Goal: Task Accomplishment & Management: Manage account settings

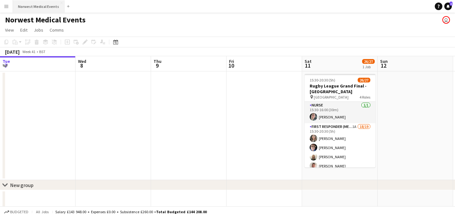
scroll to position [0, 176]
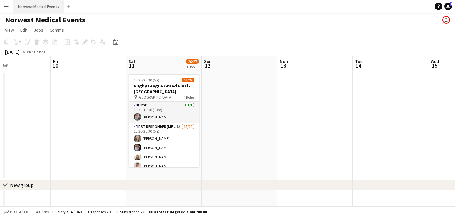
click at [42, 7] on button "Norwest Medical Events Close" at bounding box center [38, 6] width 51 height 12
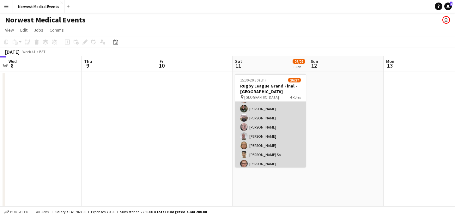
scroll to position [151, 0]
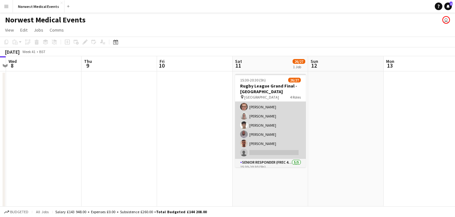
click at [276, 122] on app-card-role "First Responder (Medical) 1A 18/19 15:30-20:30 (5h) [PERSON_NAME] [PERSON_NAME]…" at bounding box center [270, 66] width 71 height 186
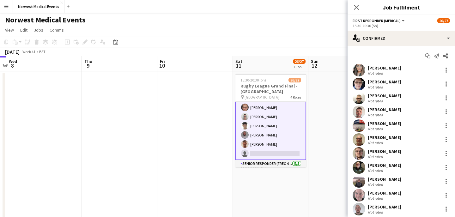
scroll to position [151, 0]
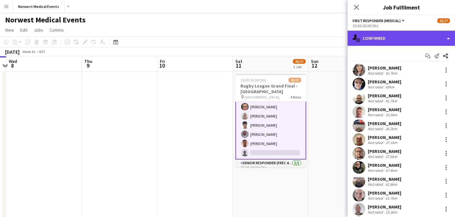
click at [398, 32] on div "single-neutral-actions-check-2 Confirmed" at bounding box center [400, 38] width 107 height 15
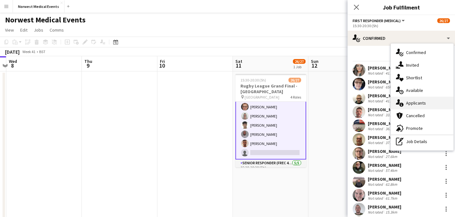
click at [423, 99] on div "single-neutral-actions-information Applicants" at bounding box center [422, 103] width 63 height 13
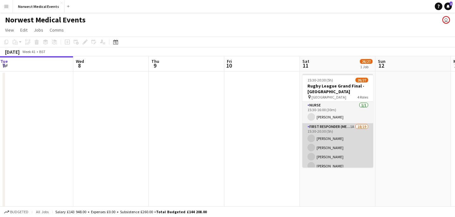
scroll to position [0, 250]
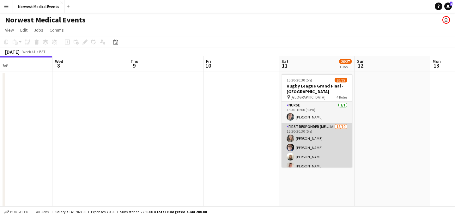
click at [321, 137] on app-card-role "First Responder (Medical) 1A 18/19 15:30-20:30 (5h) [PERSON_NAME] [PERSON_NAME]…" at bounding box center [316, 216] width 71 height 186
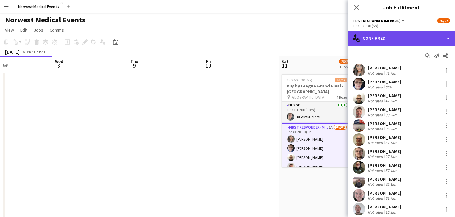
click at [403, 39] on div "single-neutral-actions-check-2 Confirmed" at bounding box center [400, 38] width 107 height 15
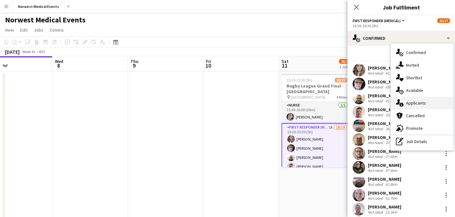
click at [419, 102] on span "Applicants" at bounding box center [416, 103] width 20 height 6
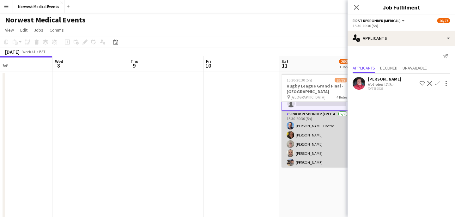
scroll to position [179, 0]
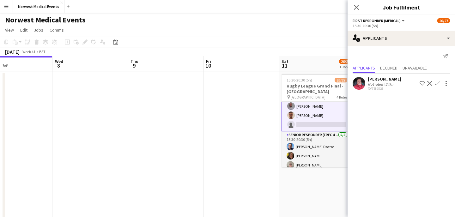
click at [430, 83] on app-icon "Decline" at bounding box center [429, 83] width 5 height 5
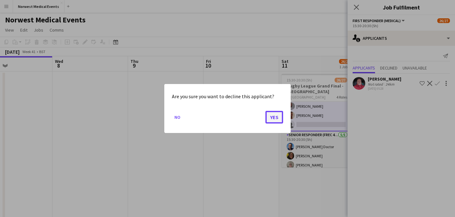
click at [277, 117] on button "Yes" at bounding box center [274, 117] width 18 height 13
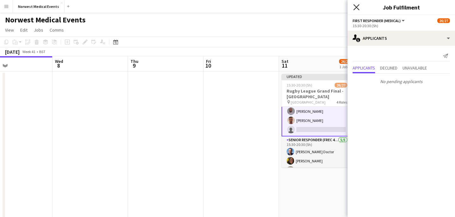
click at [355, 6] on icon at bounding box center [356, 7] width 6 height 6
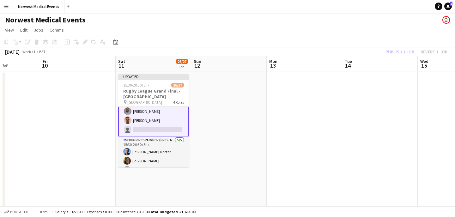
scroll to position [0, 276]
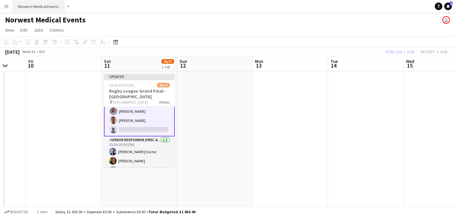
click at [40, 2] on button "Norwest Medical Events Close" at bounding box center [38, 6] width 51 height 12
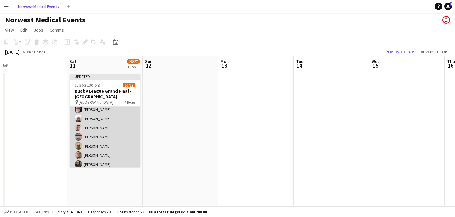
scroll to position [0, 0]
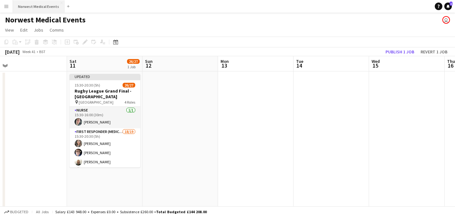
click at [41, 6] on button "Norwest Medical Events Close" at bounding box center [38, 6] width 51 height 12
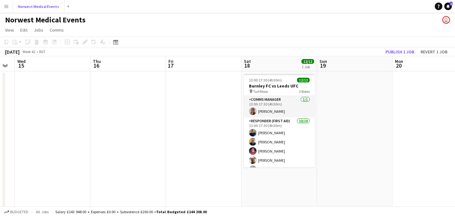
scroll to position [0, 287]
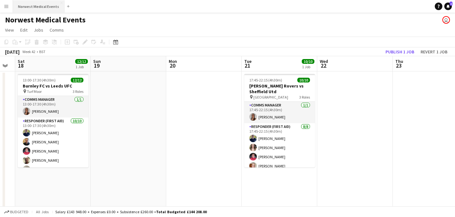
click at [47, 3] on button "Norwest Medical Events Close" at bounding box center [38, 6] width 51 height 12
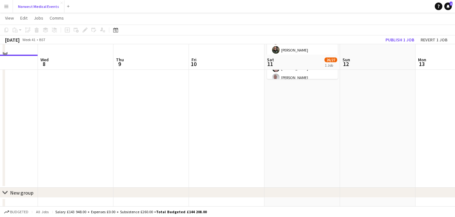
scroll to position [16, 0]
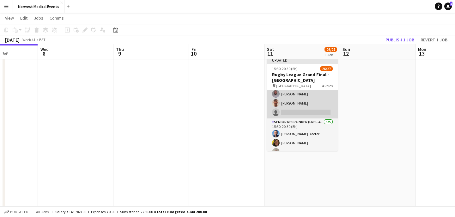
click at [309, 108] on app-card-role "First Responder (Medical) 18/19 15:30-20:30 (5h) [PERSON_NAME] [PERSON_NAME] [P…" at bounding box center [302, 25] width 71 height 186
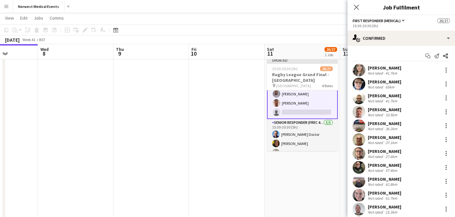
scroll to position [128, 0]
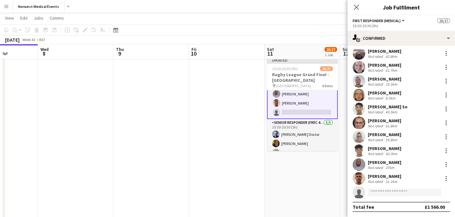
click at [395, 29] on app-options-switcher "First Responder (Medical) All roles First Responder (Medical) 26/27 15:30-20:30…" at bounding box center [400, 22] width 107 height 15
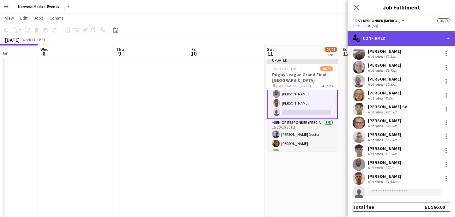
click at [395, 38] on div "single-neutral-actions-check-2 Confirmed" at bounding box center [400, 38] width 107 height 15
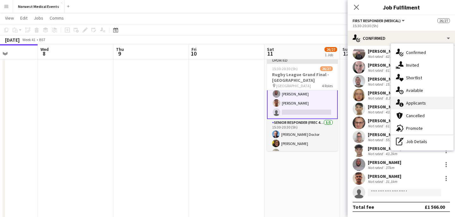
click at [411, 101] on span "Applicants" at bounding box center [416, 103] width 20 height 6
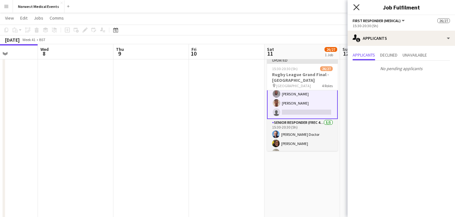
click at [358, 8] on icon "Close pop-in" at bounding box center [356, 7] width 6 height 6
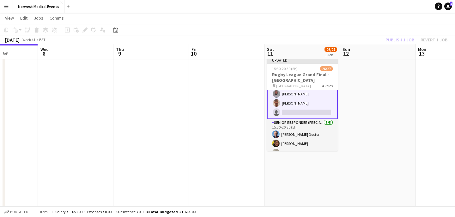
click at [393, 39] on div "Publish 1 job Revert 1 job" at bounding box center [416, 40] width 77 height 8
click at [393, 39] on button "Publish 1 job" at bounding box center [400, 40] width 34 height 8
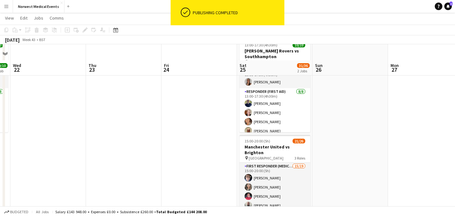
scroll to position [75, 0]
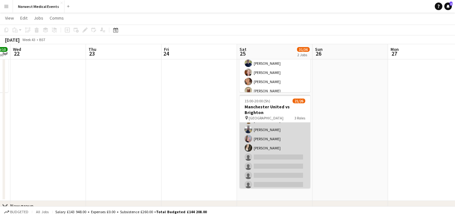
click at [277, 139] on app-card-role "First Responder (Medical) 15/19 15:00-20:00 (5h) [PERSON_NAME] [PERSON_NAME] [P…" at bounding box center [274, 97] width 71 height 186
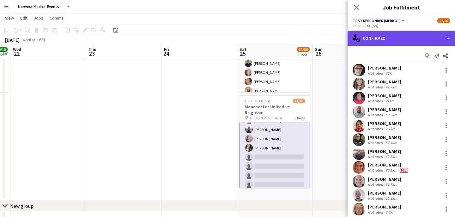
click at [397, 43] on div "single-neutral-actions-check-2 Confirmed" at bounding box center [400, 38] width 107 height 15
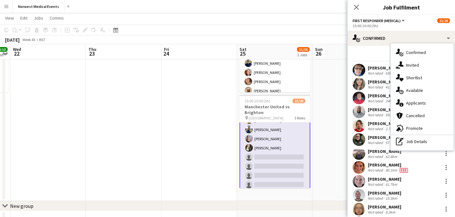
click at [420, 103] on span "Applicants" at bounding box center [416, 103] width 20 height 6
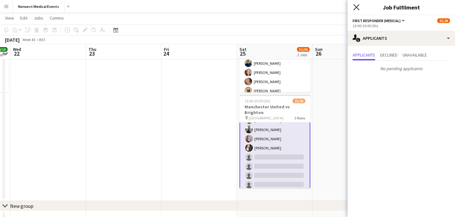
click at [356, 6] on icon at bounding box center [356, 7] width 6 height 6
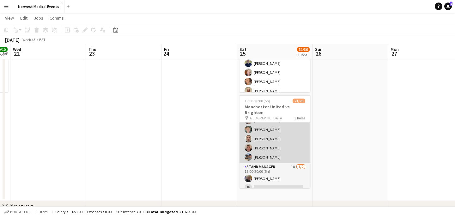
click at [283, 149] on app-card-role "Senior Responder (FREC 4 or Above) [DATE] 15:00-20:00 (5h) [PERSON_NAME] [PERSO…" at bounding box center [274, 134] width 71 height 58
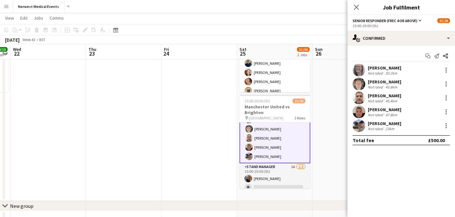
scroll to position [204, 0]
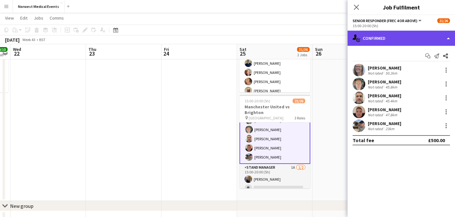
click at [378, 42] on div "single-neutral-actions-check-2 Confirmed" at bounding box center [400, 38] width 107 height 15
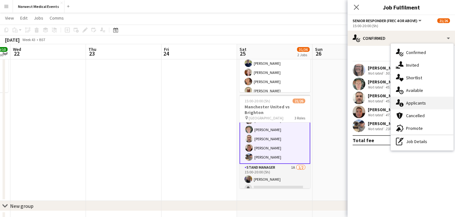
click at [420, 102] on span "Applicants" at bounding box center [416, 103] width 20 height 6
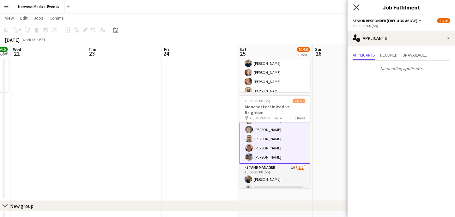
click at [357, 6] on icon at bounding box center [356, 7] width 6 height 6
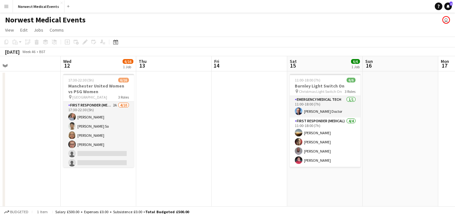
scroll to position [0, 229]
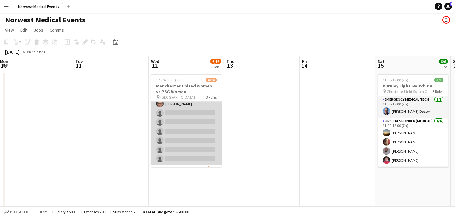
click at [194, 133] on app-card-role "First Responder (Medical) 2A [DATE] 17:30-22:30 (5h) [PERSON_NAME] [PERSON_NAME…" at bounding box center [186, 113] width 71 height 104
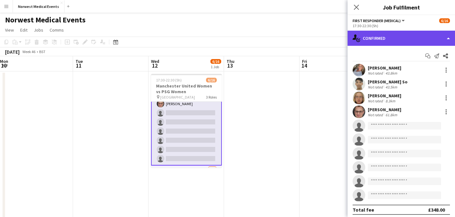
click at [386, 39] on div "single-neutral-actions-check-2 Confirmed" at bounding box center [400, 38] width 107 height 15
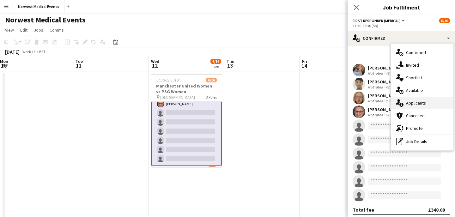
click at [432, 105] on div "single-neutral-actions-information Applicants" at bounding box center [422, 103] width 63 height 13
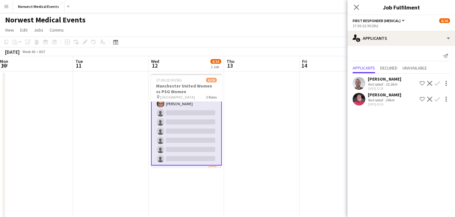
click at [438, 83] on app-icon "Confirm" at bounding box center [437, 83] width 5 height 5
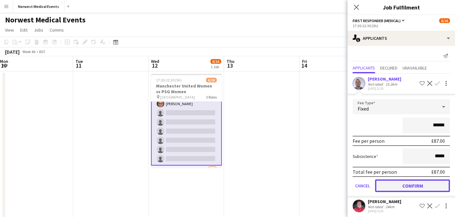
click at [414, 185] on button "Confirm" at bounding box center [412, 185] width 75 height 13
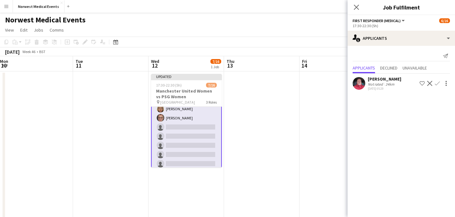
click at [437, 83] on app-icon "Confirm" at bounding box center [437, 83] width 5 height 5
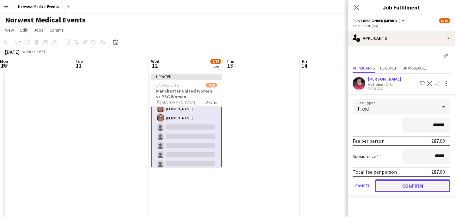
click at [422, 184] on button "Confirm" at bounding box center [412, 185] width 75 height 13
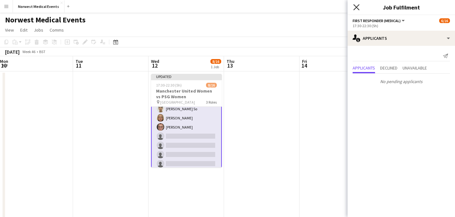
click at [355, 6] on icon at bounding box center [356, 7] width 6 height 6
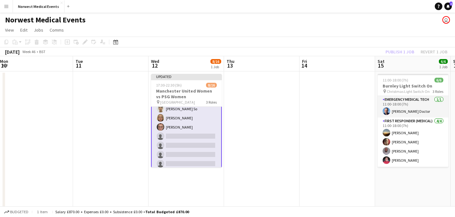
click at [395, 51] on div "Publish 1 job Revert 1 job" at bounding box center [416, 52] width 77 height 8
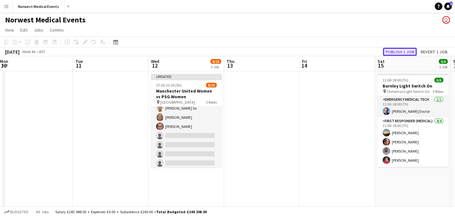
scroll to position [41, 0]
click at [395, 51] on button "Publish 1 job" at bounding box center [400, 52] width 34 height 8
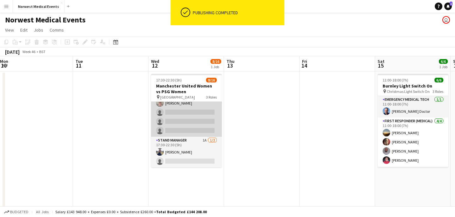
click at [196, 120] on app-card-role "Senior Responder (FREC 4 or Above) 2A [DATE] 17:30-22:30 (5h) [PERSON_NAME] sin…" at bounding box center [186, 112] width 71 height 49
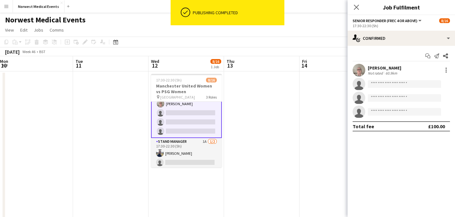
scroll to position [0, 0]
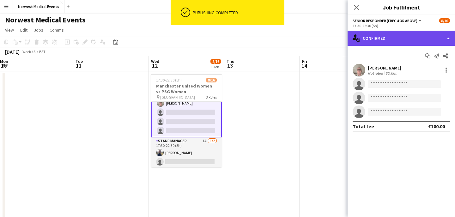
click at [383, 40] on div "single-neutral-actions-check-2 Confirmed" at bounding box center [400, 38] width 107 height 15
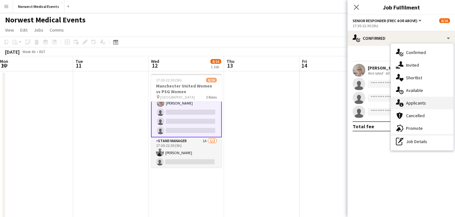
click at [415, 99] on div "single-neutral-actions-information Applicants" at bounding box center [422, 103] width 63 height 13
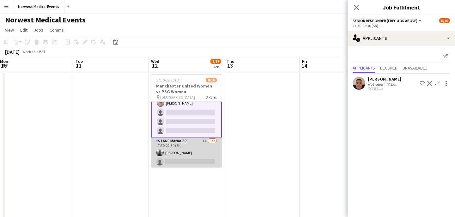
click at [187, 158] on app-card-role "Stand Manager 1A [DATE] 17:30-22:30 (5h) [PERSON_NAME] single-neutral-actions" at bounding box center [186, 152] width 71 height 31
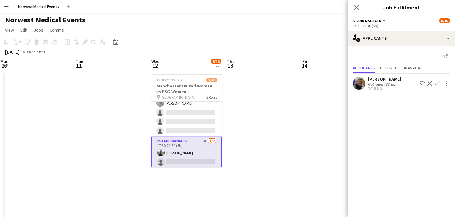
click at [438, 83] on app-icon "Confirm" at bounding box center [437, 83] width 5 height 5
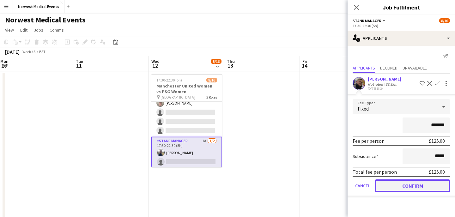
click at [418, 182] on button "Confirm" at bounding box center [412, 185] width 75 height 13
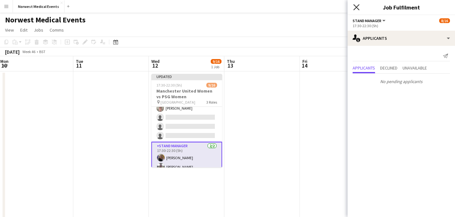
click at [355, 6] on icon "Close pop-in" at bounding box center [356, 7] width 6 height 6
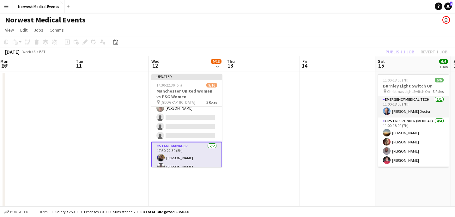
click at [400, 53] on div "Publish 1 job Revert 1 job" at bounding box center [416, 52] width 77 height 8
click at [400, 53] on button "Publish 1 job" at bounding box center [400, 52] width 34 height 8
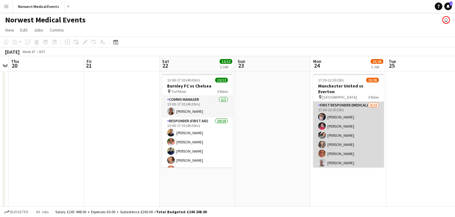
scroll to position [0, 276]
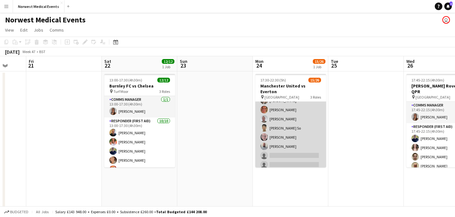
click at [297, 123] on app-card-role "First Responder (Medical) [DATE] 17:30-22:30 (5h) [PERSON_NAME] [PERSON_NAME] […" at bounding box center [290, 151] width 71 height 186
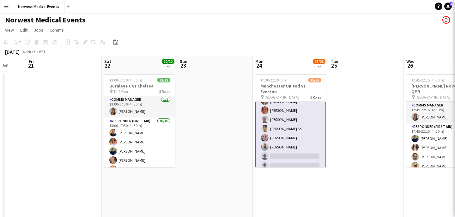
scroll to position [45, 0]
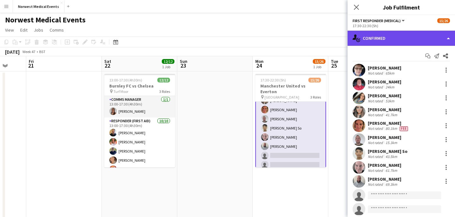
click at [382, 40] on div "single-neutral-actions-check-2 Confirmed" at bounding box center [400, 38] width 107 height 15
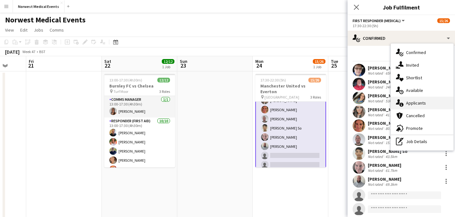
click at [419, 105] on span "Applicants" at bounding box center [416, 103] width 20 height 6
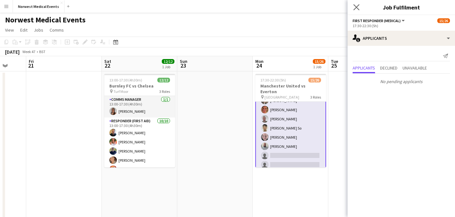
click at [360, 8] on app-icon "Close pop-in" at bounding box center [356, 7] width 9 height 9
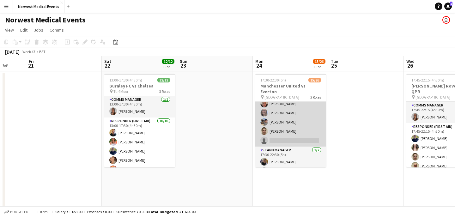
click at [301, 126] on app-card-role "Senior Responder (FREC 4 or Above) 1A [DATE] 17:30-22:30 (5h) [PERSON_NAME] [PE…" at bounding box center [290, 117] width 71 height 58
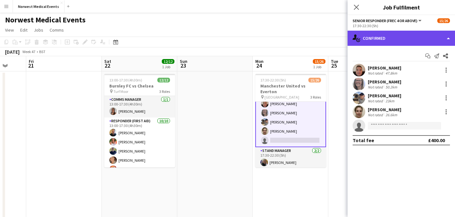
click at [394, 33] on div "single-neutral-actions-check-2 Confirmed" at bounding box center [400, 38] width 107 height 15
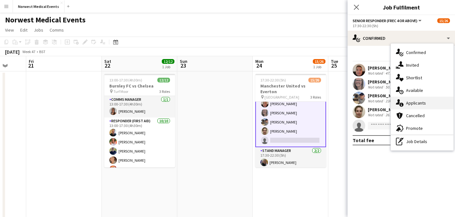
click at [417, 100] on span "Applicants" at bounding box center [416, 103] width 20 height 6
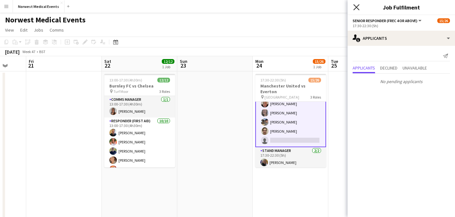
click at [355, 6] on icon at bounding box center [356, 7] width 6 height 6
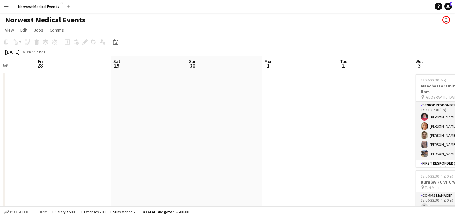
scroll to position [0, 296]
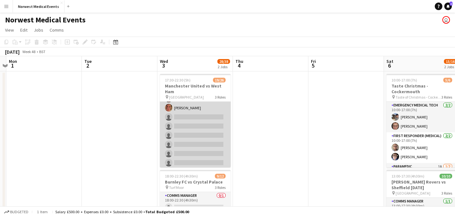
click at [202, 125] on app-card-role "First Responder (Medical) 2A [DATE] 17:30-22:30 (5h) [PERSON_NAME] [PERSON_NAME…" at bounding box center [195, 85] width 71 height 186
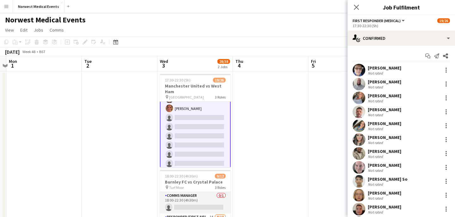
scroll to position [169, 0]
click at [395, 28] on div "17:30-22:30 (5h)" at bounding box center [400, 25] width 97 height 5
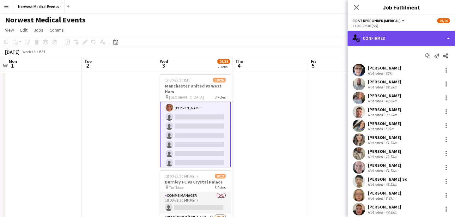
click at [395, 36] on div "single-neutral-actions-check-2 Confirmed" at bounding box center [400, 38] width 107 height 15
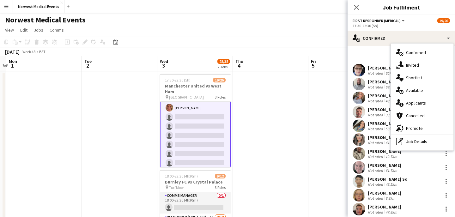
click at [414, 107] on div "single-neutral-actions-information Applicants" at bounding box center [422, 103] width 63 height 13
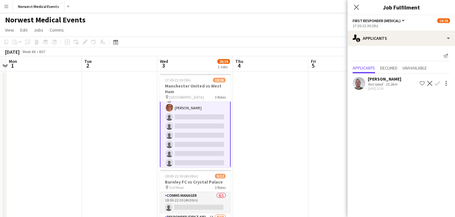
click at [437, 82] on app-icon "Confirm" at bounding box center [437, 83] width 5 height 5
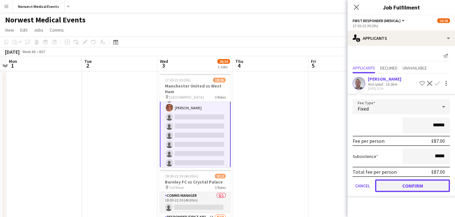
click at [402, 184] on button "Confirm" at bounding box center [412, 185] width 75 height 13
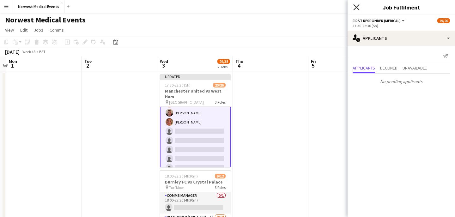
click at [356, 9] on icon "Close pop-in" at bounding box center [356, 7] width 6 height 6
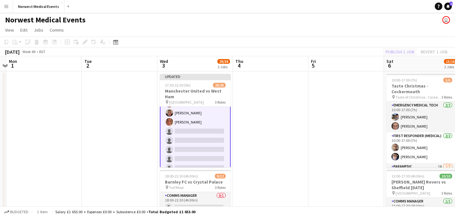
click at [397, 51] on div "Publish 1 job Revert 1 job" at bounding box center [416, 52] width 77 height 8
click at [397, 51] on button "Publish 1 job" at bounding box center [400, 52] width 34 height 8
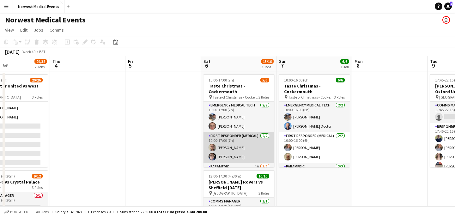
scroll to position [21, 0]
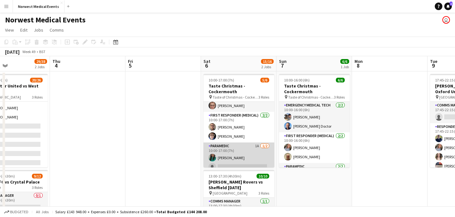
click at [242, 152] on app-card-role "Paramedic 1A [DATE] 10:00-17:00 (7h) [PERSON_NAME] single-neutral-actions" at bounding box center [238, 157] width 71 height 31
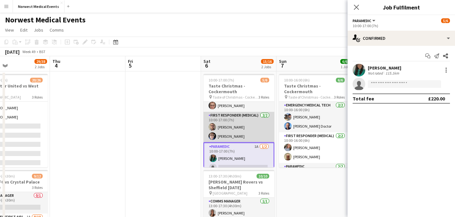
scroll to position [0, 0]
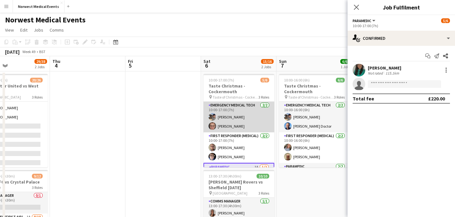
click at [243, 118] on app-card-role "Emergency Medical Tech [DATE] 10:00-17:00 (7h) [PERSON_NAME] [PERSON_NAME]" at bounding box center [238, 117] width 71 height 31
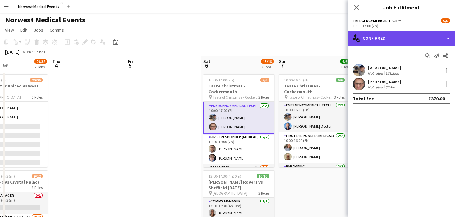
click at [386, 36] on div "single-neutral-actions-check-2 Confirmed" at bounding box center [400, 38] width 107 height 15
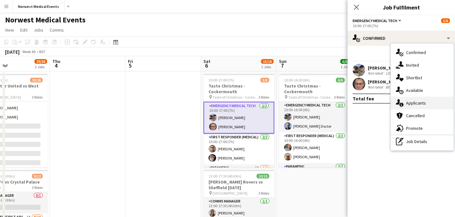
click at [412, 103] on span "Applicants" at bounding box center [416, 103] width 20 height 6
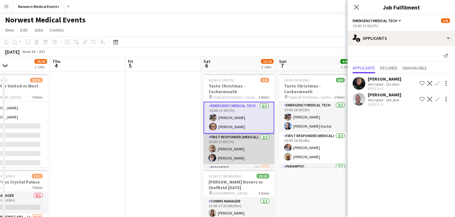
scroll to position [7, 0]
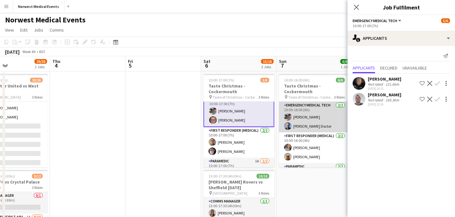
click at [308, 103] on app-card-role "Emergency Medical Tech [DATE] 10:00-16:00 (6h) [PERSON_NAME]" at bounding box center [314, 117] width 71 height 31
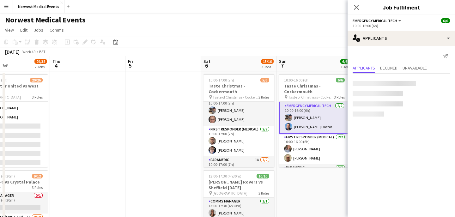
scroll to position [6, 0]
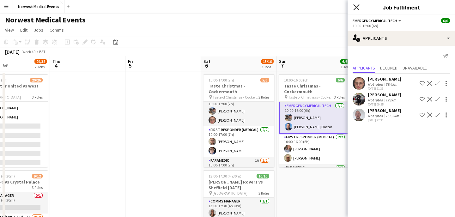
click at [356, 9] on icon "Close pop-in" at bounding box center [356, 7] width 6 height 6
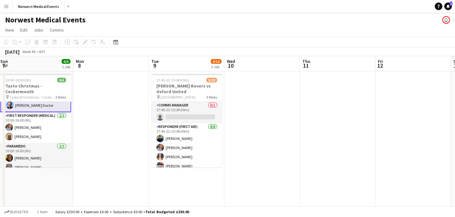
scroll to position [0, 224]
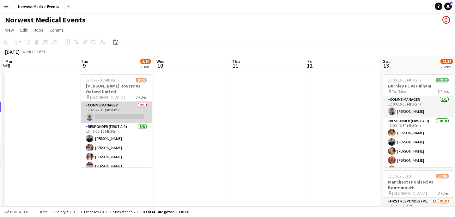
click at [122, 118] on app-card-role "Comms Manager 0/1 17:45-22:15 (4h30m) single-neutral-actions" at bounding box center [116, 112] width 71 height 21
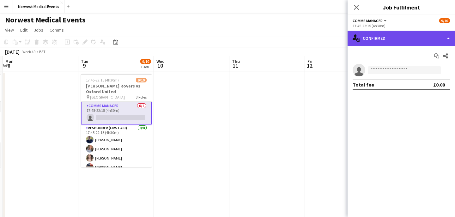
click at [374, 39] on div "single-neutral-actions-check-2 Confirmed" at bounding box center [400, 38] width 107 height 15
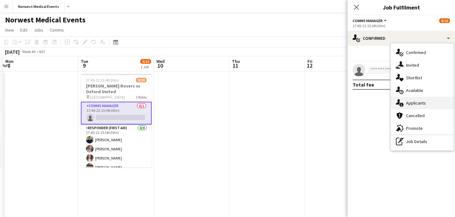
click at [427, 103] on div "single-neutral-actions-information Applicants" at bounding box center [422, 103] width 63 height 13
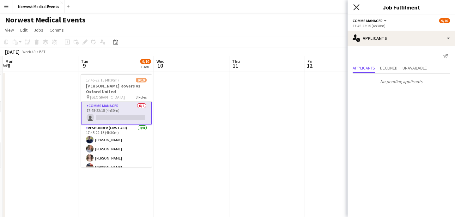
click at [356, 8] on icon "Close pop-in" at bounding box center [356, 7] width 6 height 6
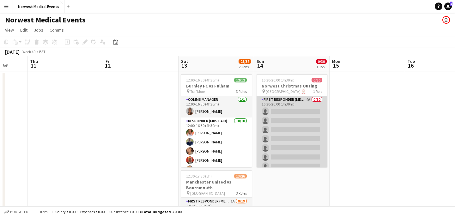
scroll to position [0, 291]
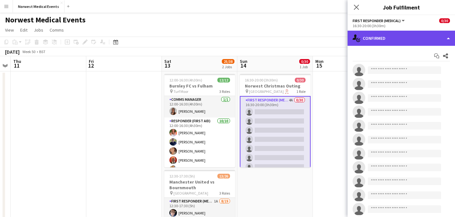
click at [407, 33] on div "single-neutral-actions-check-2 Confirmed" at bounding box center [400, 38] width 107 height 15
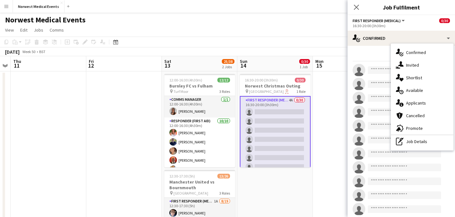
click at [420, 106] on div "single-neutral-actions-information Applicants" at bounding box center [422, 103] width 63 height 13
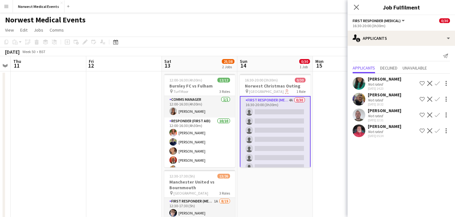
click at [437, 131] on app-icon "Confirm" at bounding box center [437, 130] width 5 height 5
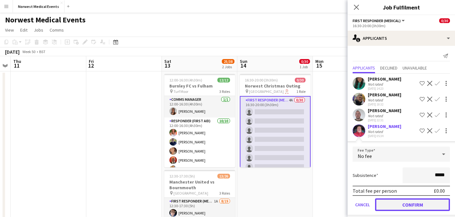
click at [422, 204] on button "Confirm" at bounding box center [412, 204] width 75 height 13
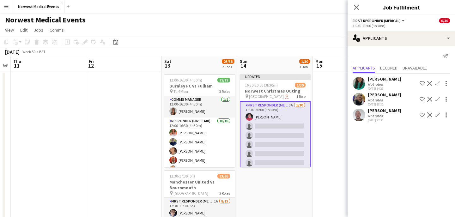
click at [438, 114] on app-icon "Confirm" at bounding box center [437, 114] width 5 height 5
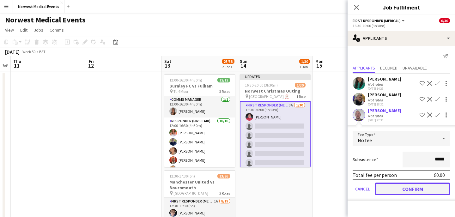
click at [418, 187] on button "Confirm" at bounding box center [412, 189] width 75 height 13
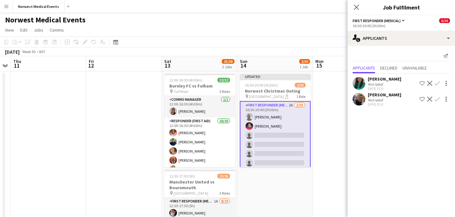
click at [438, 97] on app-icon "Confirm" at bounding box center [437, 99] width 5 height 5
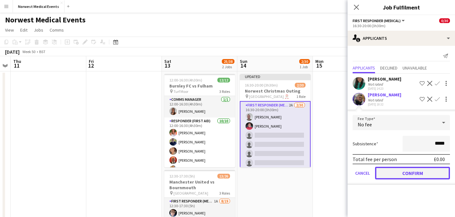
click at [425, 173] on button "Confirm" at bounding box center [412, 173] width 75 height 13
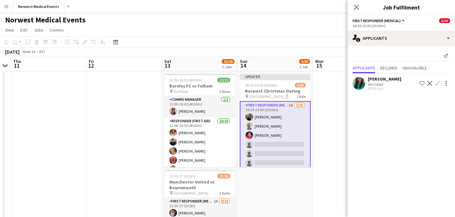
click at [438, 83] on app-icon "Confirm" at bounding box center [437, 83] width 5 height 5
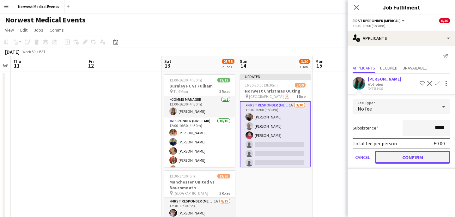
click at [421, 160] on button "Confirm" at bounding box center [412, 157] width 75 height 13
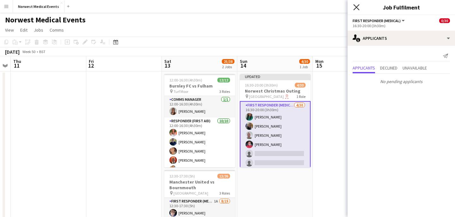
click at [354, 7] on icon "Close pop-in" at bounding box center [356, 7] width 6 height 6
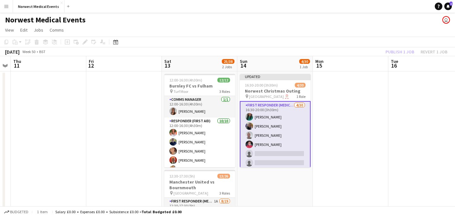
click at [401, 52] on div "Publish 1 job Revert 1 job" at bounding box center [416, 52] width 77 height 8
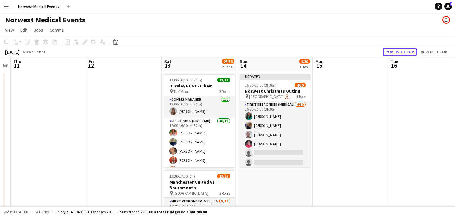
click at [401, 52] on button "Publish 1 job" at bounding box center [400, 52] width 34 height 8
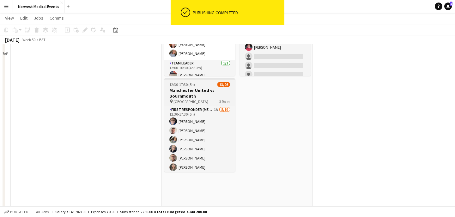
scroll to position [121, 0]
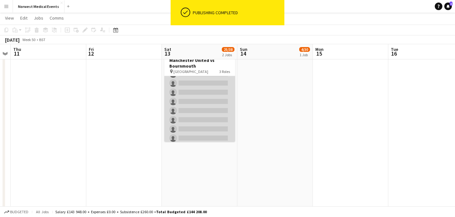
click at [208, 107] on app-card-role "First Responder (Medical) 1A [DATE] 12:30-17:30 (5h) [PERSON_NAME] [PERSON_NAME…" at bounding box center [199, 78] width 71 height 186
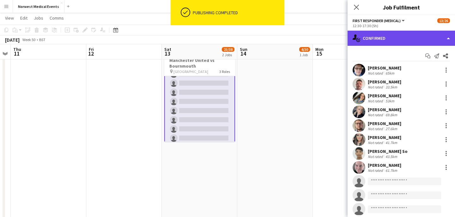
click at [392, 35] on div "single-neutral-actions-check-2 Confirmed" at bounding box center [400, 38] width 107 height 15
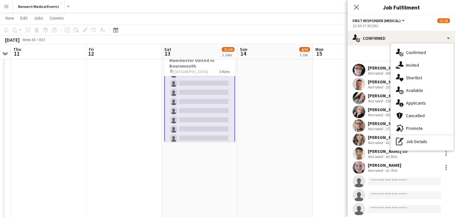
click at [421, 98] on div "single-neutral-actions-information Applicants" at bounding box center [422, 103] width 63 height 13
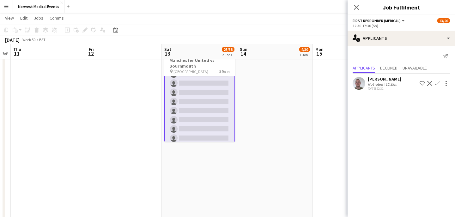
click at [438, 83] on app-icon "Confirm" at bounding box center [437, 83] width 5 height 5
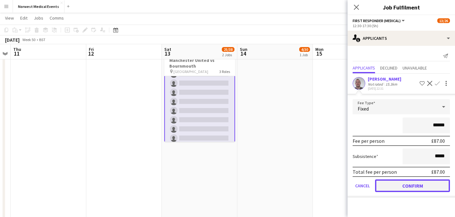
click at [412, 183] on button "Confirm" at bounding box center [412, 185] width 75 height 13
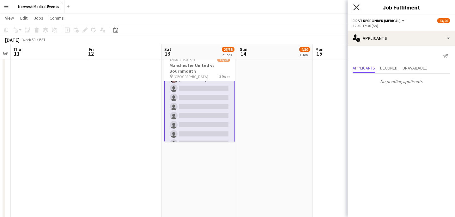
click at [354, 4] on icon "Close pop-in" at bounding box center [356, 7] width 6 height 6
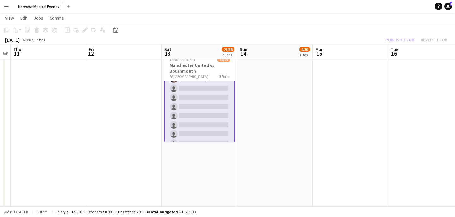
click at [398, 39] on div "Publish 1 job Revert 1 job" at bounding box center [416, 40] width 77 height 8
click at [398, 39] on button "Publish 1 job" at bounding box center [400, 40] width 34 height 8
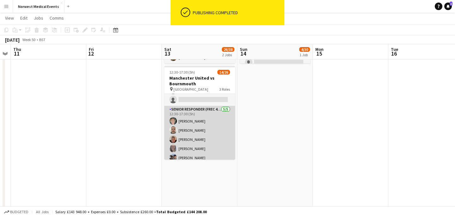
scroll to position [209, 0]
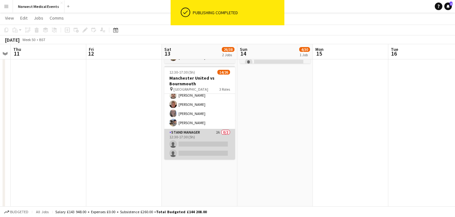
click at [204, 146] on app-card-role "Stand Manager 2A 0/2 12:30-17:30 (5h) single-neutral-actions single-neutral-act…" at bounding box center [199, 144] width 71 height 31
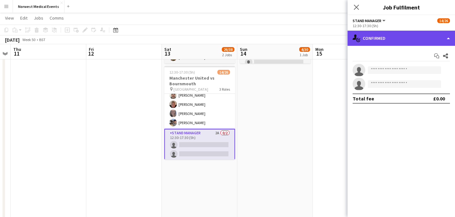
click at [395, 36] on div "single-neutral-actions-check-2 Confirmed" at bounding box center [400, 38] width 107 height 15
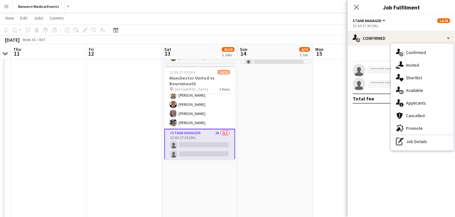
click at [424, 102] on span "Applicants" at bounding box center [416, 103] width 20 height 6
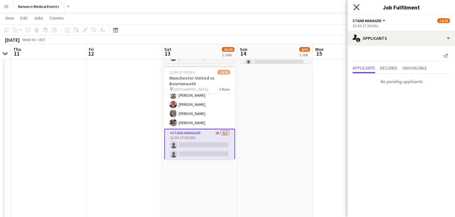
click at [354, 7] on icon "Close pop-in" at bounding box center [356, 7] width 6 height 6
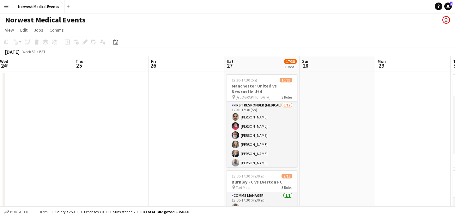
scroll to position [0, 321]
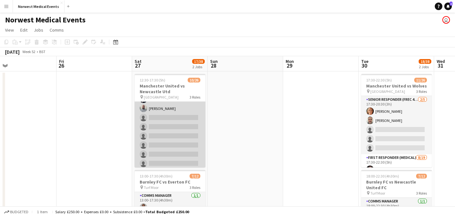
click at [176, 122] on app-card-role "First Responder (Medical) [DATE] 12:30-17:30 (5h) [PERSON_NAME] [PERSON_NAME] […" at bounding box center [170, 140] width 71 height 186
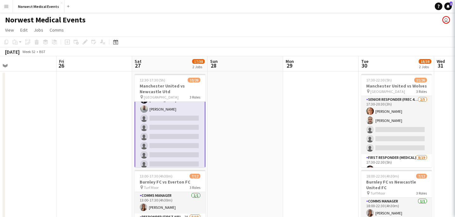
scroll to position [55, 0]
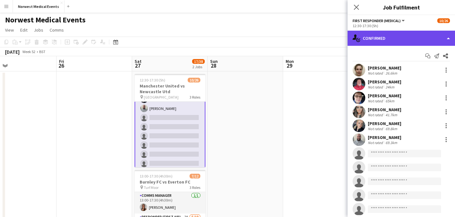
click at [398, 39] on div "single-neutral-actions-check-2 Confirmed" at bounding box center [400, 38] width 107 height 15
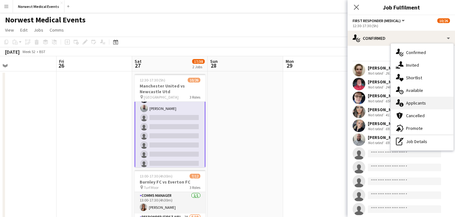
click at [422, 101] on span "Applicants" at bounding box center [416, 103] width 20 height 6
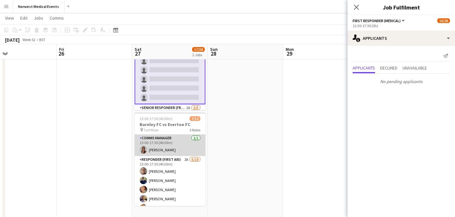
scroll to position [55, 0]
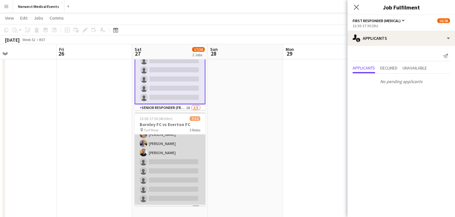
click at [180, 156] on app-card-role "Responder (First Aid) 2A [DATE] 13:00-17:30 (4h30m) [PERSON_NAME] [PERSON_NAME]…" at bounding box center [170, 153] width 71 height 104
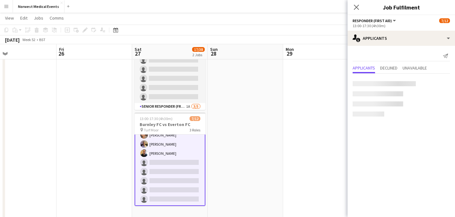
scroll to position [56, 0]
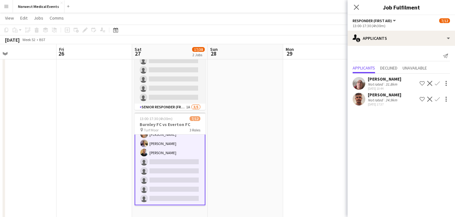
click at [437, 83] on app-icon "Confirm" at bounding box center [437, 83] width 5 height 5
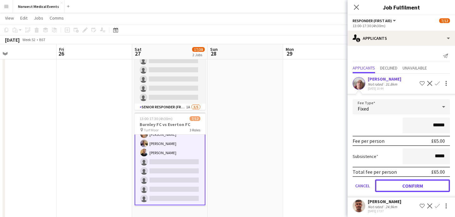
click at [418, 184] on button "Confirm" at bounding box center [412, 185] width 75 height 13
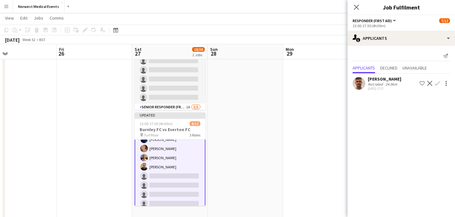
click at [437, 84] on app-icon "Confirm" at bounding box center [437, 83] width 5 height 5
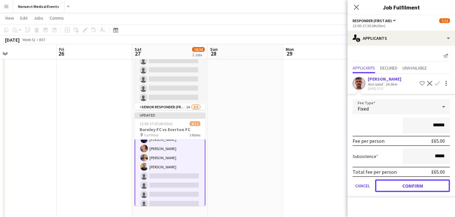
click at [415, 185] on button "Confirm" at bounding box center [412, 185] width 75 height 13
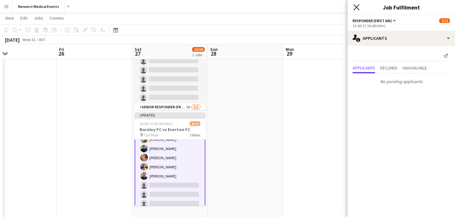
click at [356, 8] on icon "Close pop-in" at bounding box center [356, 7] width 6 height 6
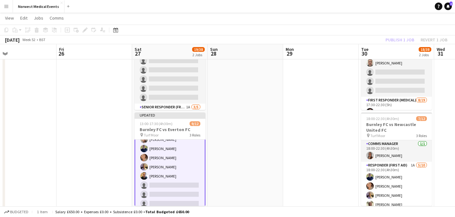
click at [403, 40] on div "Publish 1 job Revert 1 job" at bounding box center [416, 40] width 77 height 8
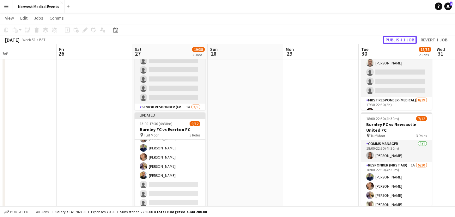
scroll to position [55, 0]
click at [403, 40] on button "Publish 1 job" at bounding box center [400, 40] width 34 height 8
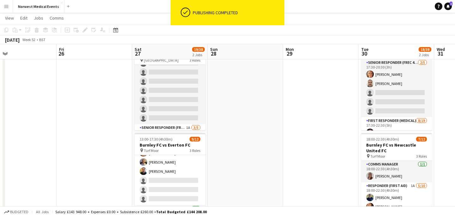
scroll to position [0, 0]
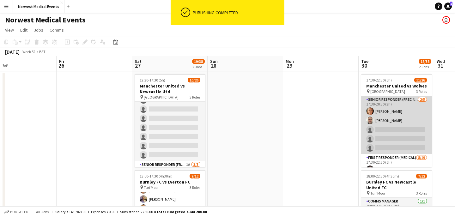
click at [406, 131] on app-card-role "Senior Responder (FREC 4 or Above) [DATE] 17:30-20:30 (3h) [PERSON_NAME] [PERSO…" at bounding box center [396, 125] width 71 height 58
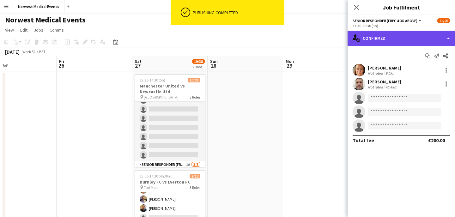
click at [404, 36] on div "single-neutral-actions-check-2 Confirmed" at bounding box center [400, 38] width 107 height 15
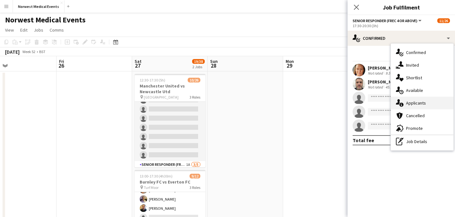
click at [420, 101] on span "Applicants" at bounding box center [416, 103] width 20 height 6
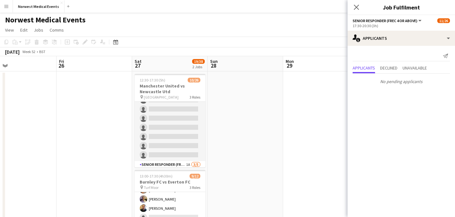
click at [356, 9] on icon "Close pop-in" at bounding box center [356, 7] width 5 height 5
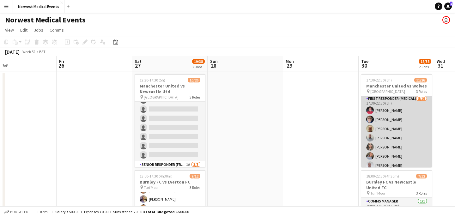
click at [405, 133] on app-card-role "First Responder (Medical) [DATE] 17:30-22:30 (5h) [PERSON_NAME] [PERSON_NAME] […" at bounding box center [396, 188] width 71 height 186
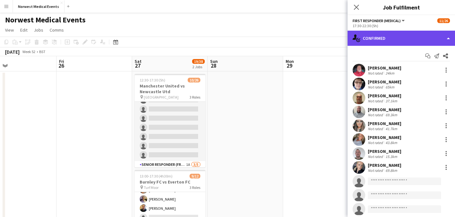
click at [411, 40] on div "single-neutral-actions-check-2 Confirmed" at bounding box center [400, 38] width 107 height 15
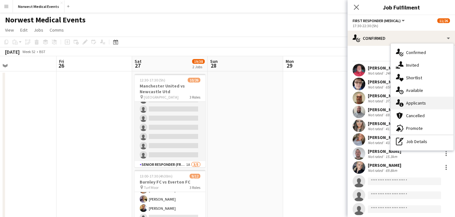
click at [420, 100] on div "single-neutral-actions-information Applicants" at bounding box center [422, 103] width 63 height 13
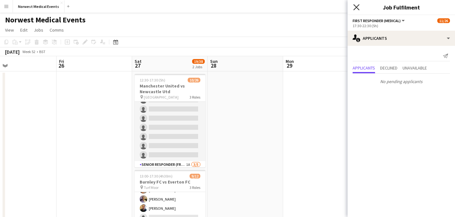
click at [358, 6] on icon at bounding box center [356, 7] width 6 height 6
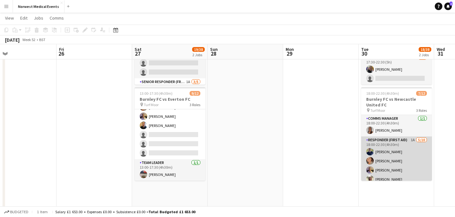
scroll to position [72, 0]
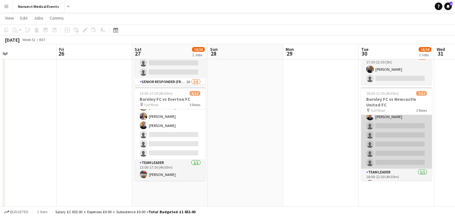
click at [402, 142] on app-card-role "Responder (First Aid) 1A [DATE] 18:00-22:30 (4h30m) [PERSON_NAME] [PERSON_NAME]…" at bounding box center [396, 117] width 71 height 104
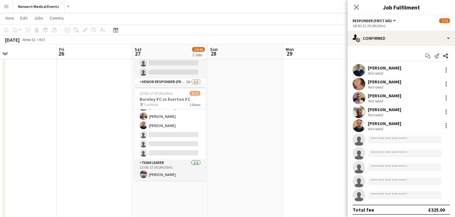
scroll to position [72, 0]
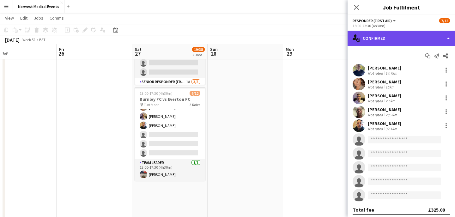
click at [410, 43] on div "single-neutral-actions-check-2 Confirmed" at bounding box center [400, 38] width 107 height 15
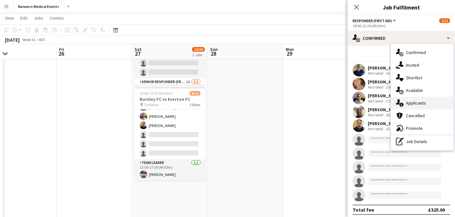
click at [428, 102] on div "single-neutral-actions-information Applicants" at bounding box center [422, 103] width 63 height 13
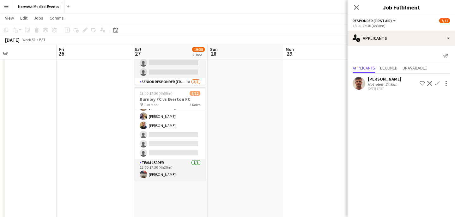
click at [439, 85] on app-icon "Confirm" at bounding box center [437, 83] width 5 height 5
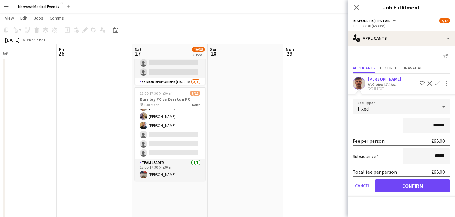
click at [426, 192] on form "Fee Type Fixed ****** Fee per person £65.00 Subsistence ***** Total fee per per…" at bounding box center [400, 148] width 107 height 98
click at [425, 191] on button "Confirm" at bounding box center [412, 185] width 75 height 13
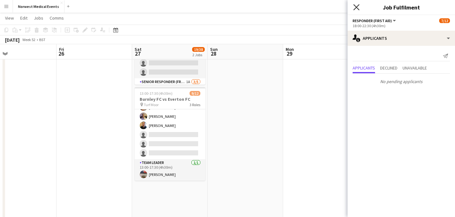
click at [357, 6] on icon at bounding box center [356, 7] width 6 height 6
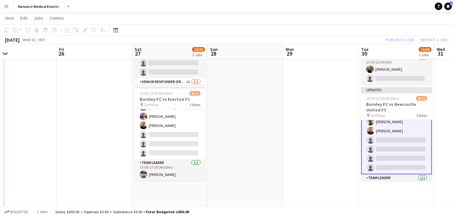
click at [405, 40] on div "Publish 1 job Revert 1 job" at bounding box center [416, 40] width 77 height 8
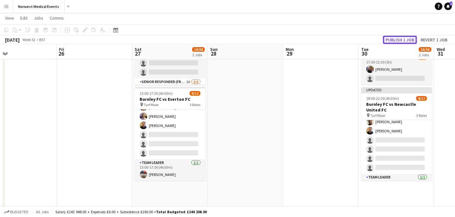
click at [405, 40] on button "Publish 1 job" at bounding box center [400, 40] width 34 height 8
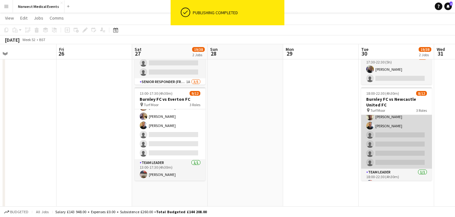
scroll to position [81, 0]
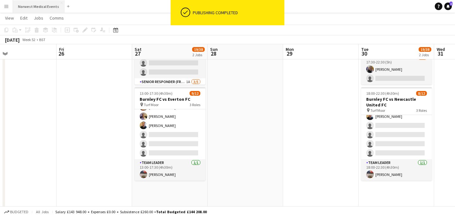
click at [43, 9] on button "Norwest Medical Events Close" at bounding box center [38, 6] width 51 height 12
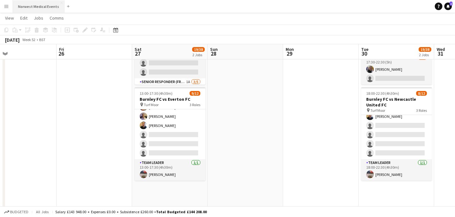
scroll to position [0, 0]
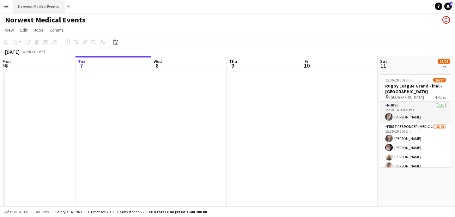
click at [44, 4] on button "Norwest Medical Events Close" at bounding box center [38, 6] width 51 height 12
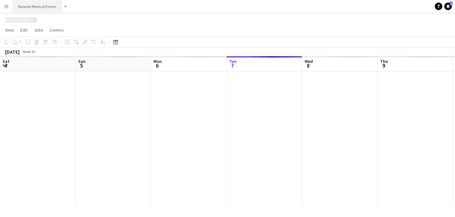
scroll to position [0, 151]
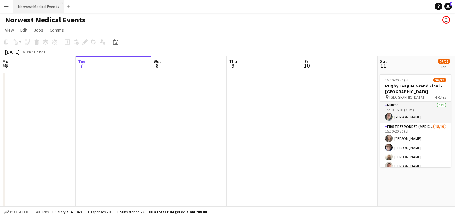
click at [36, 6] on button "Norwest Medical Events Close" at bounding box center [38, 6] width 51 height 12
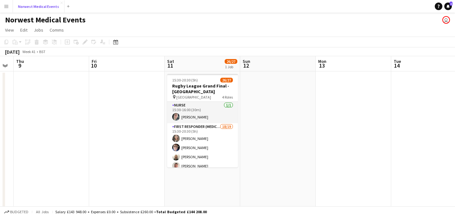
scroll to position [0, 229]
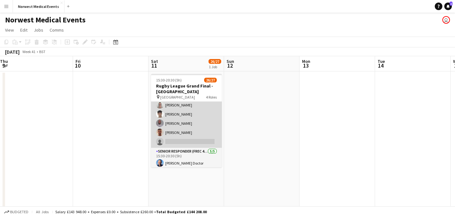
click at [189, 123] on app-card-role "First Responder (Medical) 18/19 15:30-20:30 (5h) [PERSON_NAME] [PERSON_NAME] [P…" at bounding box center [186, 54] width 71 height 186
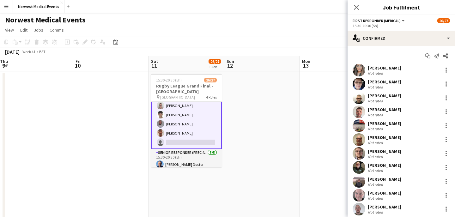
scroll to position [162, 0]
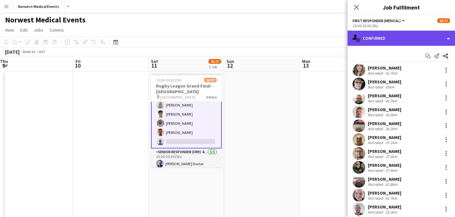
click at [403, 43] on div "single-neutral-actions-check-2 Confirmed" at bounding box center [400, 38] width 107 height 15
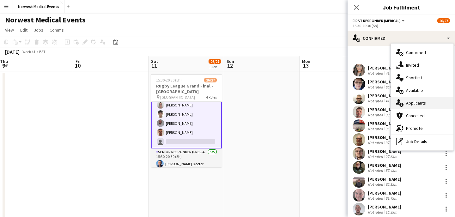
click at [420, 104] on span "Applicants" at bounding box center [416, 103] width 20 height 6
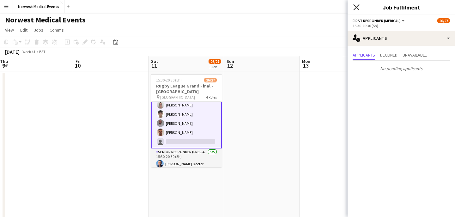
click at [358, 10] on icon "Close pop-in" at bounding box center [356, 7] width 6 height 6
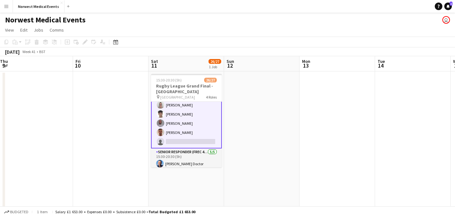
scroll to position [232, 0]
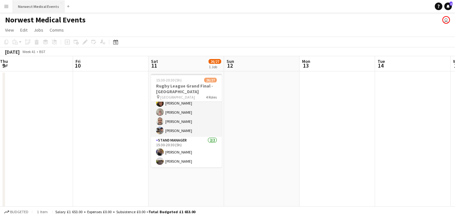
click at [46, 6] on button "Norwest Medical Events Close" at bounding box center [38, 6] width 51 height 12
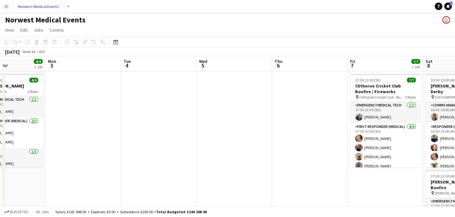
scroll to position [0, 138]
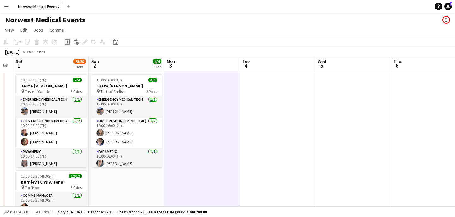
click at [68, 43] on icon "Add job" at bounding box center [67, 41] width 5 height 5
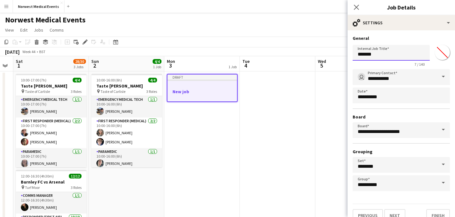
click at [378, 56] on input "*******" at bounding box center [390, 53] width 77 height 16
type input "**********"
drag, startPoint x: 395, startPoint y: 53, endPoint x: 358, endPoint y: 55, distance: 36.7
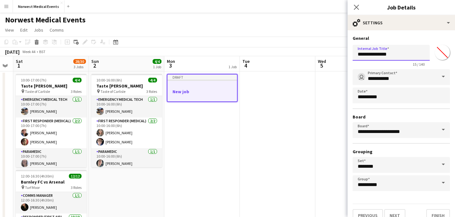
click at [358, 54] on input "**********" at bounding box center [390, 53] width 77 height 16
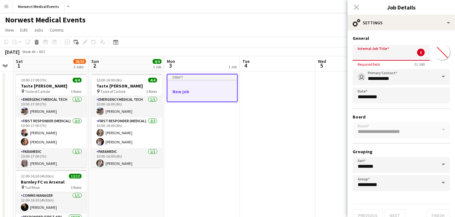
click at [386, 54] on input "Internal Job Title" at bounding box center [390, 53] width 77 height 16
paste input "**********"
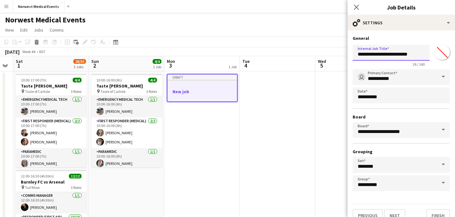
drag, startPoint x: 377, startPoint y: 55, endPoint x: 358, endPoint y: 54, distance: 19.6
click at [358, 54] on input "**********" at bounding box center [390, 53] width 77 height 16
click at [376, 55] on input "**********" at bounding box center [390, 53] width 77 height 16
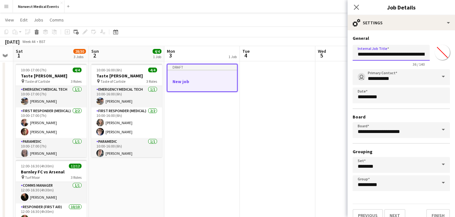
scroll to position [10, 0]
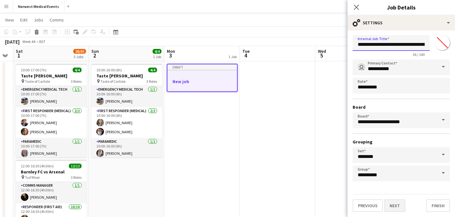
type input "**********"
click at [396, 206] on button "Next" at bounding box center [394, 205] width 21 height 13
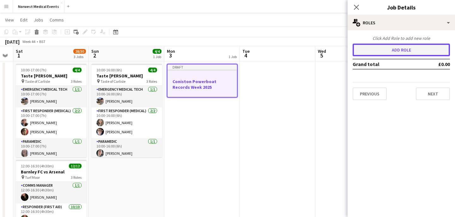
click at [401, 52] on button "Add role" at bounding box center [400, 50] width 97 height 13
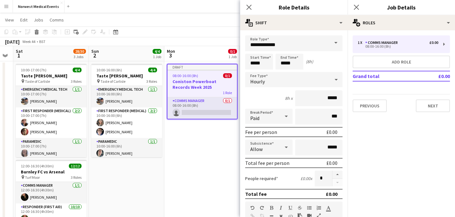
click at [336, 43] on span at bounding box center [335, 42] width 13 height 15
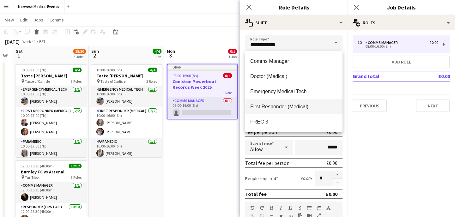
click at [312, 104] on span "First Responder (Medical)" at bounding box center [293, 107] width 87 height 6
type input "**********"
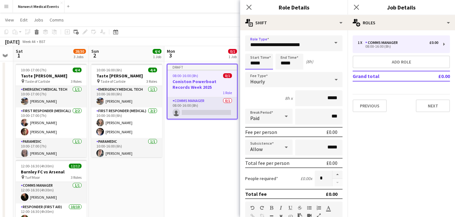
click at [254, 63] on input "*****" at bounding box center [259, 62] width 28 height 16
type input "*****"
click at [329, 61] on div "Start Time ***** End Time ***** (8h 30m)" at bounding box center [293, 62] width 97 height 16
click at [319, 80] on div "Hourly" at bounding box center [287, 79] width 85 height 15
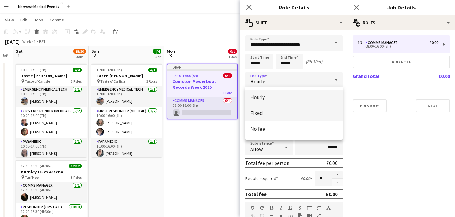
click at [308, 110] on mat-option "Fixed" at bounding box center [293, 113] width 97 height 16
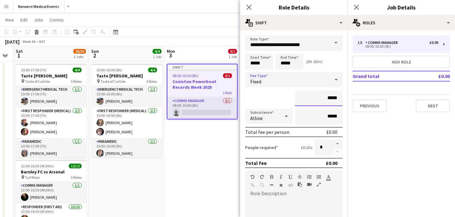
click at [339, 98] on input "*****" at bounding box center [318, 98] width 47 height 16
type input "**"
type input "*****"
click at [272, 96] on div "*****" at bounding box center [293, 98] width 97 height 16
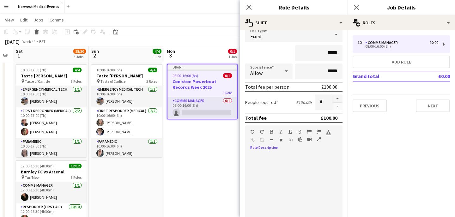
click at [276, 160] on div at bounding box center [293, 192] width 97 height 76
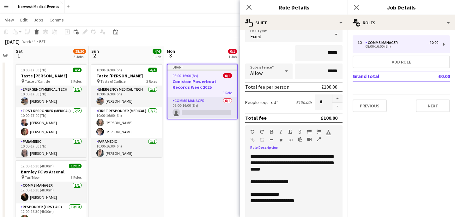
click at [287, 195] on div "**********" at bounding box center [293, 194] width 87 height 6
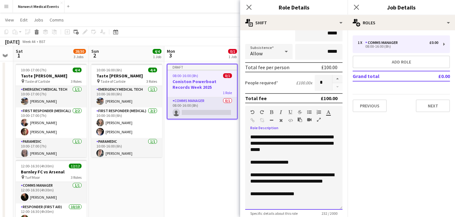
scroll to position [78, 0]
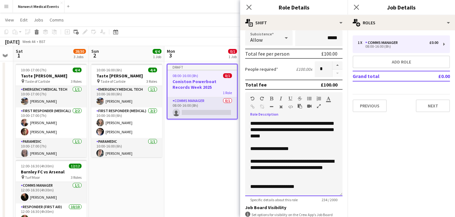
click at [308, 186] on div "**********" at bounding box center [293, 187] width 87 height 6
click at [305, 161] on div "**********" at bounding box center [293, 167] width 87 height 19
click at [250, 162] on div "**********" at bounding box center [293, 167] width 87 height 19
click at [316, 161] on div "**********" at bounding box center [293, 167] width 87 height 19
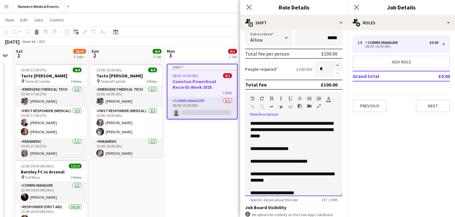
scroll to position [5, 0]
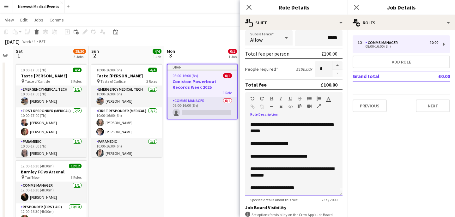
click at [262, 158] on div "**********" at bounding box center [293, 156] width 87 height 6
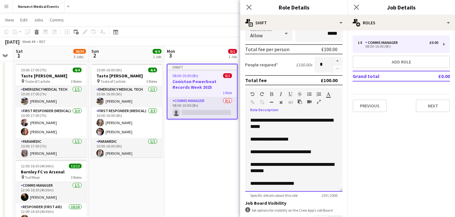
click at [307, 166] on div "**********" at bounding box center [293, 167] width 87 height 13
click at [298, 170] on div "**********" at bounding box center [293, 167] width 87 height 13
click at [308, 183] on div "**********" at bounding box center [293, 183] width 87 height 6
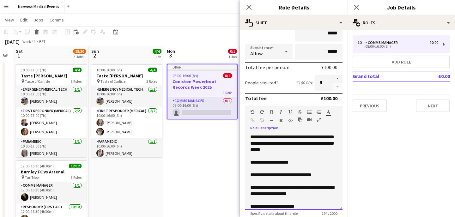
scroll to position [44, 0]
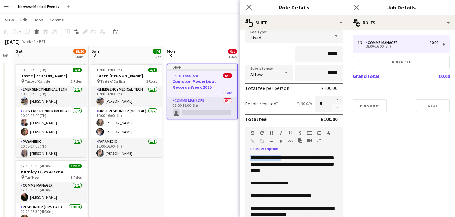
drag, startPoint x: 282, startPoint y: 157, endPoint x: 249, endPoint y: 158, distance: 33.2
click at [249, 158] on div "**********" at bounding box center [293, 193] width 97 height 76
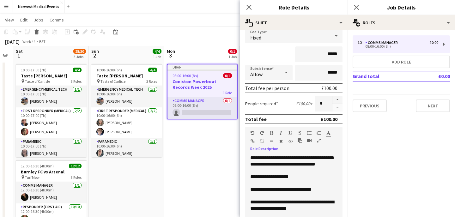
click at [252, 157] on div "**********" at bounding box center [293, 193] width 97 height 76
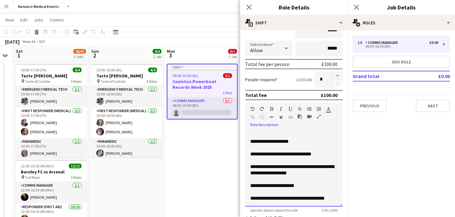
scroll to position [80, 0]
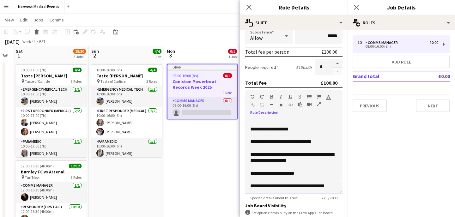
click at [332, 186] on div "**********" at bounding box center [293, 186] width 87 height 6
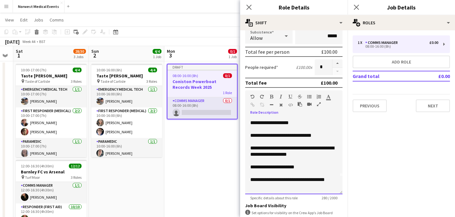
scroll to position [26, 0]
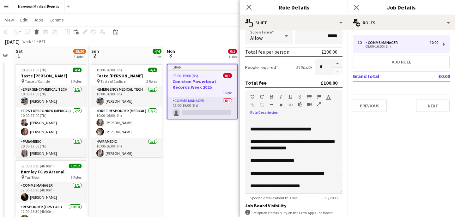
click at [267, 189] on div "**********" at bounding box center [293, 186] width 87 height 6
click at [318, 189] on div "**********" at bounding box center [293, 186] width 87 height 6
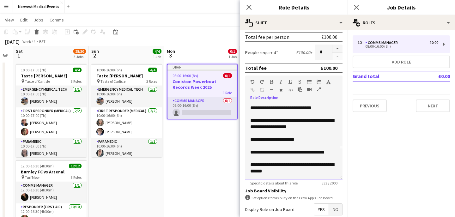
scroll to position [161, 0]
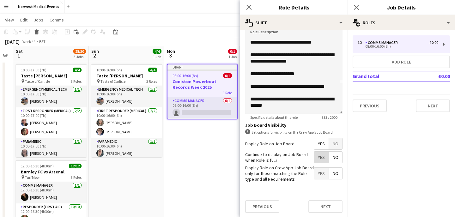
click at [319, 154] on span "Yes" at bounding box center [321, 157] width 15 height 11
click at [320, 204] on button "Next" at bounding box center [325, 206] width 34 height 13
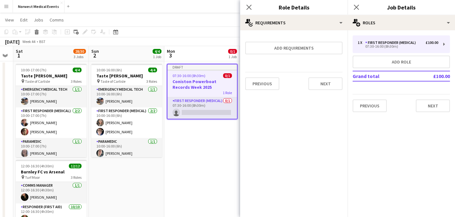
scroll to position [0, 0]
click at [271, 81] on button "Previous" at bounding box center [262, 83] width 34 height 13
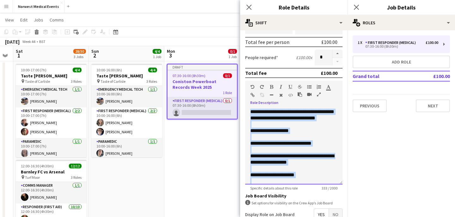
scroll to position [37, 0]
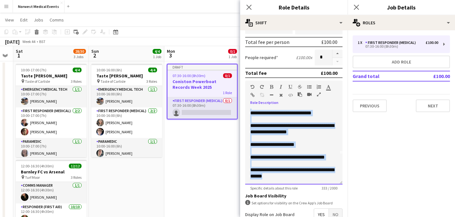
drag, startPoint x: 250, startPoint y: 111, endPoint x: 289, endPoint y: 196, distance: 93.3
click at [289, 196] on form "**********" at bounding box center [293, 116] width 107 height 343
copy div "**********"
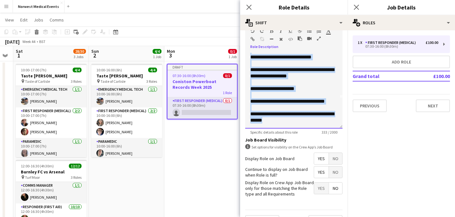
scroll to position [161, 0]
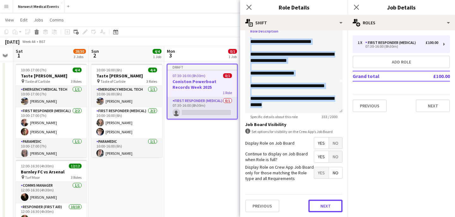
click at [320, 206] on button "Next" at bounding box center [325, 206] width 34 height 13
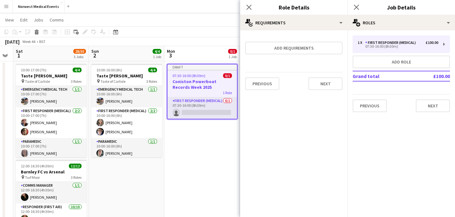
scroll to position [0, 0]
click at [322, 83] on button "Next" at bounding box center [325, 83] width 34 height 13
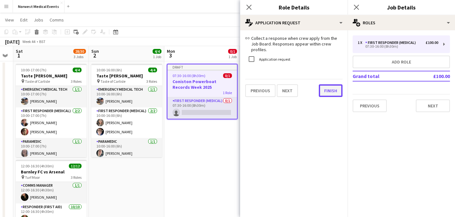
click at [328, 84] on button "Finish" at bounding box center [331, 90] width 24 height 13
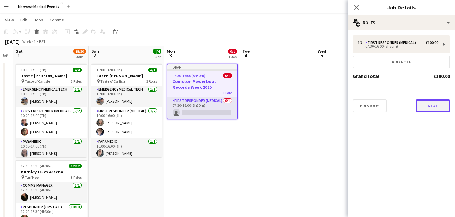
click at [430, 107] on button "Next" at bounding box center [433, 105] width 34 height 13
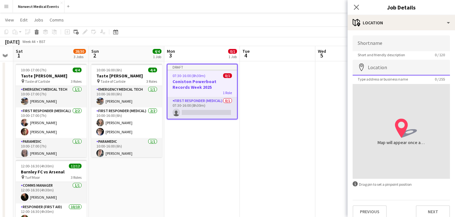
click at [401, 67] on input "Location" at bounding box center [400, 68] width 97 height 16
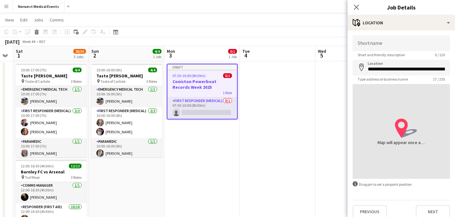
type input "**********"
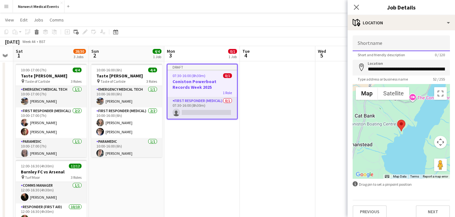
click at [392, 46] on input "Shortname" at bounding box center [400, 43] width 97 height 16
click at [390, 44] on input "**********" at bounding box center [400, 43] width 97 height 16
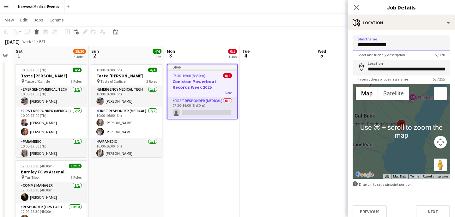
scroll to position [6, 0]
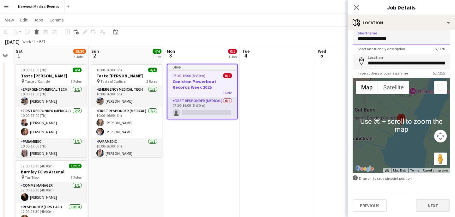
type input "**********"
click at [437, 202] on button "Next" at bounding box center [433, 205] width 34 height 13
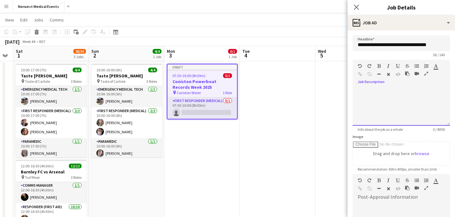
click at [392, 87] on div at bounding box center [400, 104] width 97 height 42
paste div
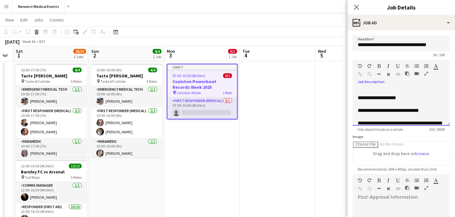
scroll to position [17, 0]
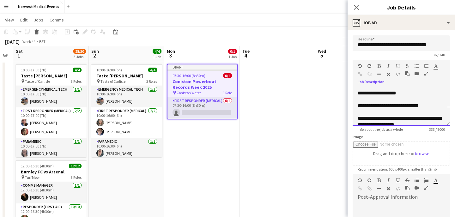
click at [403, 96] on div "**********" at bounding box center [401, 93] width 87 height 6
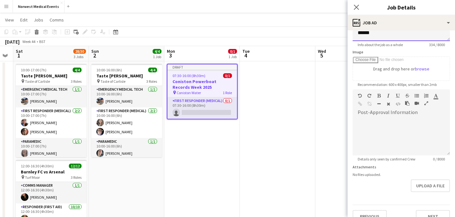
scroll to position [95, 0]
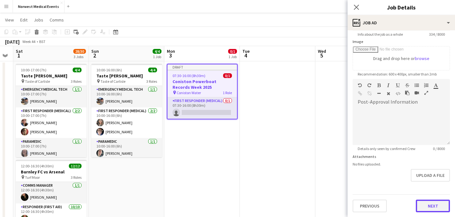
click at [430, 206] on button "Next" at bounding box center [433, 206] width 34 height 13
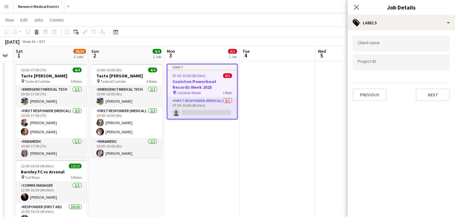
scroll to position [0, 0]
click at [427, 94] on button "Next" at bounding box center [433, 94] width 34 height 13
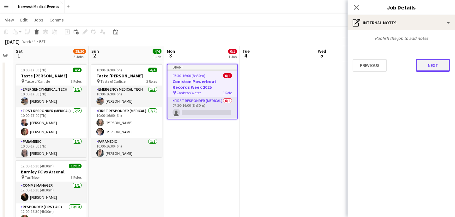
click at [431, 67] on button "Next" at bounding box center [433, 65] width 34 height 13
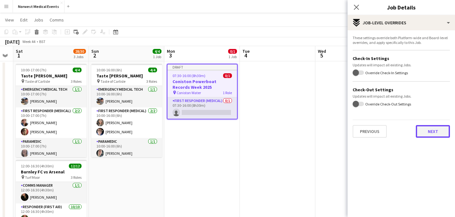
click at [435, 130] on button "Next" at bounding box center [433, 131] width 34 height 13
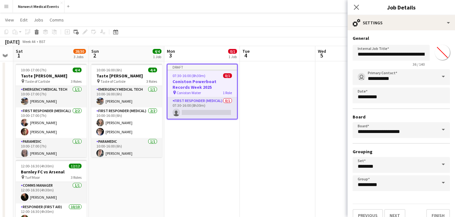
scroll to position [10, 0]
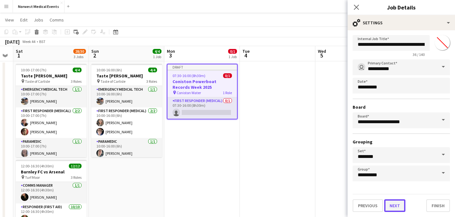
click at [398, 206] on button "Next" at bounding box center [394, 205] width 21 height 13
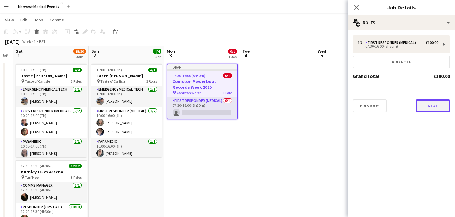
click at [430, 104] on button "Next" at bounding box center [433, 105] width 34 height 13
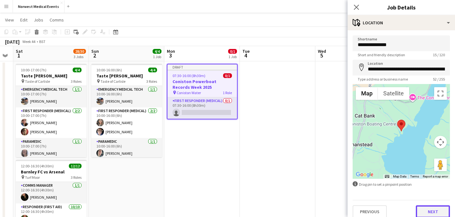
click at [430, 210] on button "Next" at bounding box center [433, 211] width 34 height 13
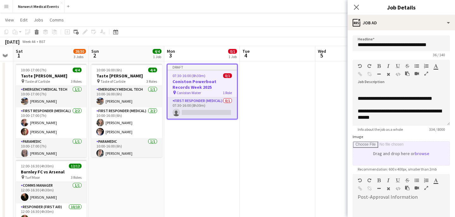
scroll to position [95, 0]
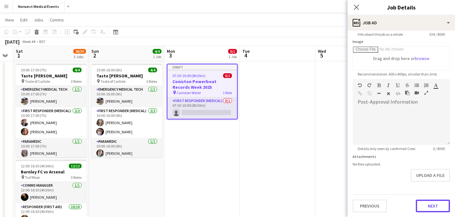
click at [424, 203] on button "Next" at bounding box center [433, 206] width 34 height 13
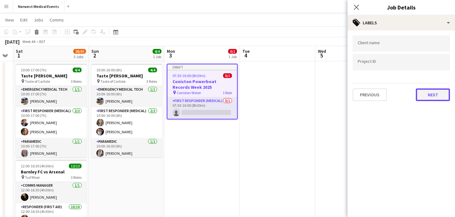
click at [425, 94] on button "Next" at bounding box center [433, 94] width 34 height 13
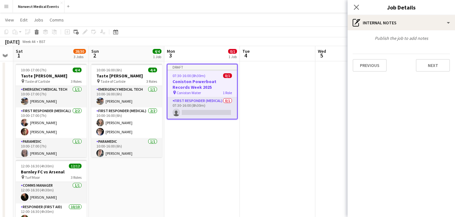
click at [425, 57] on div "Previous Next" at bounding box center [400, 63] width 97 height 18
click at [427, 63] on button "Next" at bounding box center [433, 65] width 34 height 13
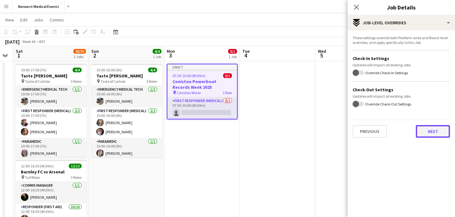
click at [435, 130] on button "Next" at bounding box center [433, 131] width 34 height 13
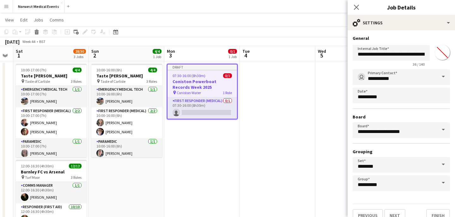
scroll to position [10, 0]
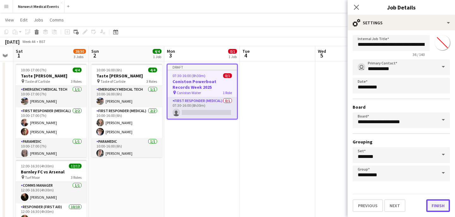
click at [441, 206] on button "Finish" at bounding box center [438, 205] width 24 height 13
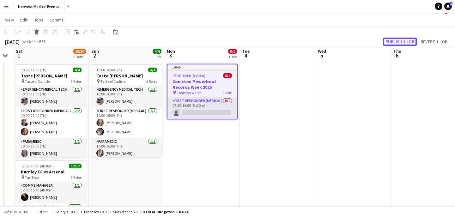
click at [396, 41] on button "Publish 1 job" at bounding box center [400, 42] width 34 height 8
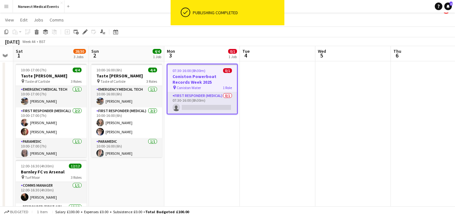
click at [204, 74] on h3 "Coniston Powerboat Records Week 2025" at bounding box center [201, 79] width 69 height 11
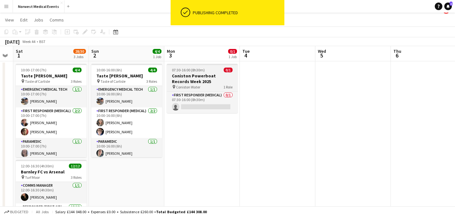
click at [200, 76] on h3 "Coniston Powerboat Records Week 2025" at bounding box center [202, 78] width 71 height 11
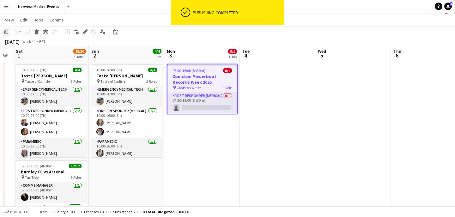
click at [5, 31] on icon at bounding box center [6, 32] width 4 height 4
click at [256, 68] on app-date-cell at bounding box center [277, 211] width 75 height 301
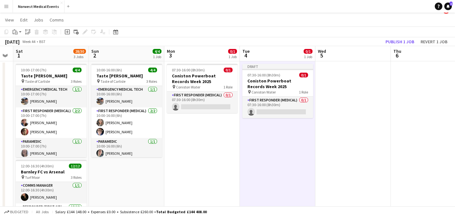
click at [336, 65] on app-date-cell at bounding box center [352, 211] width 75 height 301
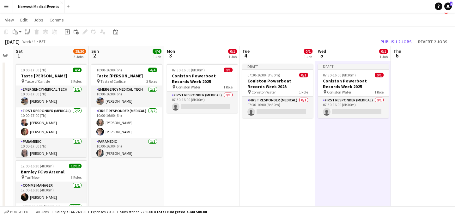
click at [407, 67] on app-date-cell at bounding box center [428, 211] width 75 height 301
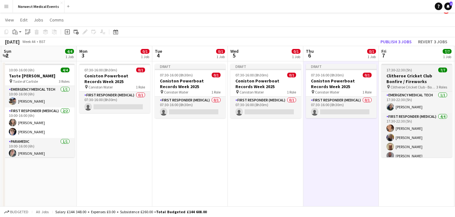
scroll to position [0, 255]
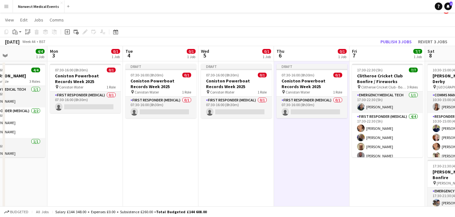
click at [378, 165] on app-date-cell "17:30-22:30 (5h) 7/7 Clitheroe Cricket Club Bonfire / Fireworks pin Clitheroe C…" at bounding box center [386, 211] width 75 height 301
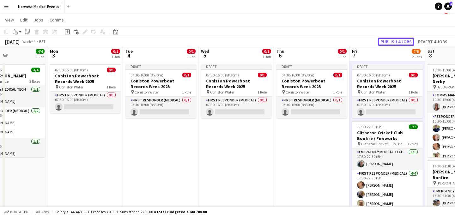
click at [396, 41] on button "Publish 4 jobs" at bounding box center [396, 42] width 36 height 8
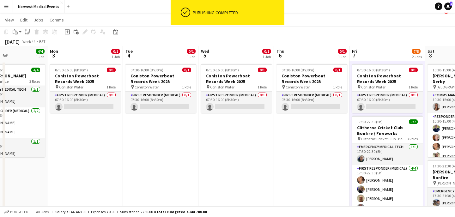
scroll to position [0, 247]
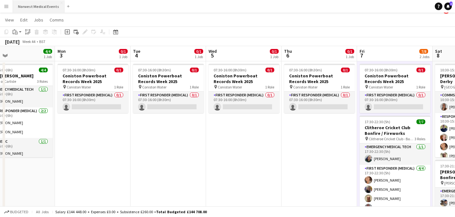
click at [32, 5] on button "Norwest Medical Events Close" at bounding box center [38, 6] width 51 height 12
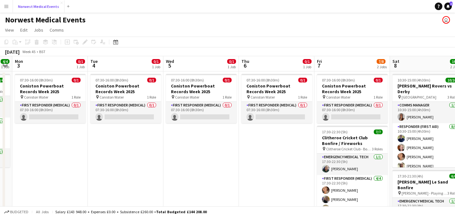
scroll to position [0, 235]
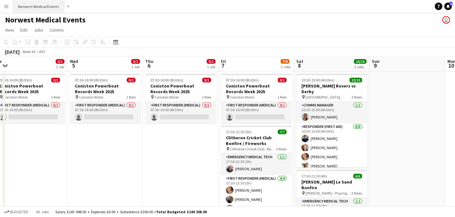
click at [36, 5] on button "Norwest Medical Events Close" at bounding box center [38, 6] width 51 height 12
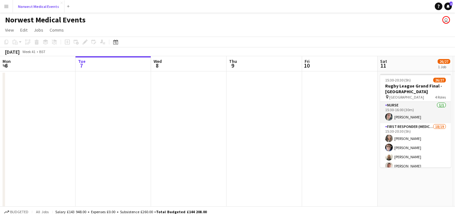
scroll to position [0, 208]
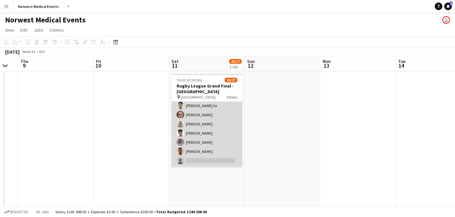
click at [215, 137] on app-card-role "First Responder (Medical) 18/19 15:30-20:30 (5h) [PERSON_NAME] [PERSON_NAME] [P…" at bounding box center [207, 73] width 71 height 186
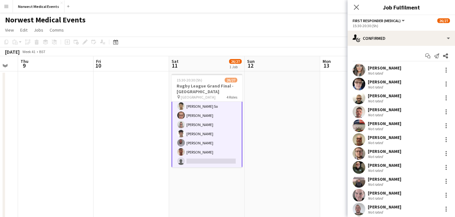
scroll to position [143, 0]
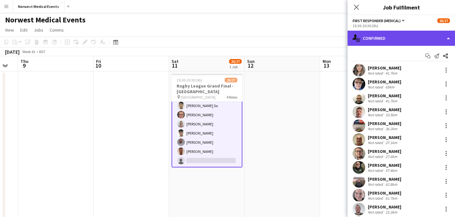
click at [416, 38] on div "single-neutral-actions-check-2 Confirmed" at bounding box center [400, 38] width 107 height 15
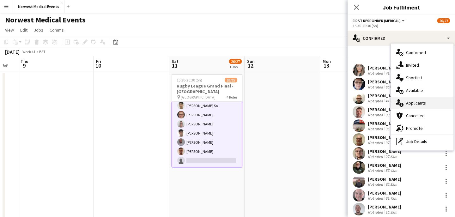
click at [417, 105] on span "Applicants" at bounding box center [416, 103] width 20 height 6
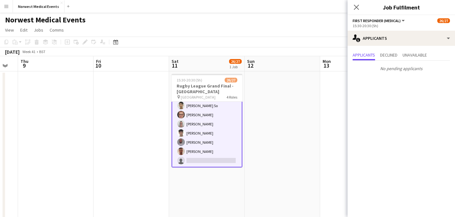
click at [355, 9] on icon at bounding box center [356, 7] width 5 height 5
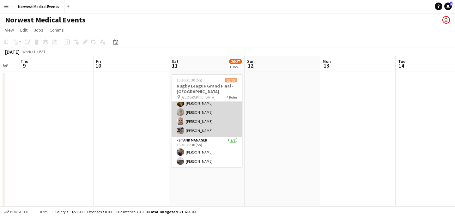
click at [212, 128] on app-card-role "Senior Responder (FREC 4 or Above) [DATE] 15:30-20:30 (5h) [PERSON_NAME] [PERSO…" at bounding box center [207, 108] width 71 height 58
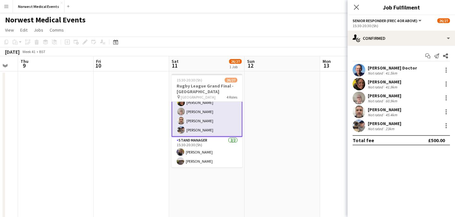
scroll to position [232, 0]
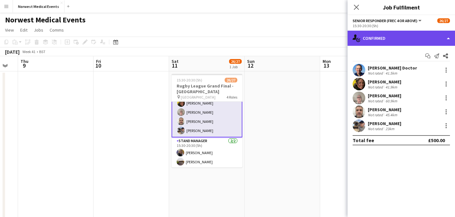
click at [386, 43] on div "single-neutral-actions-check-2 Confirmed" at bounding box center [400, 38] width 107 height 15
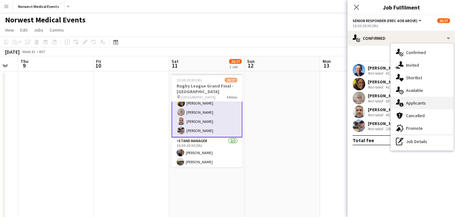
click at [422, 101] on span "Applicants" at bounding box center [416, 103] width 20 height 6
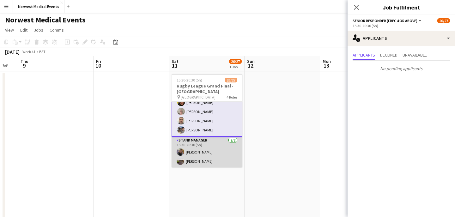
click at [212, 149] on app-card-role "Stand Manager [DATE] 15:30-20:30 (5h) [PERSON_NAME] [PERSON_NAME]" at bounding box center [207, 152] width 71 height 31
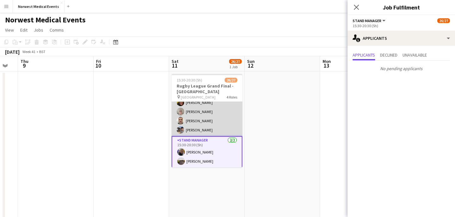
click at [216, 116] on app-card-role "Senior Responder (FREC 4 or Above) [DATE] 15:30-20:30 (5h) [PERSON_NAME] [PERSO…" at bounding box center [207, 107] width 71 height 58
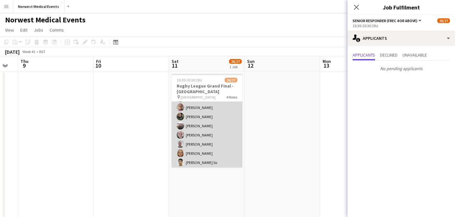
click at [216, 117] on app-card-role "First Responder (Medical) 18/19 15:30-20:30 (5h) [PERSON_NAME] [PERSON_NAME] [P…" at bounding box center [207, 130] width 71 height 186
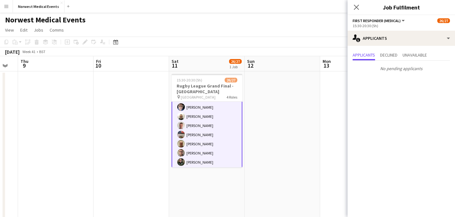
scroll to position [0, 0]
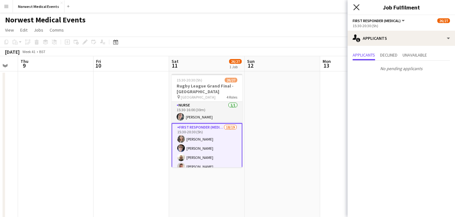
click at [355, 7] on icon "Close pop-in" at bounding box center [356, 7] width 6 height 6
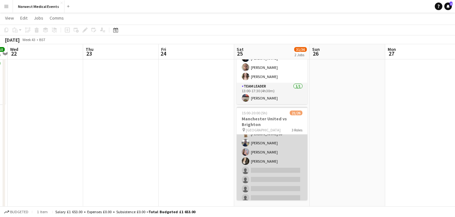
scroll to position [132, 0]
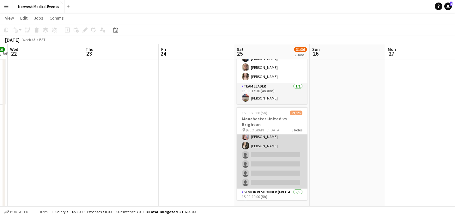
click at [276, 149] on app-card-role "First Responder (Medical) 15/19 15:00-20:00 (5h) [PERSON_NAME] [PERSON_NAME] [P…" at bounding box center [272, 95] width 71 height 186
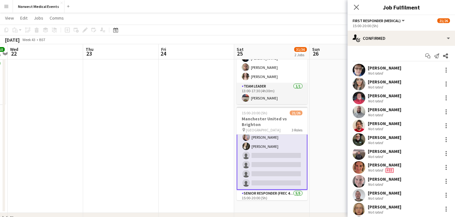
scroll to position [133, 0]
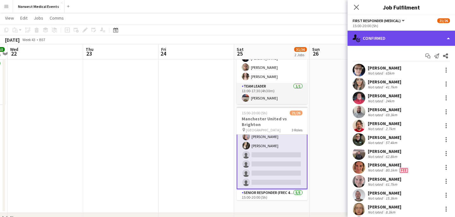
click at [390, 38] on div "single-neutral-actions-check-2 Confirmed" at bounding box center [400, 38] width 107 height 15
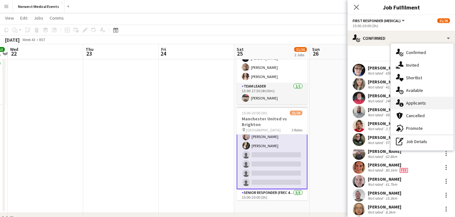
click at [416, 102] on span "Applicants" at bounding box center [416, 103] width 20 height 6
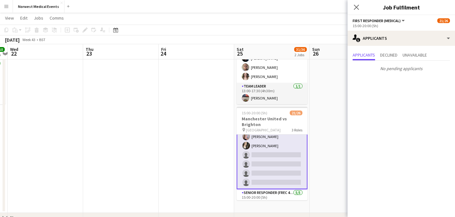
click at [357, 7] on icon at bounding box center [356, 7] width 5 height 5
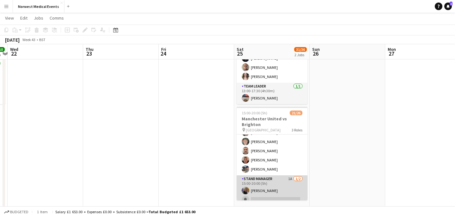
click at [277, 182] on app-card-role "Stand Manager 1A [DATE] 15:00-20:00 (5h) [PERSON_NAME] single-neutral-actions" at bounding box center [272, 190] width 71 height 31
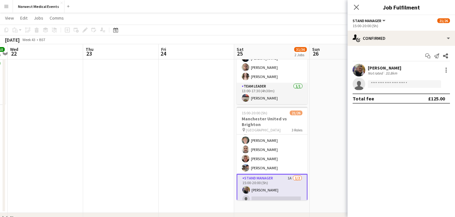
scroll to position [204, 0]
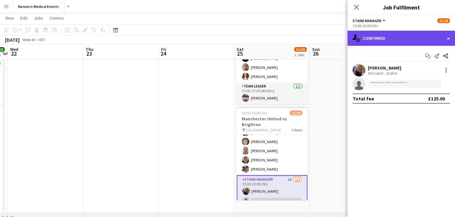
click at [383, 45] on div "single-neutral-actions-check-2 Confirmed" at bounding box center [400, 38] width 107 height 15
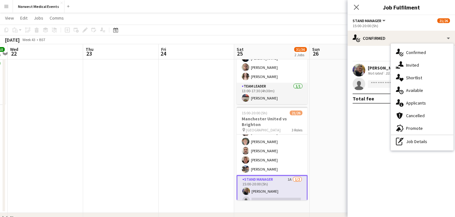
click at [413, 103] on span "Applicants" at bounding box center [416, 103] width 20 height 6
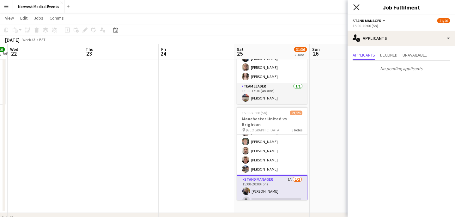
click at [358, 9] on icon "Close pop-in" at bounding box center [356, 7] width 6 height 6
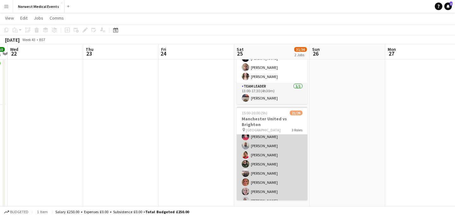
scroll to position [0, 0]
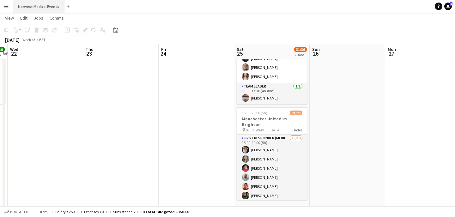
click at [36, 6] on button "Norwest Medical Events Close" at bounding box center [38, 6] width 51 height 12
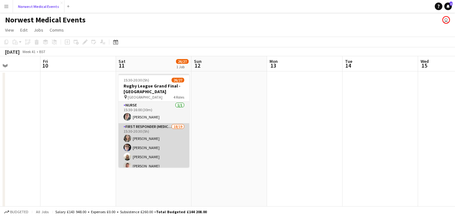
scroll to position [140, 0]
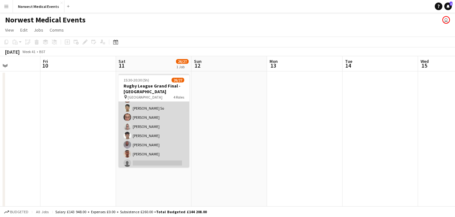
click at [163, 124] on app-card-role "First Responder (Medical) 18/19 15:30-20:30 (5h) [PERSON_NAME] [PERSON_NAME] [P…" at bounding box center [153, 76] width 71 height 186
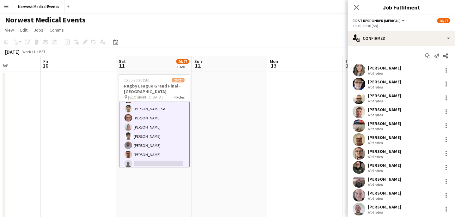
scroll to position [141, 0]
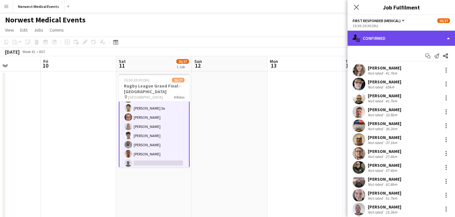
click at [405, 31] on div "single-neutral-actions-check-2 Confirmed" at bounding box center [400, 38] width 107 height 15
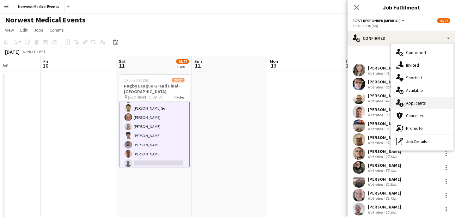
click at [426, 99] on div "single-neutral-actions-information Applicants" at bounding box center [422, 103] width 63 height 13
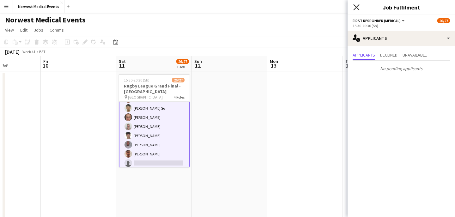
click at [355, 4] on icon "Close pop-in" at bounding box center [356, 7] width 6 height 6
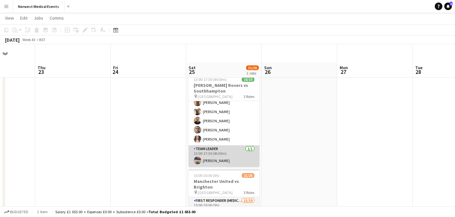
scroll to position [98, 0]
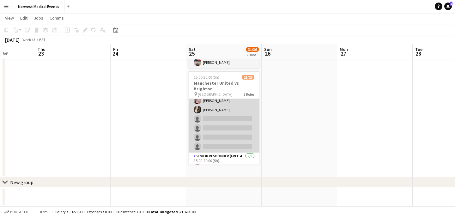
click at [231, 113] on app-card-role "First Responder (Medical) 15/19 15:00-20:00 (5h) [PERSON_NAME] [PERSON_NAME] [P…" at bounding box center [224, 59] width 71 height 186
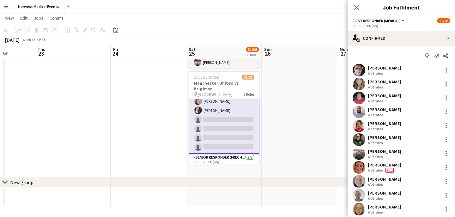
scroll to position [133, 0]
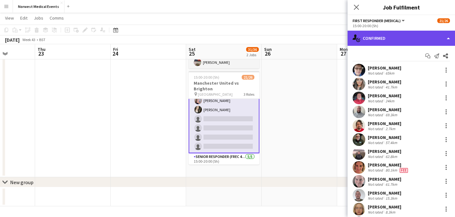
click at [387, 35] on div "single-neutral-actions-check-2 Confirmed" at bounding box center [400, 38] width 107 height 15
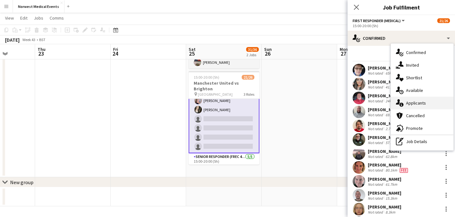
click at [418, 98] on div "single-neutral-actions-information Applicants" at bounding box center [422, 103] width 63 height 13
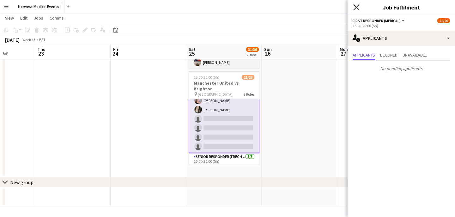
click at [355, 4] on icon "Close pop-in" at bounding box center [356, 7] width 6 height 6
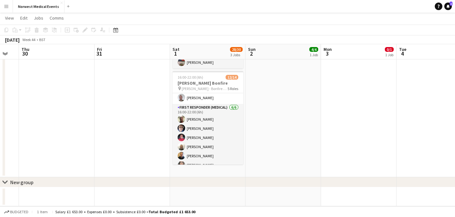
scroll to position [118, 0]
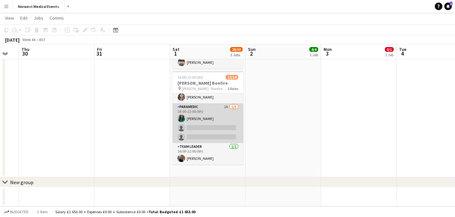
click at [215, 116] on app-card-role "Paramedic 1A [DATE] 16:00-22:00 (6h) [PERSON_NAME] single-neutral-actions singl…" at bounding box center [207, 123] width 71 height 40
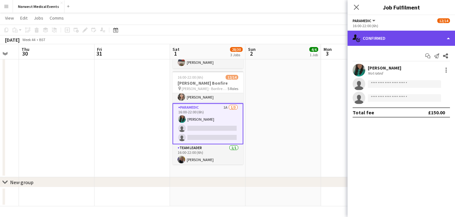
click at [391, 39] on div "single-neutral-actions-check-2 Confirmed" at bounding box center [400, 38] width 107 height 15
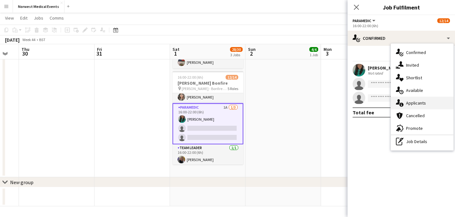
click at [417, 104] on span "Applicants" at bounding box center [416, 103] width 20 height 6
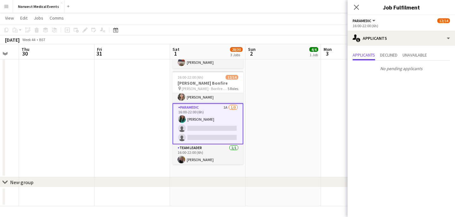
click at [355, 7] on icon "Close pop-in" at bounding box center [356, 7] width 5 height 5
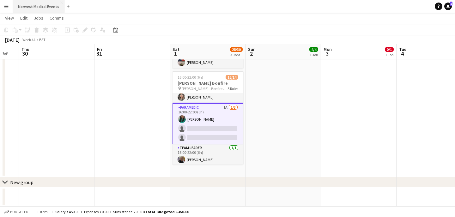
click at [39, 6] on button "Norwest Medical Events Close" at bounding box center [38, 6] width 51 height 12
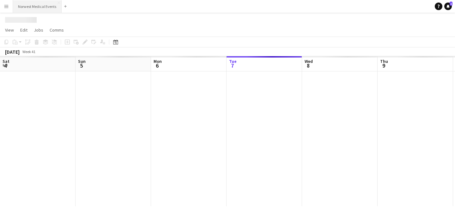
scroll to position [0, 151]
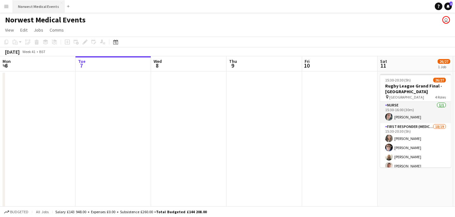
click at [51, 7] on button "Norwest Medical Events Close" at bounding box center [38, 6] width 51 height 12
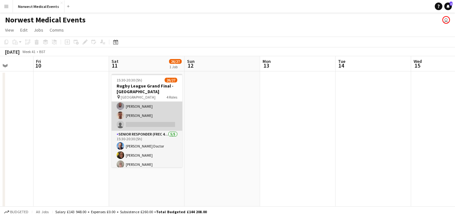
click at [163, 118] on app-card-role "First Responder (Medical) 18/19 15:30-20:30 (5h) [PERSON_NAME] [PERSON_NAME] [P…" at bounding box center [146, 37] width 71 height 186
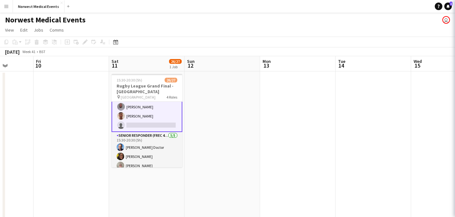
scroll to position [179, 0]
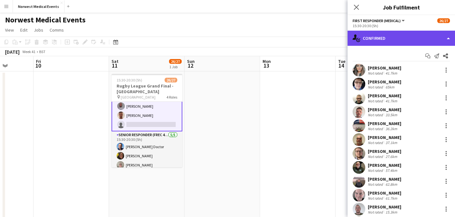
click at [403, 37] on div "single-neutral-actions-check-2 Confirmed" at bounding box center [400, 38] width 107 height 15
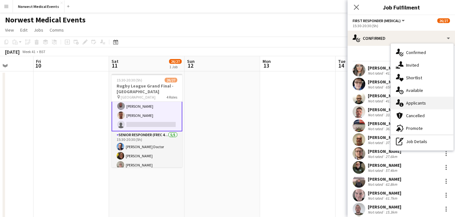
click at [421, 103] on span "Applicants" at bounding box center [416, 103] width 20 height 6
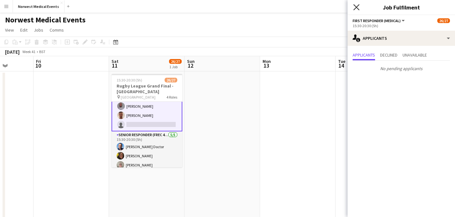
click at [354, 8] on icon at bounding box center [356, 7] width 6 height 6
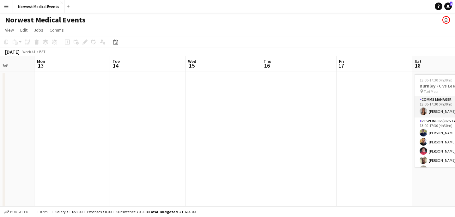
scroll to position [0, 0]
click at [37, 8] on button "Norwest Medical Events Close" at bounding box center [38, 6] width 51 height 12
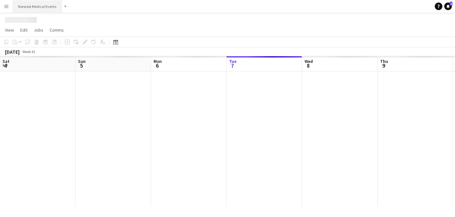
scroll to position [0, 151]
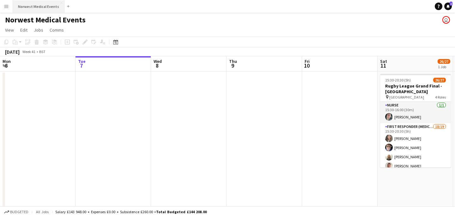
click at [39, 8] on button "Norwest Medical Events Close" at bounding box center [38, 6] width 51 height 12
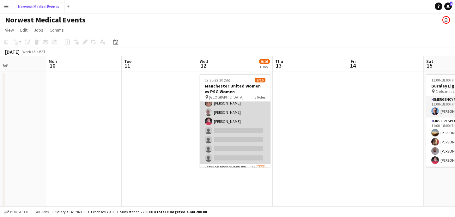
scroll to position [101, 0]
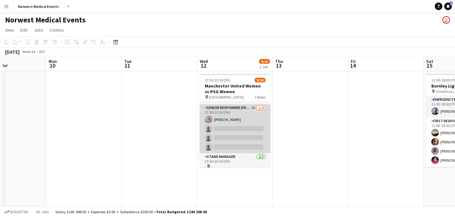
click at [244, 128] on app-card-role "Senior Responder (FREC 4 or Above) 2A [DATE] 17:30-22:30 (5h) [PERSON_NAME] sin…" at bounding box center [235, 128] width 71 height 49
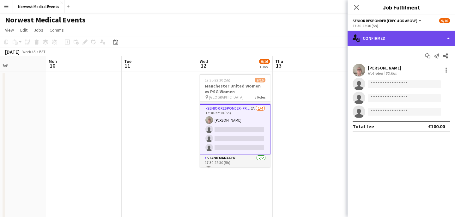
click at [391, 39] on div "single-neutral-actions-check-2 Confirmed" at bounding box center [400, 38] width 107 height 15
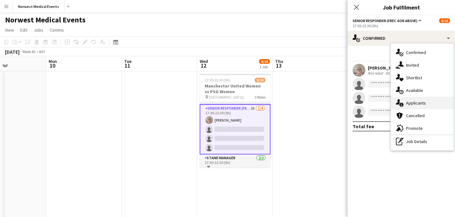
click at [420, 104] on span "Applicants" at bounding box center [416, 103] width 20 height 6
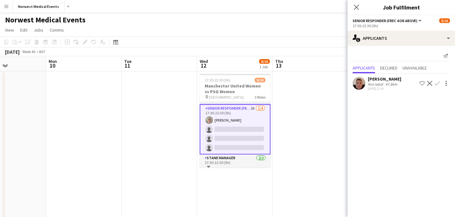
click at [437, 83] on app-icon "Confirm" at bounding box center [437, 83] width 5 height 5
click at [357, 6] on icon at bounding box center [356, 7] width 6 height 6
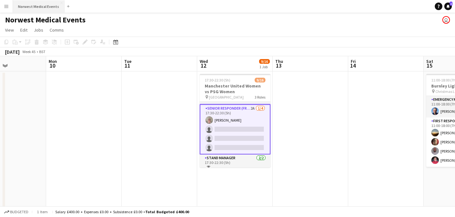
click at [33, 6] on button "Norwest Medical Events Close" at bounding box center [38, 6] width 51 height 12
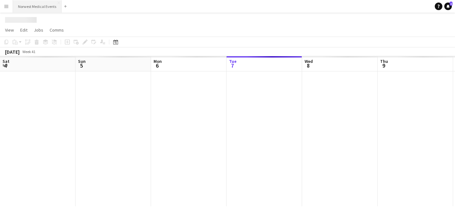
scroll to position [0, 151]
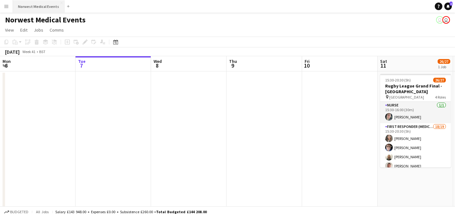
click at [41, 5] on button "Norwest Medical Events Close" at bounding box center [38, 6] width 51 height 12
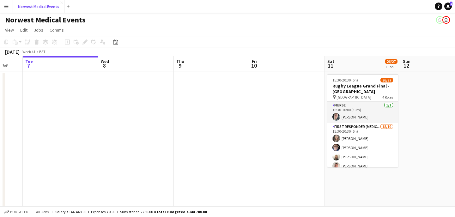
scroll to position [0, 278]
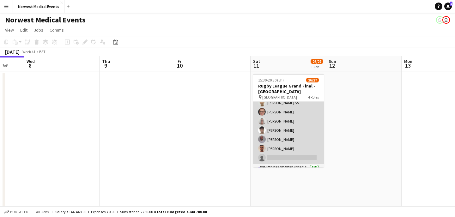
click at [299, 133] on app-card-role "First Responder (Medical) 18/19 15:30-20:30 (5h) [PERSON_NAME] [PERSON_NAME] [P…" at bounding box center [288, 71] width 71 height 186
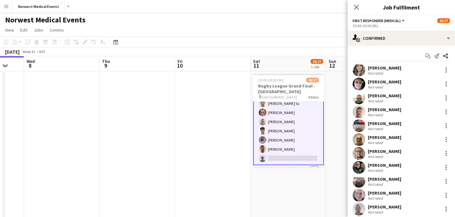
scroll to position [146, 0]
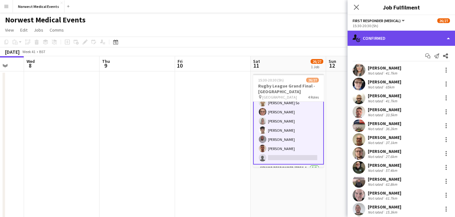
click at [417, 39] on div "single-neutral-actions-check-2 Confirmed" at bounding box center [400, 38] width 107 height 15
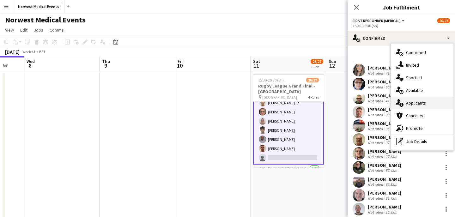
click at [425, 104] on span "Applicants" at bounding box center [416, 103] width 20 height 6
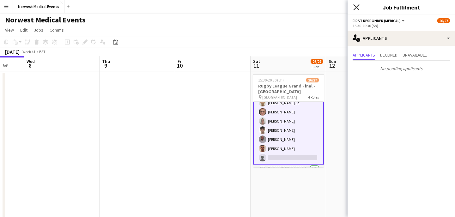
click at [358, 8] on icon "Close pop-in" at bounding box center [356, 7] width 6 height 6
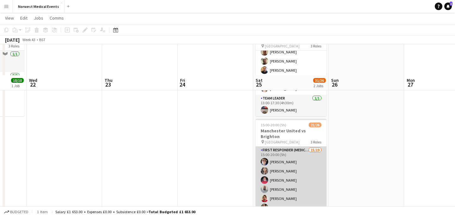
scroll to position [81, 0]
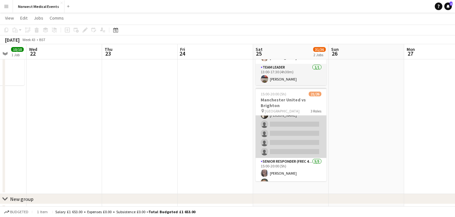
click at [301, 128] on app-card-role "First Responder (Medical) 15/19 15:00-20:00 (5h) [PERSON_NAME] [PERSON_NAME] [P…" at bounding box center [291, 65] width 71 height 186
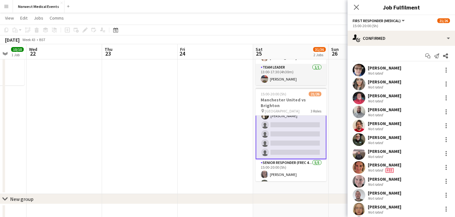
scroll to position [145, 0]
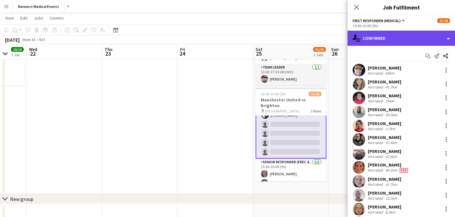
click at [391, 34] on div "single-neutral-actions-check-2 Confirmed" at bounding box center [400, 38] width 107 height 15
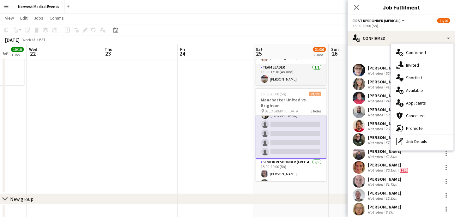
click at [413, 103] on span "Applicants" at bounding box center [416, 103] width 20 height 6
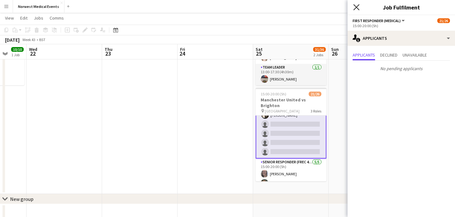
click at [358, 4] on icon "Close pop-in" at bounding box center [356, 7] width 6 height 6
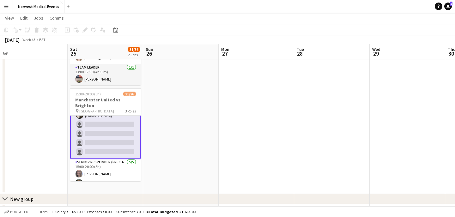
scroll to position [0, 0]
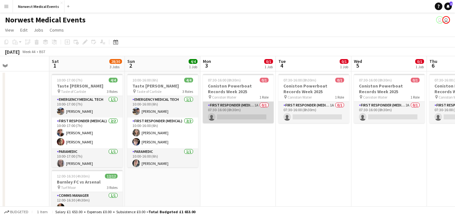
click at [250, 117] on app-card-role "First Responder (Medical) 1A 0/1 07:30-16:00 (8h30m) single-neutral-actions" at bounding box center [238, 112] width 71 height 21
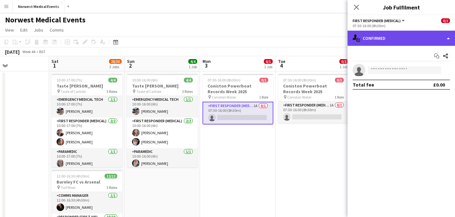
click at [392, 41] on div "single-neutral-actions-check-2 Confirmed" at bounding box center [400, 38] width 107 height 15
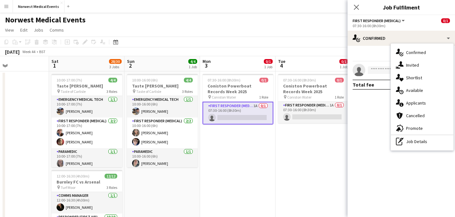
click at [415, 105] on span "Applicants" at bounding box center [416, 103] width 20 height 6
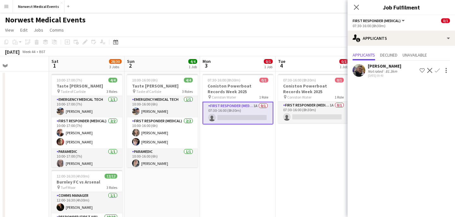
click at [438, 69] on app-icon "Confirm" at bounding box center [437, 70] width 5 height 5
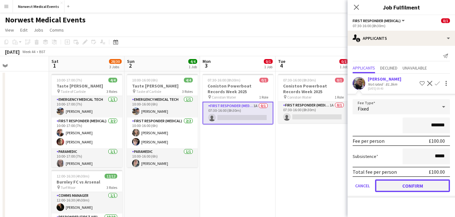
click at [417, 182] on button "Confirm" at bounding box center [412, 185] width 75 height 13
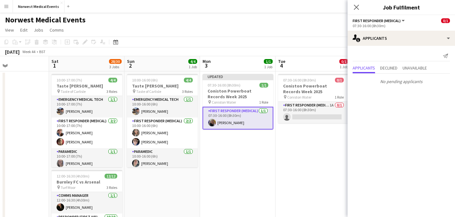
click at [356, 6] on icon "Close pop-in" at bounding box center [356, 7] width 5 height 5
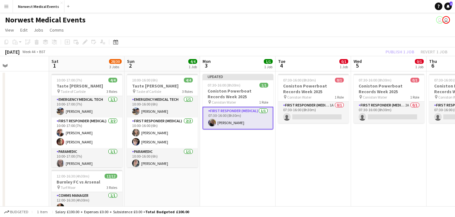
click at [395, 49] on div "Publish 1 job Revert 1 job" at bounding box center [416, 52] width 77 height 8
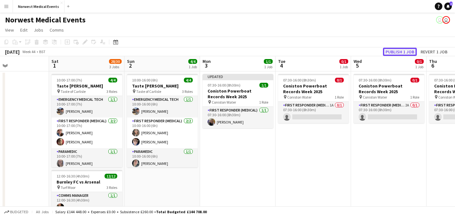
click at [395, 49] on button "Publish 1 job" at bounding box center [400, 52] width 34 height 8
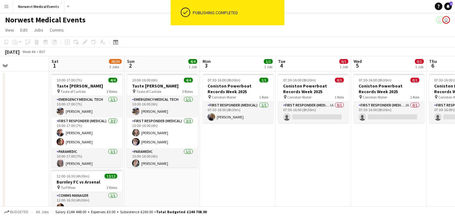
scroll to position [0, 312]
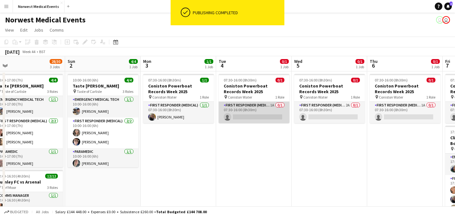
click at [261, 109] on app-card-role "First Responder (Medical) 1A 0/1 07:30-16:00 (8h30m) single-neutral-actions" at bounding box center [254, 112] width 71 height 21
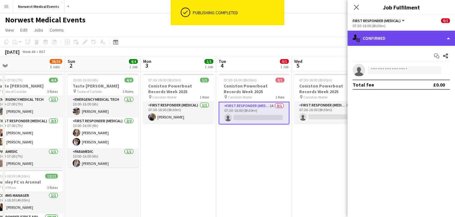
click at [394, 39] on div "single-neutral-actions-check-2 Confirmed" at bounding box center [400, 38] width 107 height 15
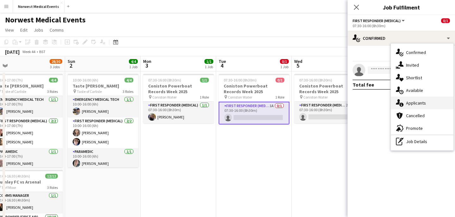
click at [413, 102] on span "Applicants" at bounding box center [416, 103] width 20 height 6
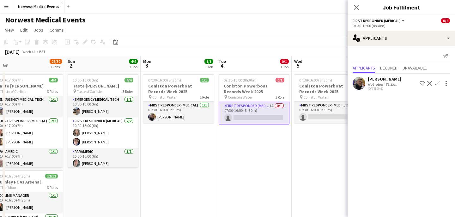
click at [437, 82] on app-icon "Confirm" at bounding box center [437, 83] width 5 height 5
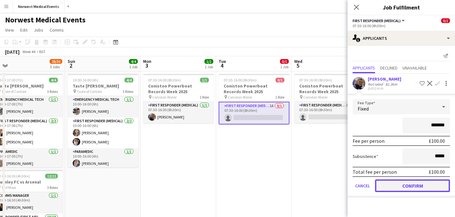
click at [410, 183] on button "Confirm" at bounding box center [412, 185] width 75 height 13
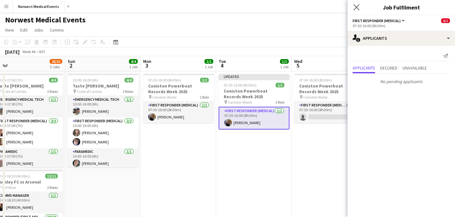
click at [357, 3] on app-icon "Close pop-in" at bounding box center [356, 7] width 9 height 9
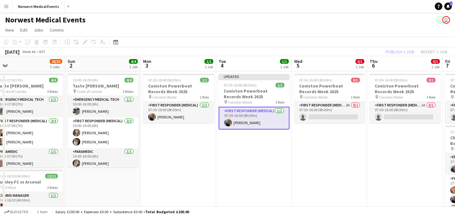
click at [394, 50] on div "Publish 1 job Revert 1 job" at bounding box center [416, 52] width 77 height 8
click at [395, 50] on button "Publish 1 job" at bounding box center [400, 52] width 34 height 8
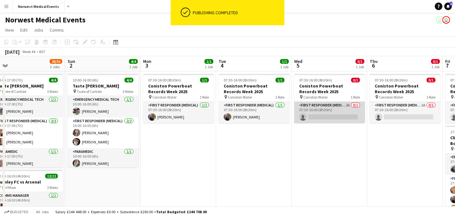
click at [333, 113] on app-card-role "First Responder (Medical) 2A 0/1 07:30-16:00 (8h30m) single-neutral-actions" at bounding box center [329, 112] width 71 height 21
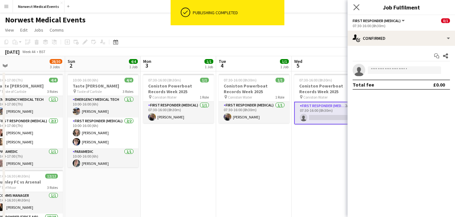
click at [354, 4] on app-icon "Close pop-in" at bounding box center [356, 7] width 9 height 9
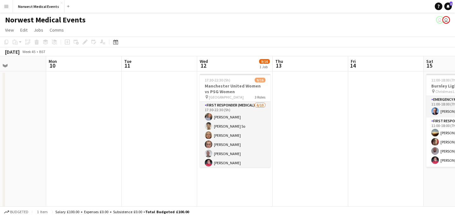
scroll to position [0, 210]
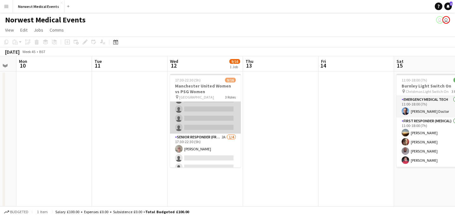
click at [220, 117] on app-card-role "First Responder (Medical) [DATE] 17:30-22:30 (5h) [PERSON_NAME] [PERSON_NAME] S…" at bounding box center [205, 82] width 71 height 104
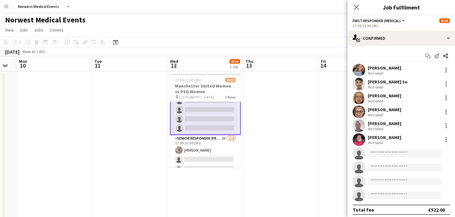
scroll to position [73, 0]
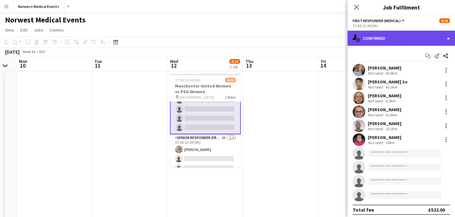
click at [396, 32] on div "single-neutral-actions-check-2 Confirmed" at bounding box center [400, 38] width 107 height 15
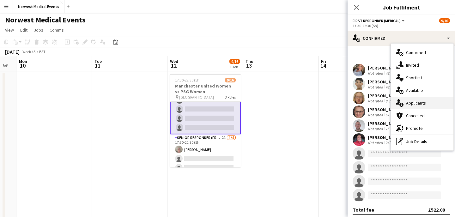
click at [416, 101] on span "Applicants" at bounding box center [416, 103] width 20 height 6
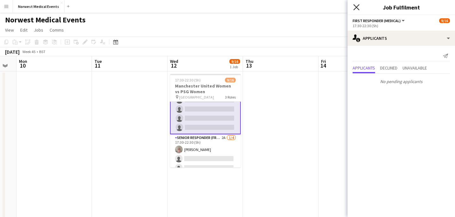
click at [357, 9] on icon "Close pop-in" at bounding box center [356, 7] width 6 height 6
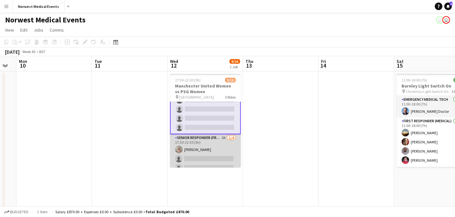
click at [198, 148] on app-card-role "Senior Responder (FREC 4 or Above) 2A [DATE] 17:30-22:30 (5h) [PERSON_NAME] sin…" at bounding box center [205, 158] width 71 height 49
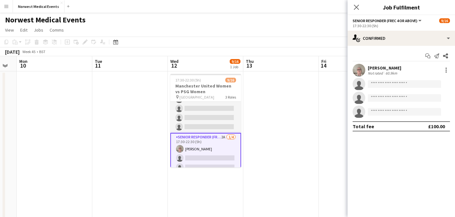
scroll to position [72, 0]
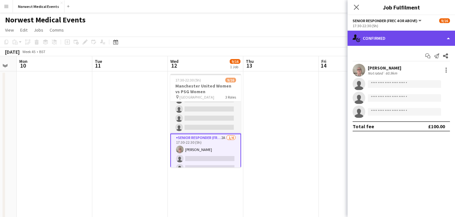
click at [388, 39] on div "single-neutral-actions-check-2 Confirmed" at bounding box center [400, 38] width 107 height 15
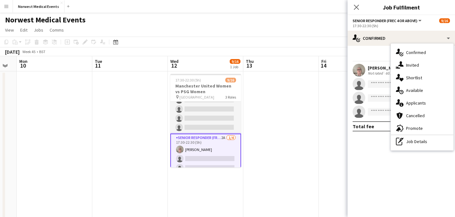
click at [426, 103] on div "single-neutral-actions-information Applicants" at bounding box center [422, 103] width 63 height 13
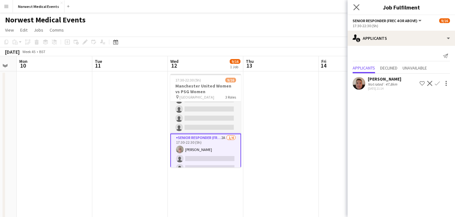
click at [352, 8] on app-icon "Close pop-in" at bounding box center [356, 7] width 9 height 9
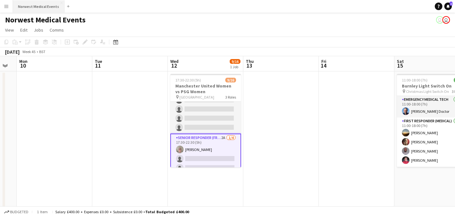
click at [33, 10] on button "Norwest Medical Events Close" at bounding box center [38, 6] width 51 height 12
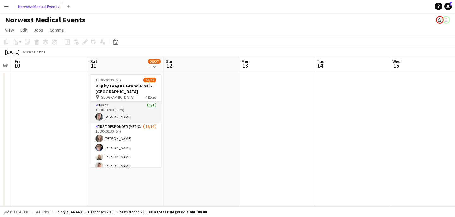
scroll to position [0, 214]
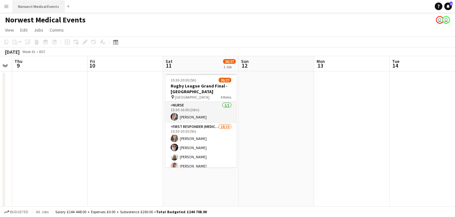
click at [41, 8] on button "Norwest Medical Events Close" at bounding box center [38, 6] width 51 height 12
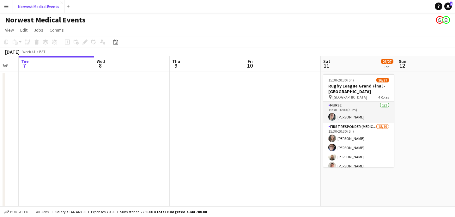
scroll to position [0, 243]
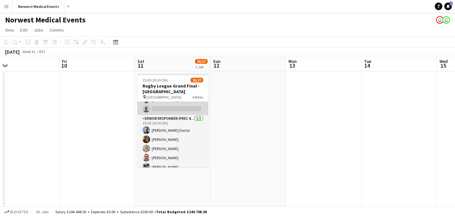
click at [184, 111] on app-card-role "First Responder (Medical) 18/19 15:30-20:30 (5h) [PERSON_NAME] [PERSON_NAME] [P…" at bounding box center [172, 22] width 71 height 186
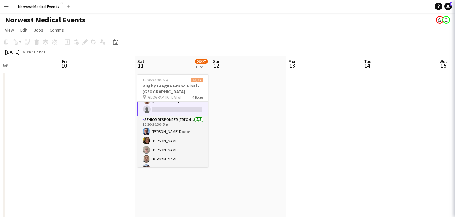
scroll to position [195, 0]
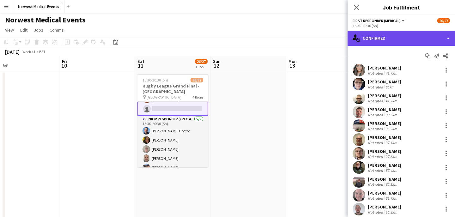
click at [389, 41] on div "single-neutral-actions-check-2 Confirmed" at bounding box center [400, 38] width 107 height 15
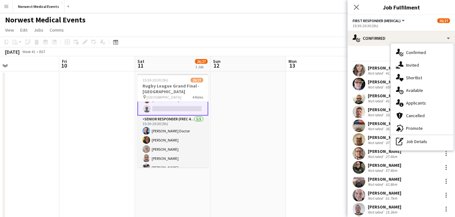
click at [422, 102] on span "Applicants" at bounding box center [416, 103] width 20 height 6
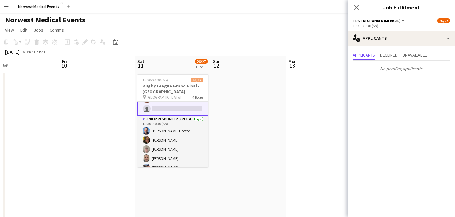
click at [356, 6] on icon "Close pop-in" at bounding box center [356, 7] width 5 height 5
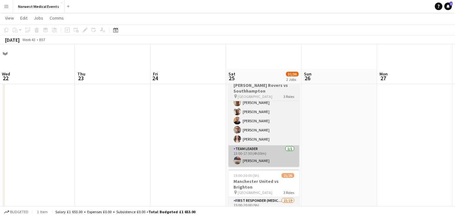
scroll to position [98, 0]
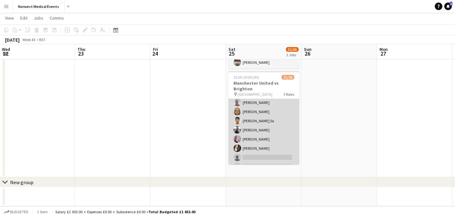
click at [266, 130] on app-card-role "First Responder (Medical) 15/19 15:00-20:00 (5h) [PERSON_NAME] [PERSON_NAME] [P…" at bounding box center [263, 98] width 71 height 186
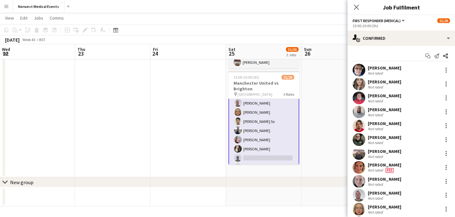
scroll to position [95, 0]
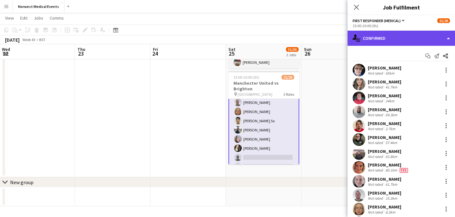
click at [389, 41] on div "single-neutral-actions-check-2 Confirmed" at bounding box center [400, 38] width 107 height 15
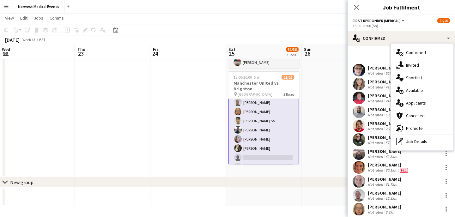
click at [418, 101] on span "Applicants" at bounding box center [416, 103] width 20 height 6
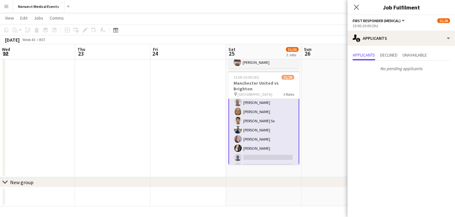
click at [356, 5] on icon "Close pop-in" at bounding box center [356, 7] width 5 height 5
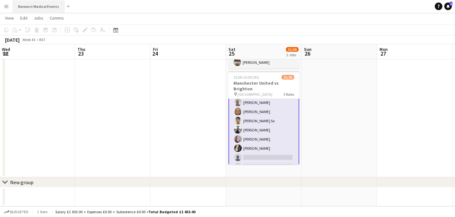
click at [48, 9] on button "Norwest Medical Events Close" at bounding box center [38, 6] width 51 height 12
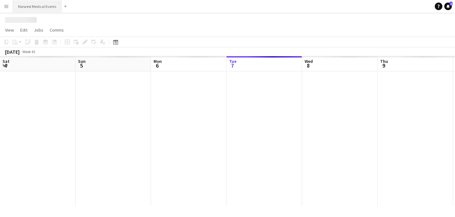
scroll to position [0, 151]
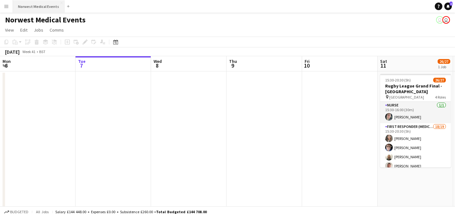
click at [42, 6] on button "Norwest Medical Events Close" at bounding box center [38, 6] width 51 height 12
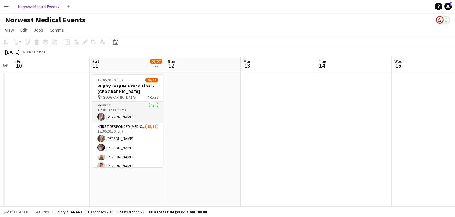
scroll to position [0, 201]
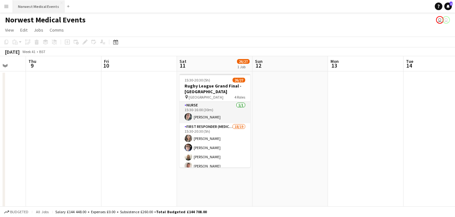
click at [49, 8] on button "Norwest Medical Events Close" at bounding box center [38, 6] width 51 height 12
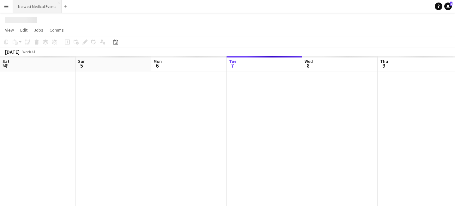
scroll to position [0, 151]
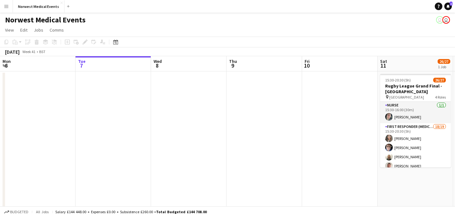
click at [6, 8] on app-icon "Menu" at bounding box center [6, 6] width 5 height 5
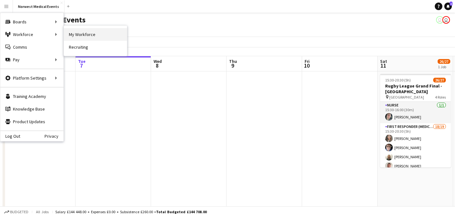
click at [83, 35] on link "My Workforce" at bounding box center [95, 34] width 63 height 13
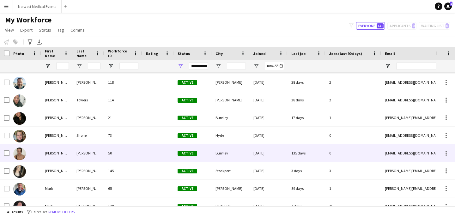
scroll to position [1628, 0]
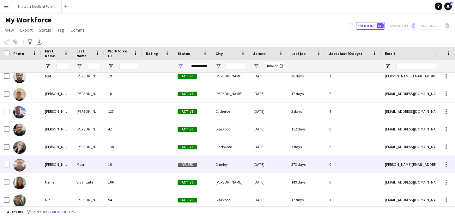
click at [156, 164] on div at bounding box center [158, 164] width 32 height 17
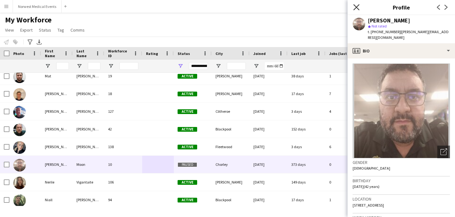
click at [356, 8] on icon "Close pop-in" at bounding box center [356, 7] width 6 height 6
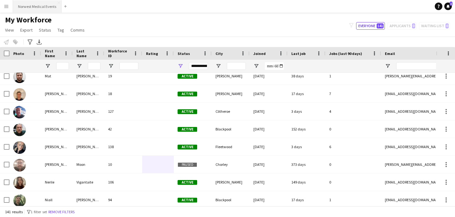
click at [38, 8] on button "Norwest Medical Events Close" at bounding box center [37, 6] width 49 height 12
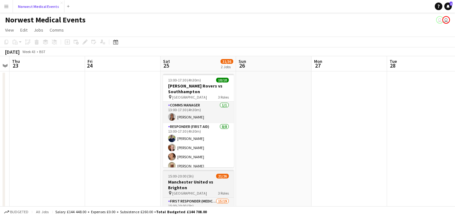
scroll to position [3, 0]
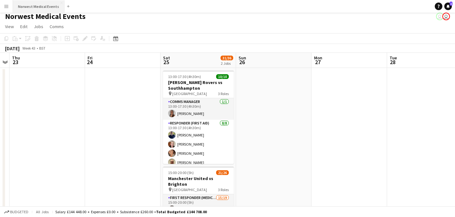
click at [40, 5] on button "Norwest Medical Events Close" at bounding box center [38, 6] width 51 height 12
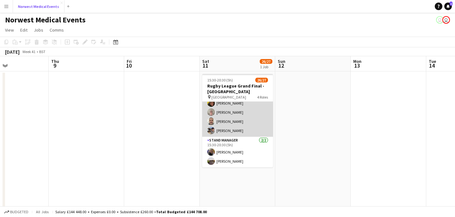
scroll to position [30, 0]
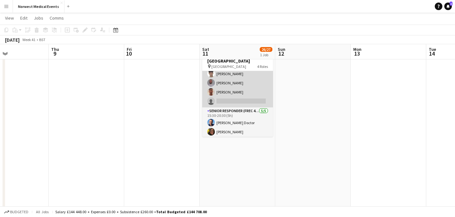
click at [249, 90] on app-card-role "First Responder (Medical) 18/19 15:30-20:30 (5h) [PERSON_NAME] [PERSON_NAME] [P…" at bounding box center [237, 14] width 71 height 186
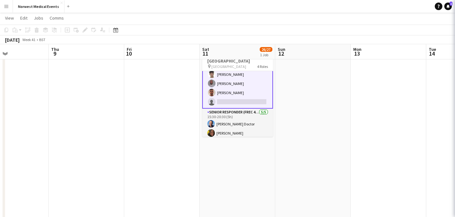
scroll to position [172, 0]
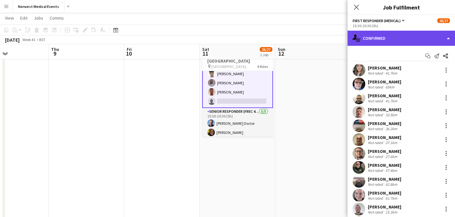
click at [393, 38] on div "single-neutral-actions-check-2 Confirmed" at bounding box center [400, 38] width 107 height 15
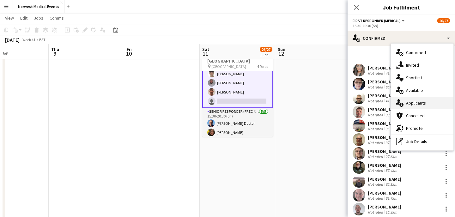
click at [426, 102] on div "single-neutral-actions-information Applicants" at bounding box center [422, 103] width 63 height 13
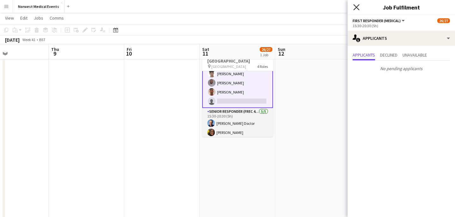
click at [357, 9] on icon "Close pop-in" at bounding box center [356, 7] width 6 height 6
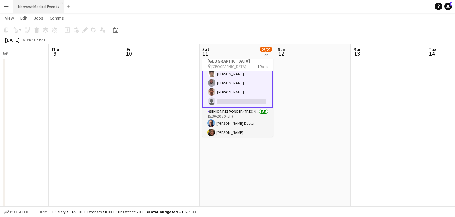
click at [38, 3] on button "Norwest Medical Events Close" at bounding box center [38, 6] width 51 height 12
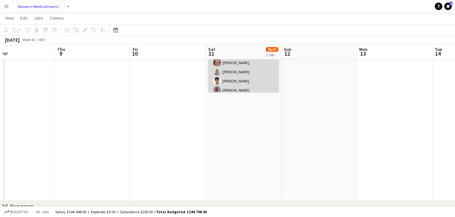
scroll to position [153, 0]
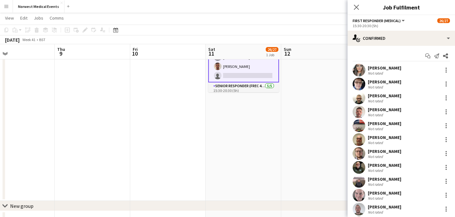
scroll to position [154, 0]
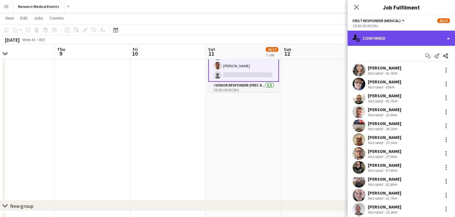
click at [403, 45] on div "single-neutral-actions-check-2 Confirmed" at bounding box center [400, 38] width 107 height 15
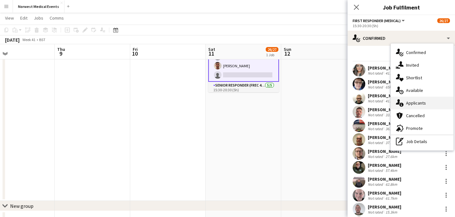
click at [412, 101] on span "Applicants" at bounding box center [416, 103] width 20 height 6
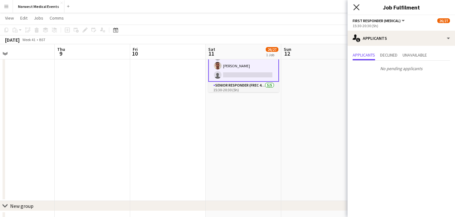
click at [359, 8] on icon "Close pop-in" at bounding box center [356, 7] width 6 height 6
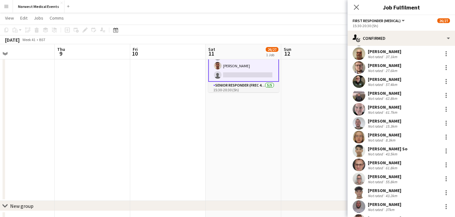
scroll to position [128, 0]
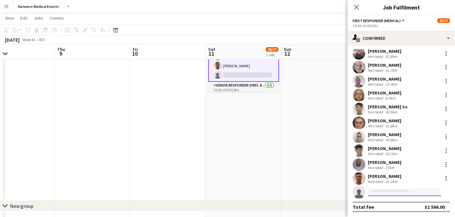
click at [390, 193] on input at bounding box center [404, 193] width 73 height 8
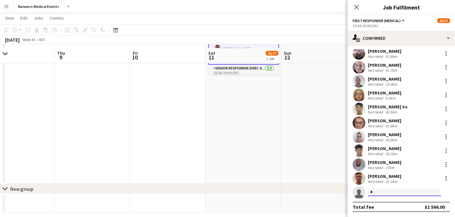
scroll to position [98, 0]
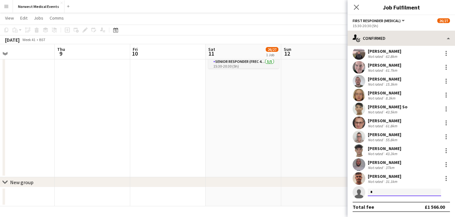
type input "*"
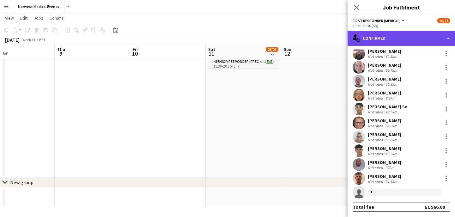
click at [401, 39] on div "single-neutral-actions-check-2 Confirmed" at bounding box center [400, 38] width 107 height 15
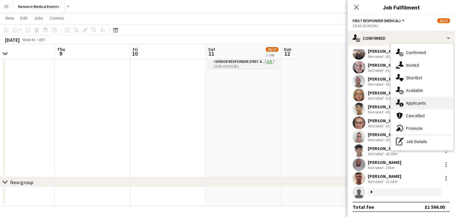
click at [417, 102] on span "Applicants" at bounding box center [416, 103] width 20 height 6
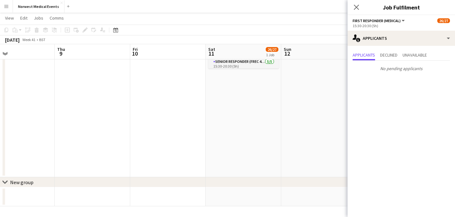
click at [241, 95] on app-date-cell "15:30-20:30 (5h) 26/27 Rugby League Grand Final - [GEOGRAPHIC_DATA] pin Old Tra…" at bounding box center [243, 75] width 75 height 205
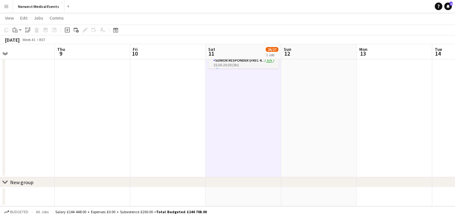
scroll to position [153, 0]
click at [245, 63] on app-card-role "Senior Responder (FREC 4 or Above) [DATE] 15:30-20:30 (5h) [PERSON_NAME] [PERSO…" at bounding box center [243, 86] width 71 height 58
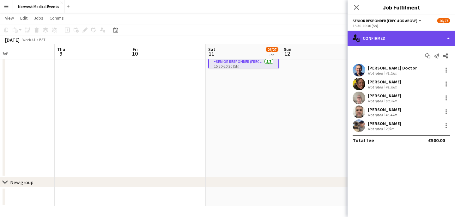
click at [394, 35] on div "single-neutral-actions-check-2 Confirmed" at bounding box center [400, 38] width 107 height 15
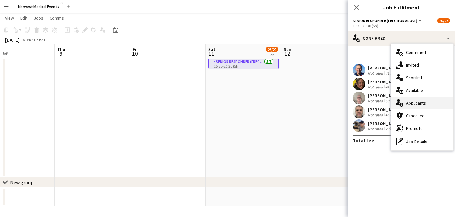
click at [418, 104] on span "Applicants" at bounding box center [416, 103] width 20 height 6
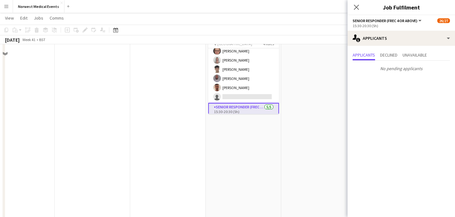
scroll to position [0, 0]
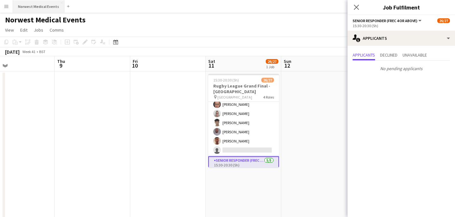
click at [40, 6] on button "Norwest Medical Events Close" at bounding box center [38, 6] width 51 height 12
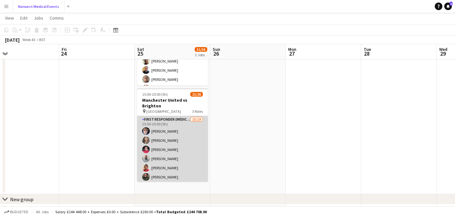
scroll to position [162, 0]
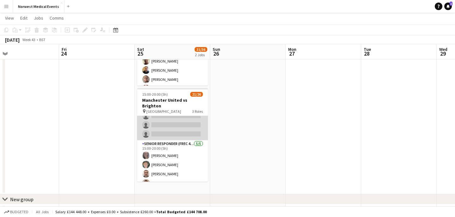
click at [182, 123] on app-card-role "First Responder (Medical) 15/19 15:00-20:00 (5h) [PERSON_NAME] [PERSON_NAME] [P…" at bounding box center [172, 47] width 71 height 186
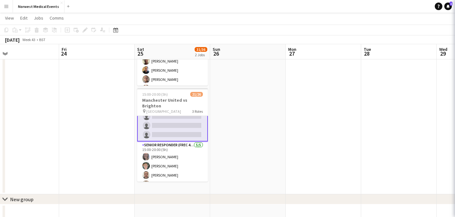
scroll to position [163, 0]
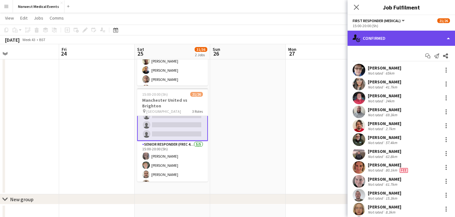
click at [400, 32] on div "single-neutral-actions-check-2 Confirmed" at bounding box center [400, 38] width 107 height 15
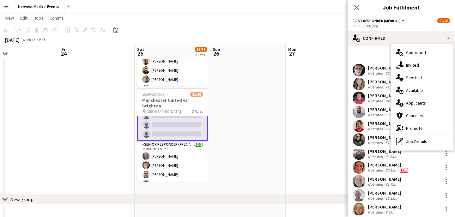
click at [427, 104] on div "single-neutral-actions-information Applicants" at bounding box center [422, 103] width 63 height 13
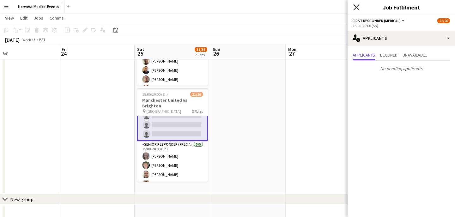
click at [356, 9] on icon "Close pop-in" at bounding box center [356, 7] width 6 height 6
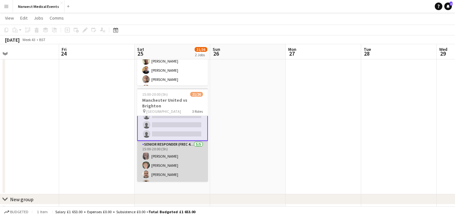
scroll to position [199, 0]
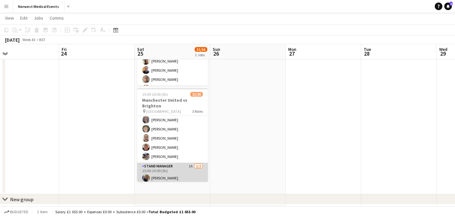
click at [177, 171] on app-card-role "Stand Manager 1A [DATE] 15:00-20:00 (5h) [PERSON_NAME] single-neutral-actions" at bounding box center [172, 178] width 71 height 31
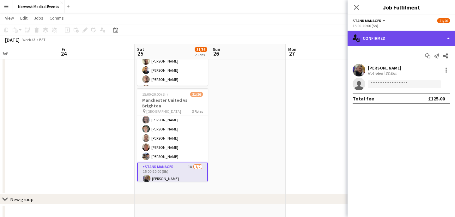
click at [402, 34] on div "single-neutral-actions-check-2 Confirmed" at bounding box center [400, 38] width 107 height 15
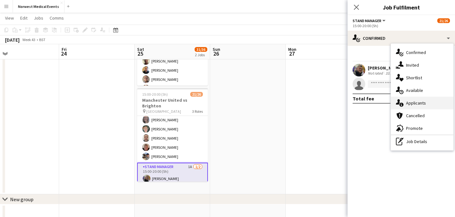
click at [428, 107] on div "single-neutral-actions-information Applicants" at bounding box center [422, 103] width 63 height 13
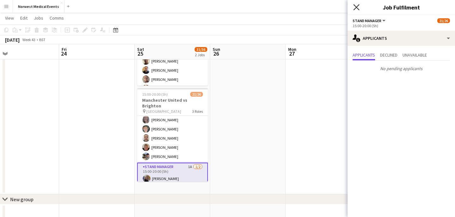
click at [358, 10] on icon at bounding box center [356, 7] width 6 height 6
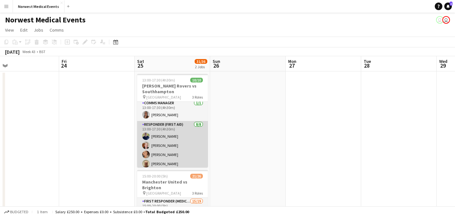
scroll to position [0, 0]
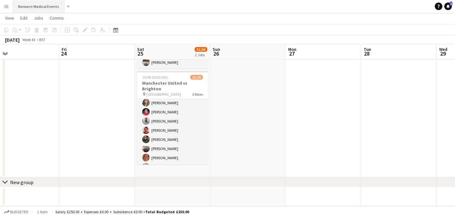
click at [47, 9] on button "Norwest Medical Events Close" at bounding box center [38, 6] width 51 height 12
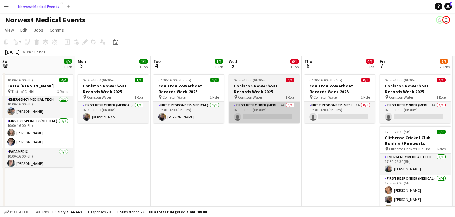
scroll to position [0, 264]
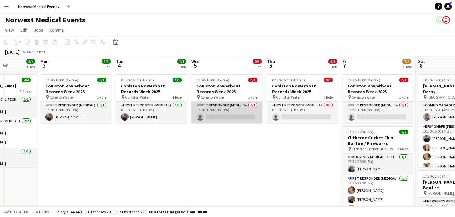
click at [229, 108] on app-card-role "First Responder (Medical) 2A 0/1 07:30-16:00 (8h30m) single-neutral-actions" at bounding box center [226, 112] width 71 height 21
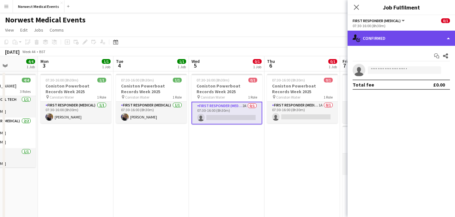
click at [383, 38] on div "single-neutral-actions-check-2 Confirmed" at bounding box center [400, 38] width 107 height 15
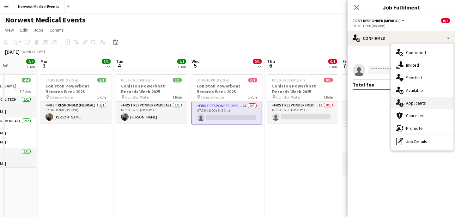
click at [419, 99] on div "single-neutral-actions-information Applicants" at bounding box center [422, 103] width 63 height 13
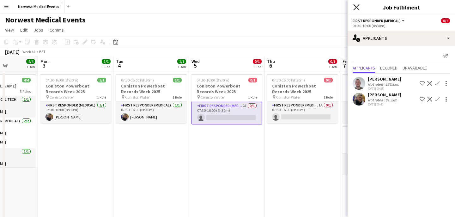
click at [355, 6] on icon at bounding box center [356, 7] width 6 height 6
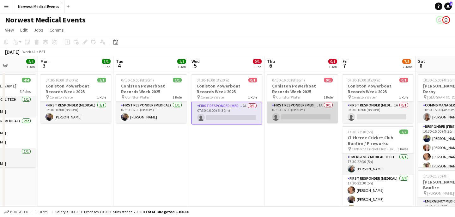
click at [310, 109] on app-card-role "First Responder (Medical) 1A 0/1 07:30-16:00 (8h30m) single-neutral-actions" at bounding box center [302, 112] width 71 height 21
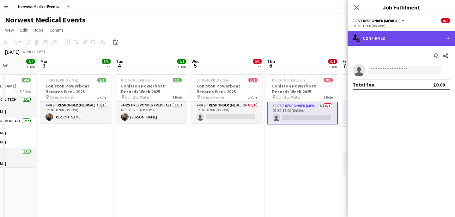
click at [381, 44] on div "single-neutral-actions-check-2 Confirmed" at bounding box center [400, 38] width 107 height 15
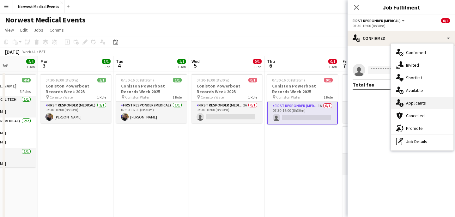
click at [420, 101] on span "Applicants" at bounding box center [416, 103] width 20 height 6
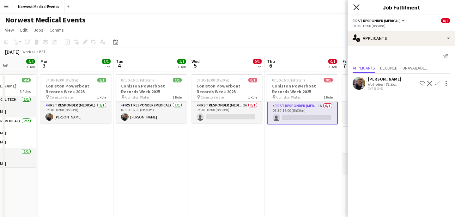
click at [356, 8] on icon at bounding box center [356, 7] width 6 height 6
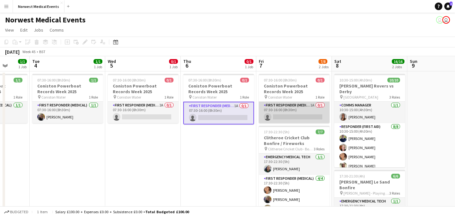
click at [285, 110] on app-card-role "First Responder (Medical) 1A 0/1 07:30-16:00 (8h30m) single-neutral-actions" at bounding box center [294, 112] width 71 height 21
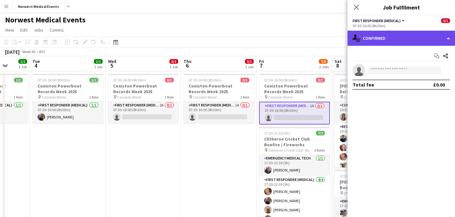
click at [383, 39] on div "single-neutral-actions-check-2 Confirmed" at bounding box center [400, 38] width 107 height 15
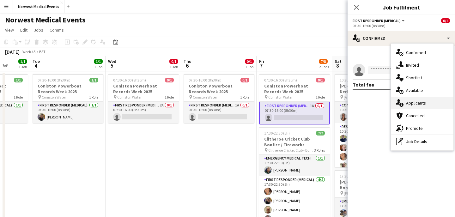
click at [426, 103] on div "single-neutral-actions-information Applicants" at bounding box center [422, 103] width 63 height 13
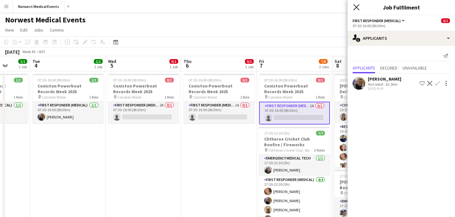
click at [357, 9] on icon "Close pop-in" at bounding box center [356, 7] width 6 height 6
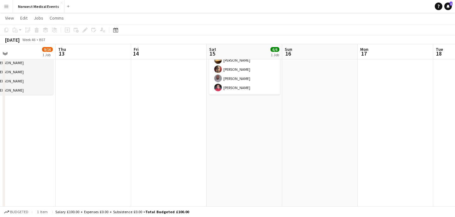
scroll to position [0, 225]
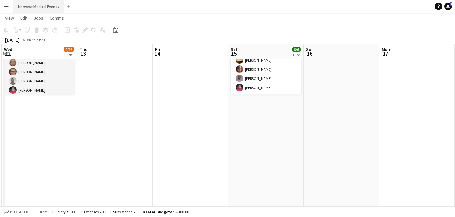
click at [38, 10] on button "Norwest Medical Events Close" at bounding box center [38, 6] width 51 height 12
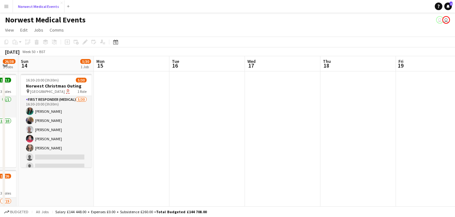
scroll to position [0, 183]
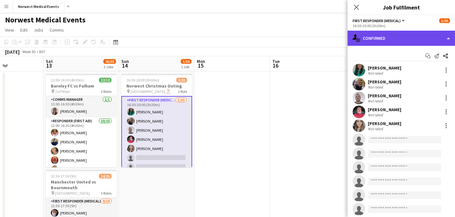
click at [388, 39] on div "single-neutral-actions-check-2 Confirmed" at bounding box center [400, 38] width 107 height 15
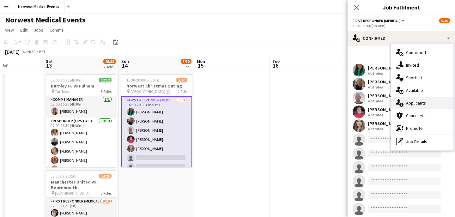
click at [429, 106] on div "single-neutral-actions-information Applicants" at bounding box center [422, 103] width 63 height 13
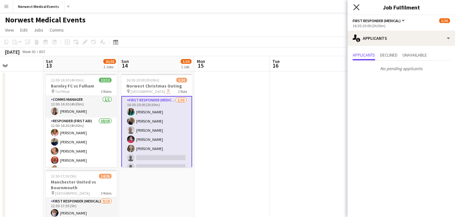
click at [357, 7] on icon "Close pop-in" at bounding box center [356, 7] width 6 height 6
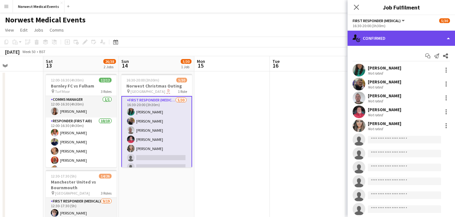
click at [399, 37] on div "single-neutral-actions-check-2 Confirmed" at bounding box center [400, 38] width 107 height 15
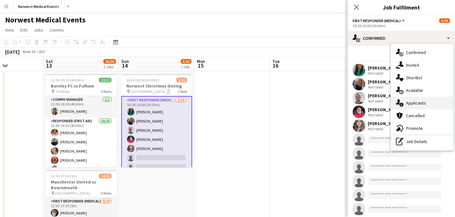
click at [416, 99] on div "single-neutral-actions-information Applicants" at bounding box center [422, 103] width 63 height 13
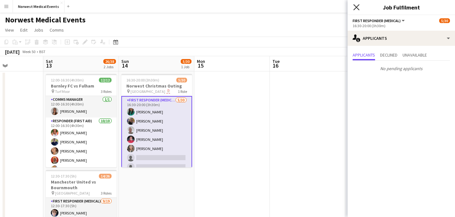
click at [357, 7] on icon "Close pop-in" at bounding box center [356, 7] width 6 height 6
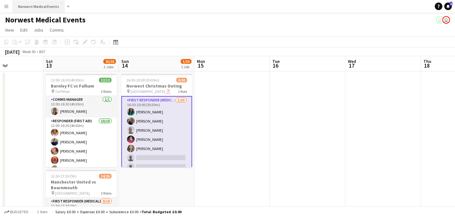
click at [38, 1] on button "Norwest Medical Events Close" at bounding box center [38, 6] width 51 height 12
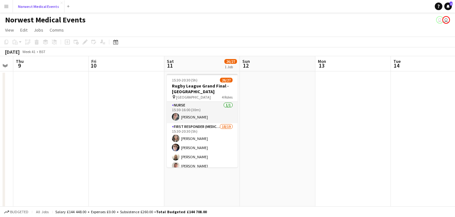
scroll to position [0, 276]
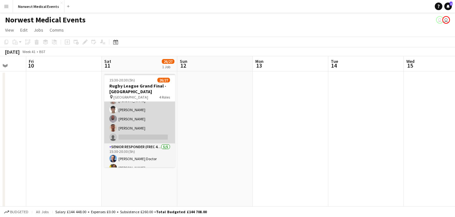
click at [155, 129] on app-card-role "First Responder (Medical) 18/19 15:30-20:30 (5h) [PERSON_NAME] [PERSON_NAME] [P…" at bounding box center [139, 50] width 71 height 186
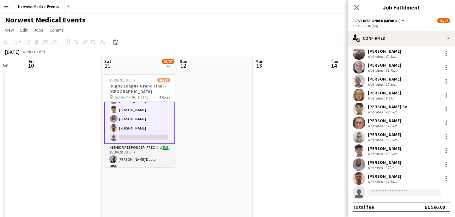
scroll to position [0, 0]
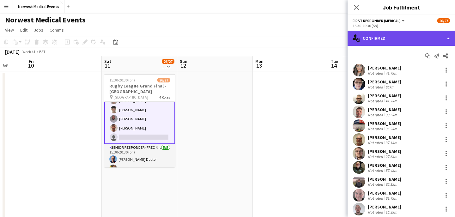
click at [409, 40] on div "single-neutral-actions-check-2 Confirmed" at bounding box center [400, 38] width 107 height 15
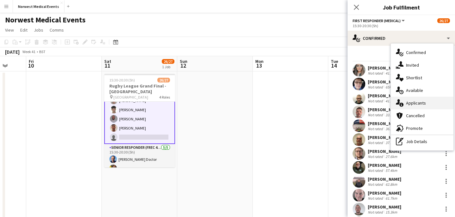
click at [418, 103] on span "Applicants" at bounding box center [416, 103] width 20 height 6
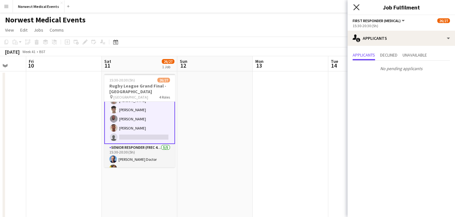
click at [354, 6] on icon "Close pop-in" at bounding box center [356, 7] width 6 height 6
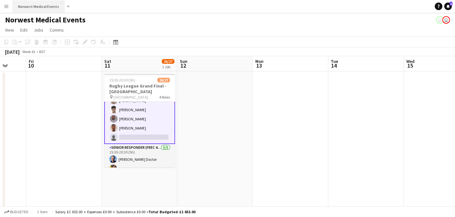
click at [44, 8] on button "Norwest Medical Events Close" at bounding box center [38, 6] width 51 height 12
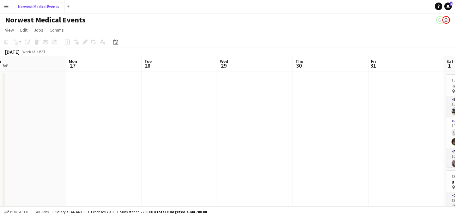
scroll to position [0, 311]
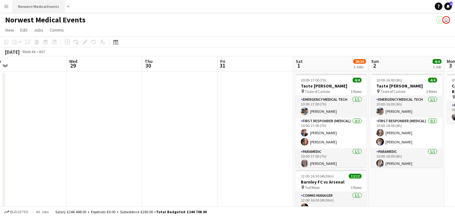
click at [48, 7] on button "Norwest Medical Events Close" at bounding box center [38, 6] width 51 height 12
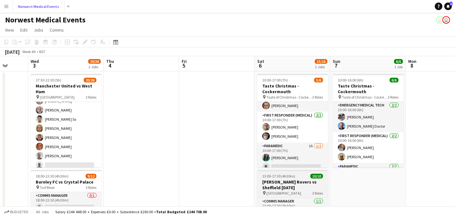
scroll to position [10, 0]
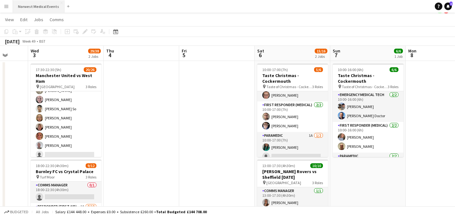
click at [36, 9] on button "Norwest Medical Events Close" at bounding box center [38, 6] width 51 height 12
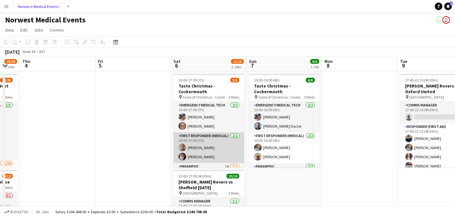
scroll to position [21, 0]
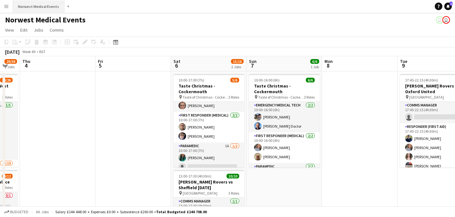
click at [37, 6] on button "Norwest Medical Events Close" at bounding box center [38, 6] width 51 height 12
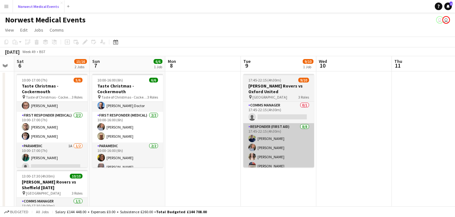
scroll to position [0, 320]
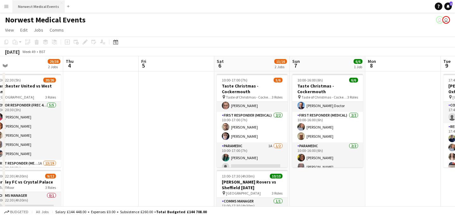
click at [41, 3] on button "Norwest Medical Events Close" at bounding box center [38, 6] width 51 height 12
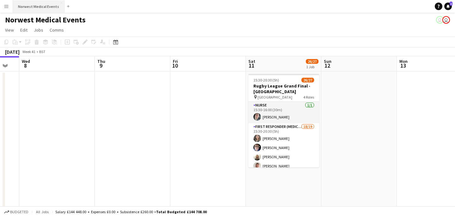
click at [48, 9] on button "Norwest Medical Events Close" at bounding box center [38, 6] width 51 height 12
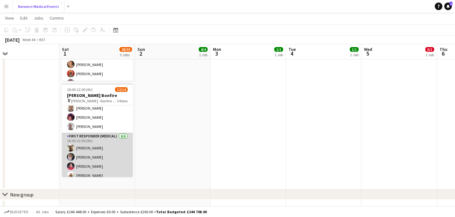
scroll to position [21, 0]
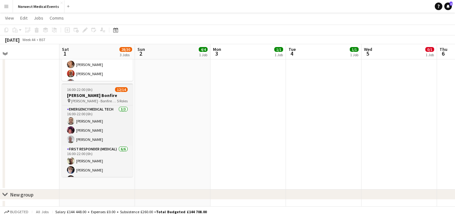
click at [111, 99] on span "[PERSON_NAME] - Bonfire & Fireworks" at bounding box center [94, 101] width 46 height 5
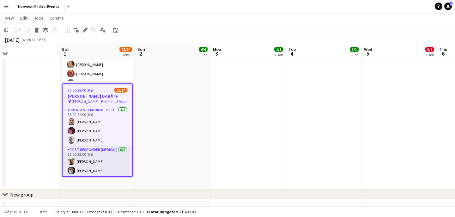
click at [95, 98] on h3 "[PERSON_NAME] Bonfire" at bounding box center [97, 96] width 69 height 6
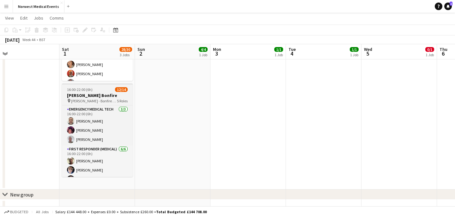
click at [95, 98] on div "pin [PERSON_NAME] - Bonfire & Fireworks 5 Roles" at bounding box center [97, 100] width 71 height 5
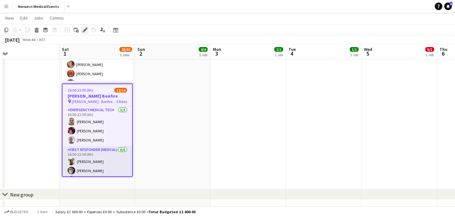
click at [85, 29] on icon at bounding box center [84, 29] width 3 height 3
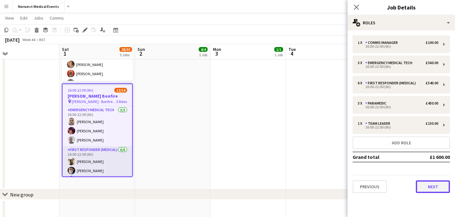
click at [429, 190] on button "Next" at bounding box center [433, 186] width 34 height 13
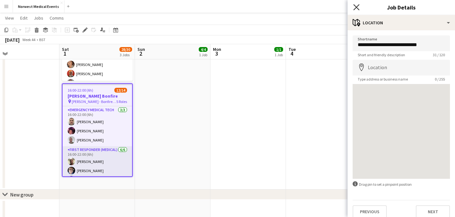
click at [357, 4] on icon "Close pop-in" at bounding box center [356, 7] width 6 height 6
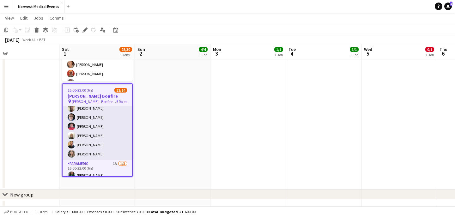
scroll to position [120, 0]
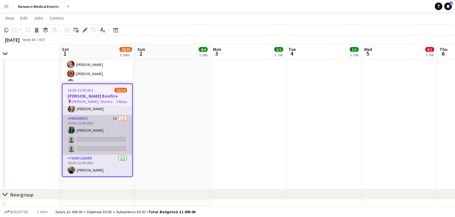
click at [101, 143] on app-card-role "Paramedic 1A [DATE] 16:00-22:00 (6h) [PERSON_NAME] single-neutral-actions singl…" at bounding box center [97, 135] width 69 height 40
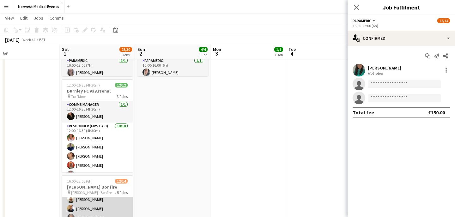
scroll to position [0, 0]
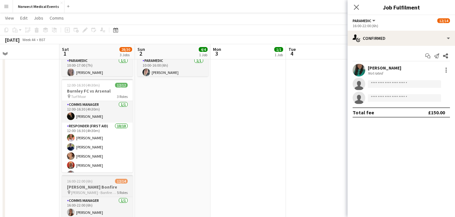
click at [93, 190] on h3 "[PERSON_NAME] Bonfire" at bounding box center [97, 187] width 71 height 6
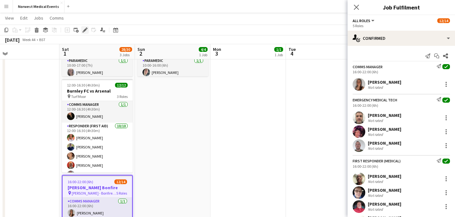
click at [85, 31] on icon at bounding box center [84, 29] width 3 height 3
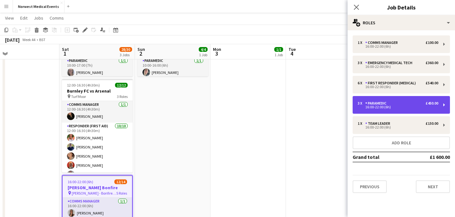
click at [399, 107] on div "16:00-22:00 (6h)" at bounding box center [398, 106] width 81 height 3
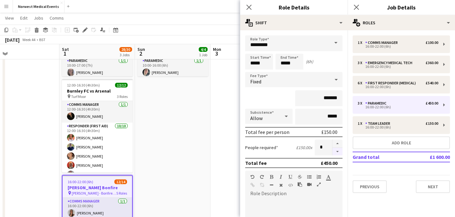
click at [335, 154] on button "button" at bounding box center [337, 152] width 10 height 8
type input "*"
click at [250, 8] on icon "Close pop-in" at bounding box center [249, 7] width 6 height 6
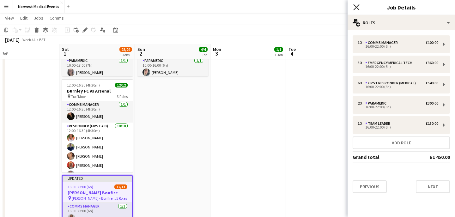
click at [356, 7] on icon at bounding box center [356, 7] width 6 height 6
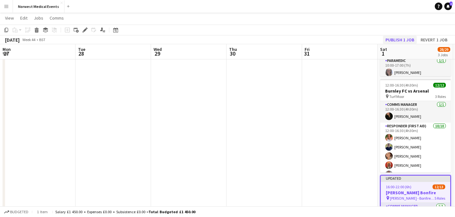
scroll to position [0, 318]
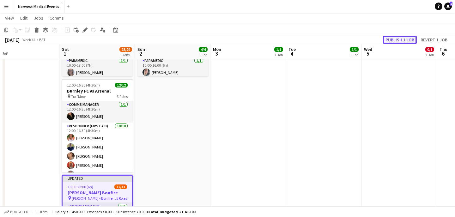
click at [391, 42] on button "Publish 1 job" at bounding box center [400, 40] width 34 height 8
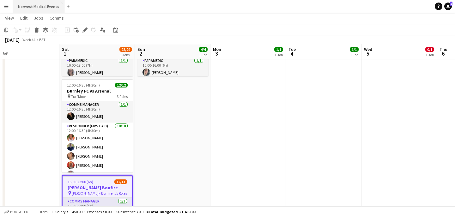
click at [33, 9] on button "Norwest Medical Events Close" at bounding box center [38, 6] width 51 height 12
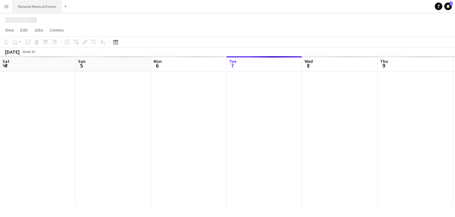
scroll to position [0, 151]
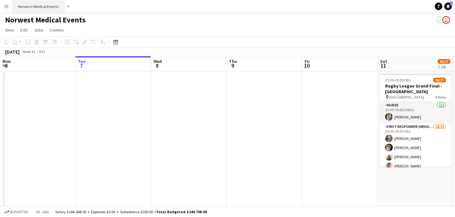
click at [29, 5] on button "Norwest Medical Events Close" at bounding box center [38, 6] width 51 height 12
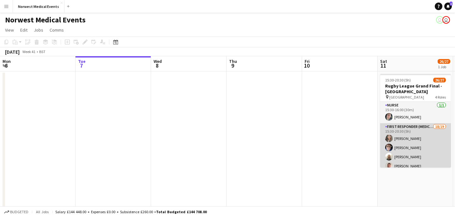
click at [391, 143] on app-card-role "First Responder (Medical) 18/19 15:30-20:30 (5h) [PERSON_NAME] [PERSON_NAME] [P…" at bounding box center [415, 216] width 71 height 186
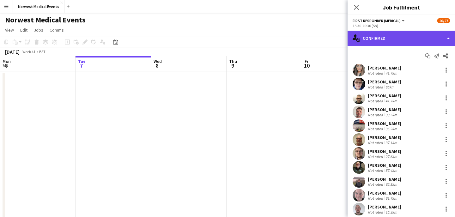
click at [400, 37] on div "single-neutral-actions-check-2 Confirmed" at bounding box center [400, 38] width 107 height 15
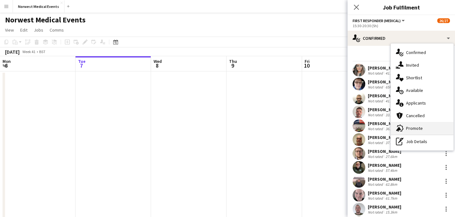
click at [413, 124] on div "advertising-megaphone Promote" at bounding box center [422, 128] width 63 height 13
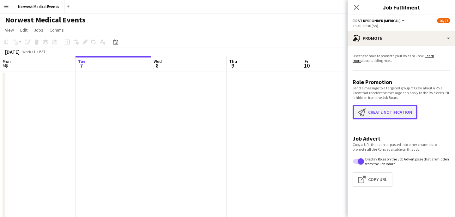
click at [407, 116] on button "Create notification Create notification" at bounding box center [384, 112] width 65 height 15
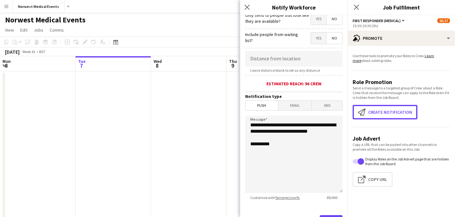
scroll to position [102, 0]
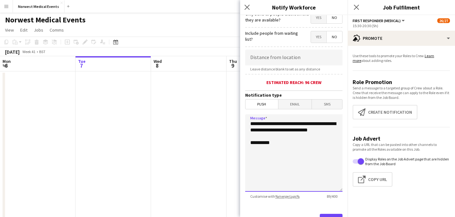
click at [251, 125] on textarea "**********" at bounding box center [293, 152] width 97 height 77
click at [253, 125] on textarea "**********" at bounding box center [293, 152] width 97 height 77
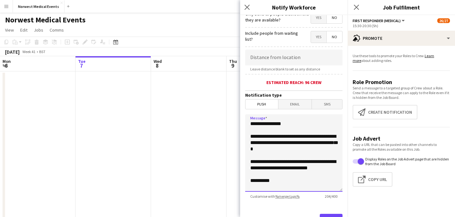
click at [269, 143] on textarea "**********" at bounding box center [293, 152] width 97 height 77
click at [273, 138] on textarea "**********" at bounding box center [293, 152] width 97 height 77
click at [305, 143] on textarea "**********" at bounding box center [293, 152] width 97 height 77
drag, startPoint x: 286, startPoint y: 173, endPoint x: 251, endPoint y: 162, distance: 37.0
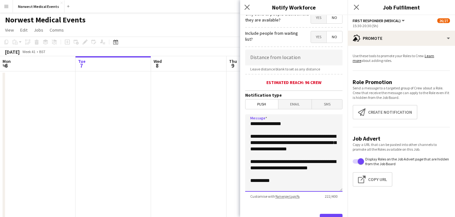
click at [251, 162] on textarea "**********" at bounding box center [293, 152] width 97 height 77
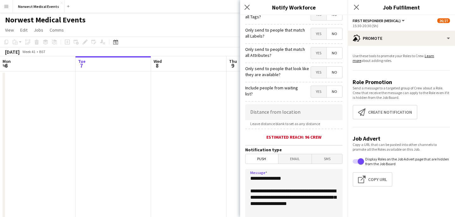
scroll to position [0, 0]
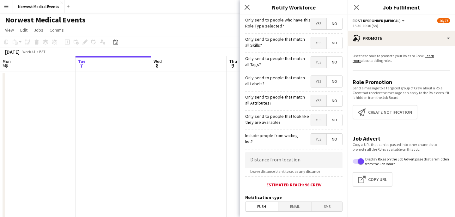
click at [318, 123] on span "Yes" at bounding box center [318, 119] width 15 height 11
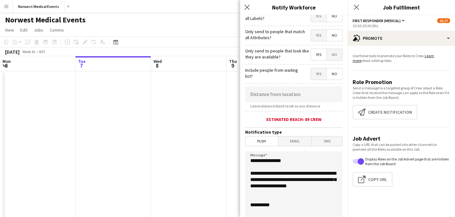
scroll to position [132, 0]
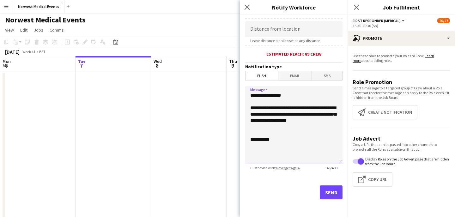
click at [272, 108] on textarea "**********" at bounding box center [293, 124] width 97 height 77
click at [323, 108] on textarea "**********" at bounding box center [293, 124] width 97 height 77
click at [324, 108] on textarea "**********" at bounding box center [293, 124] width 97 height 77
drag, startPoint x: 312, startPoint y: 109, endPoint x: 283, endPoint y: 107, distance: 28.8
click at [283, 107] on textarea "**********" at bounding box center [293, 124] width 97 height 77
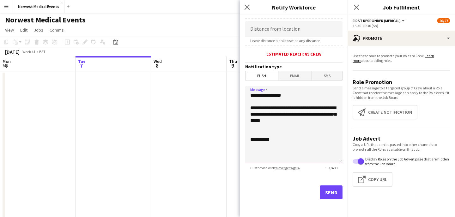
click at [303, 120] on textarea "**********" at bounding box center [293, 124] width 97 height 77
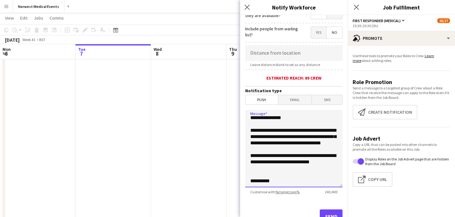
scroll to position [0, 0]
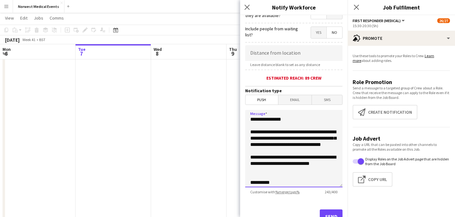
drag, startPoint x: 288, startPoint y: 121, endPoint x: 249, endPoint y: 122, distance: 39.2
click at [249, 122] on textarea "**********" at bounding box center [293, 148] width 97 height 77
drag, startPoint x: 289, startPoint y: 120, endPoint x: 250, endPoint y: 122, distance: 39.5
click at [250, 122] on textarea "**********" at bounding box center [293, 148] width 97 height 77
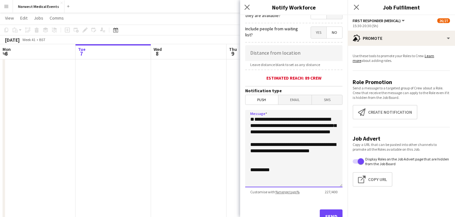
click at [251, 133] on textarea "**********" at bounding box center [293, 148] width 97 height 77
drag, startPoint x: 268, startPoint y: 120, endPoint x: 251, endPoint y: 120, distance: 16.7
click at [251, 120] on textarea "**********" at bounding box center [293, 148] width 97 height 77
click at [257, 122] on textarea "**********" at bounding box center [293, 148] width 97 height 77
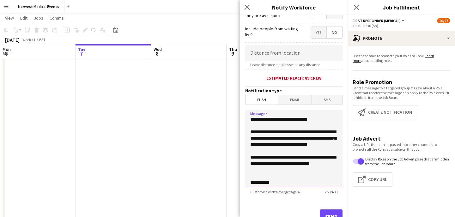
drag, startPoint x: 308, startPoint y: 133, endPoint x: 251, endPoint y: 133, distance: 57.2
click at [251, 133] on textarea "**********" at bounding box center [293, 148] width 97 height 77
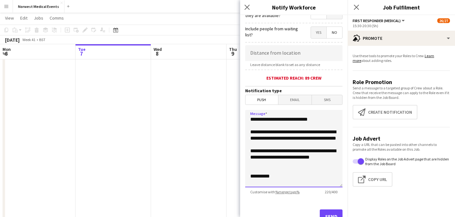
click at [272, 135] on textarea "**********" at bounding box center [293, 148] width 97 height 77
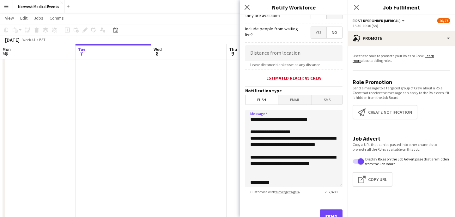
drag, startPoint x: 323, startPoint y: 139, endPoint x: 307, endPoint y: 140, distance: 16.1
click at [307, 140] on textarea "**********" at bounding box center [293, 148] width 97 height 77
drag, startPoint x: 322, startPoint y: 144, endPoint x: 250, endPoint y: 145, distance: 72.0
click at [250, 145] on textarea "**********" at bounding box center [293, 148] width 97 height 77
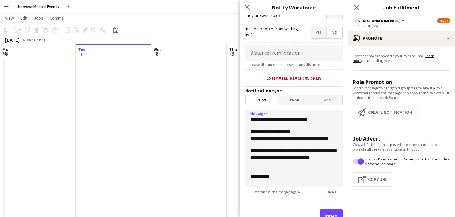
click at [250, 122] on textarea "**********" at bounding box center [293, 148] width 97 height 77
drag, startPoint x: 319, startPoint y: 152, endPoint x: 250, endPoint y: 154, distance: 68.9
click at [250, 154] on textarea "**********" at bounding box center [293, 148] width 97 height 77
click at [268, 167] on textarea "**********" at bounding box center [293, 148] width 97 height 77
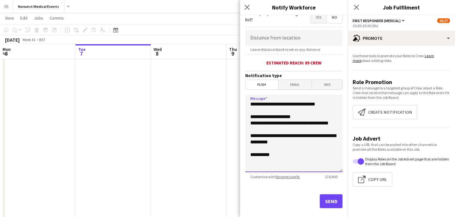
scroll to position [132, 0]
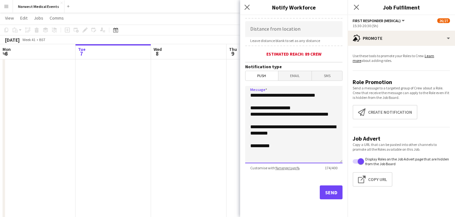
type textarea "**********"
click at [334, 193] on button "Send" at bounding box center [331, 192] width 23 height 14
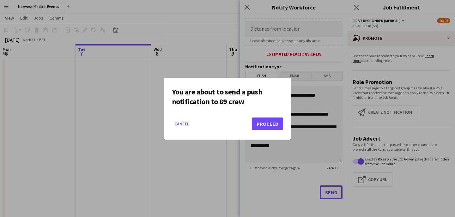
scroll to position [0, 0]
click at [274, 124] on button "Proceed" at bounding box center [267, 123] width 31 height 13
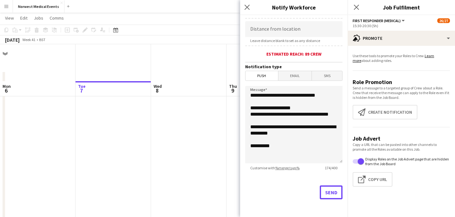
scroll to position [37, 0]
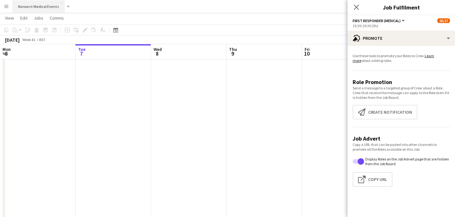
click at [36, 8] on button "Norwest Medical Events Close" at bounding box center [38, 6] width 51 height 12
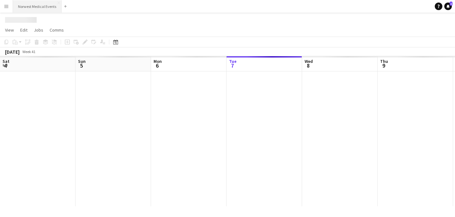
scroll to position [0, 151]
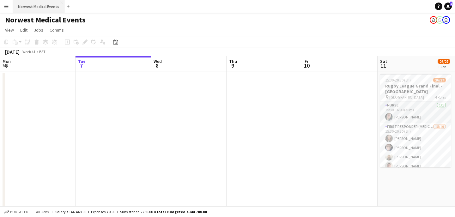
click at [43, 6] on button "Norwest Medical Events Close" at bounding box center [38, 6] width 51 height 12
click at [41, 8] on button "Norwest Medical Events Close" at bounding box center [38, 6] width 51 height 12
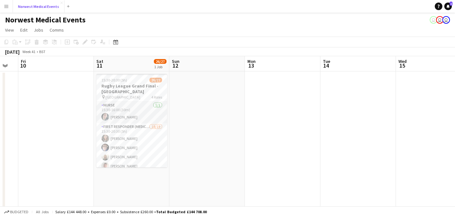
scroll to position [0, 316]
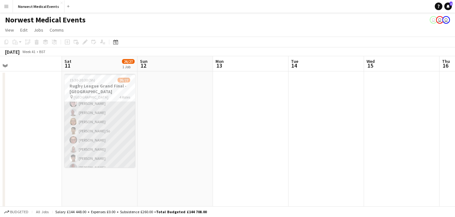
click at [111, 119] on app-card-role "First Responder (Medical) 18/19 15:30-20:30 (5h) [PERSON_NAME] [PERSON_NAME] [P…" at bounding box center [99, 99] width 71 height 186
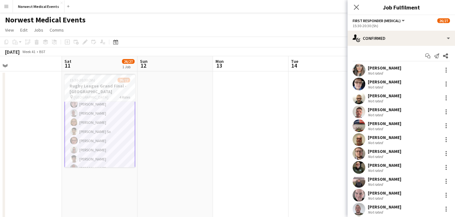
scroll to position [118, 0]
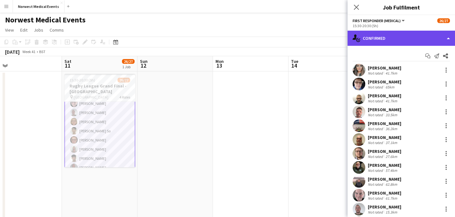
click at [396, 40] on div "single-neutral-actions-check-2 Confirmed" at bounding box center [400, 38] width 107 height 15
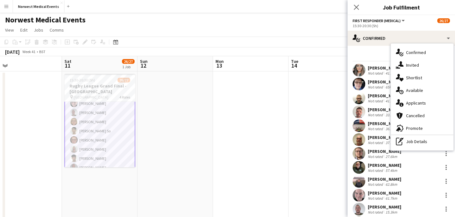
click at [427, 101] on div "single-neutral-actions-information Applicants" at bounding box center [422, 103] width 63 height 13
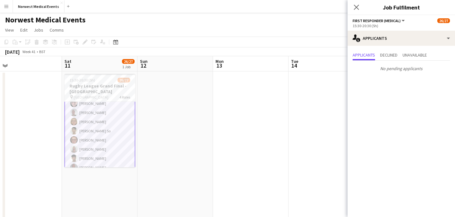
click at [358, 8] on icon "Close pop-in" at bounding box center [356, 7] width 5 height 5
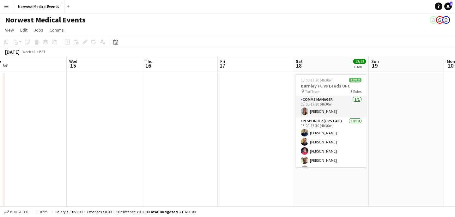
scroll to position [0, 195]
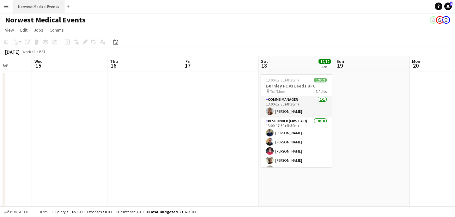
click at [30, 6] on button "Norwest Medical Events Close" at bounding box center [38, 6] width 51 height 12
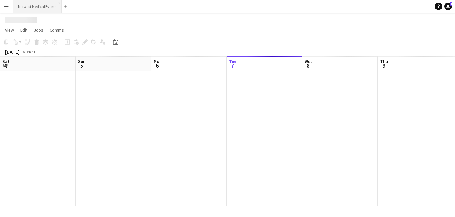
scroll to position [0, 151]
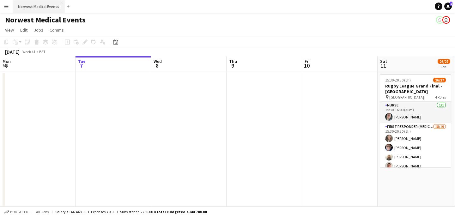
click at [48, 7] on button "Norwest Medical Events Close" at bounding box center [38, 6] width 51 height 12
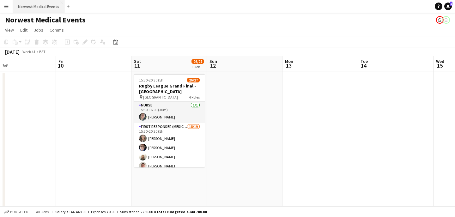
scroll to position [0, 268]
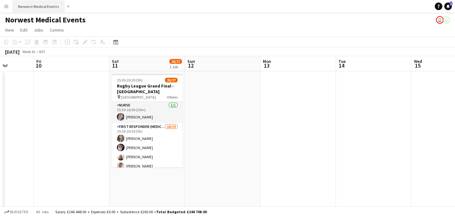
click at [46, 9] on button "Norwest Medical Events Close" at bounding box center [38, 6] width 51 height 12
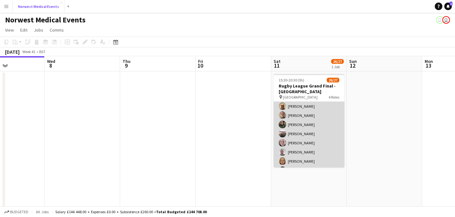
scroll to position [144, 0]
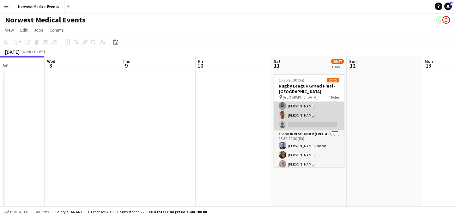
click at [316, 122] on app-card-role "First Responder (Medical) 18/19 15:30-20:30 (5h) [PERSON_NAME] [PERSON_NAME] [P…" at bounding box center [309, 37] width 71 height 186
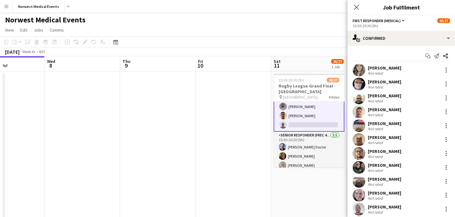
scroll to position [180, 0]
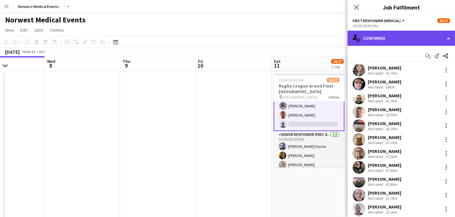
click at [397, 39] on div "single-neutral-actions-check-2 Confirmed" at bounding box center [400, 38] width 107 height 15
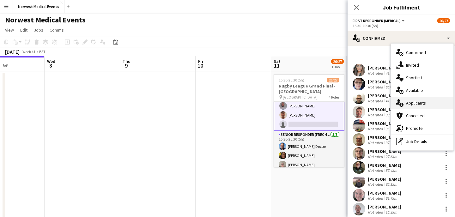
click at [423, 103] on span "Applicants" at bounding box center [416, 103] width 20 height 6
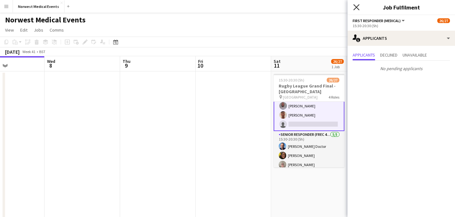
click at [356, 6] on icon "Close pop-in" at bounding box center [356, 7] width 6 height 6
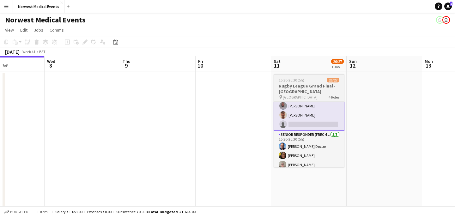
scroll to position [0, 189]
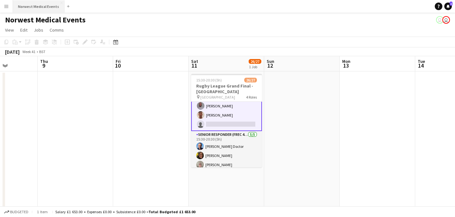
click at [47, 6] on button "Norwest Medical Events Close" at bounding box center [38, 6] width 51 height 12
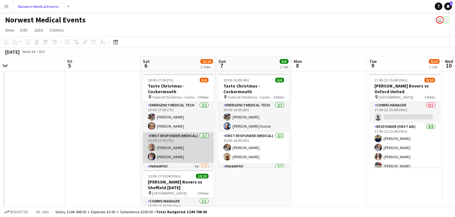
scroll to position [21, 0]
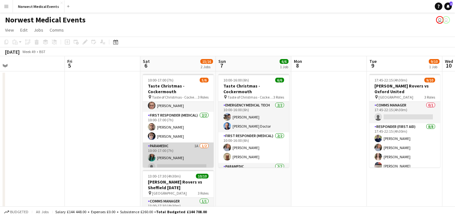
click at [184, 150] on app-card-role "Paramedic 1A [DATE] 10:00-17:00 (7h) [PERSON_NAME] single-neutral-actions" at bounding box center [178, 157] width 71 height 31
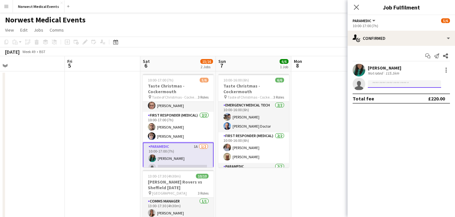
click at [412, 84] on input at bounding box center [404, 84] width 73 height 8
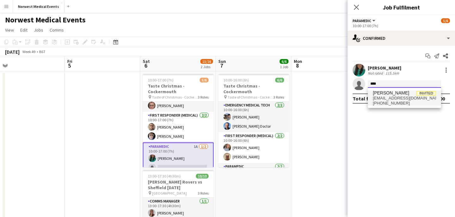
type input "****"
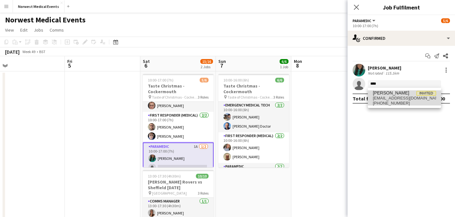
click at [412, 94] on span "Jodie Binns Invited" at bounding box center [404, 92] width 63 height 5
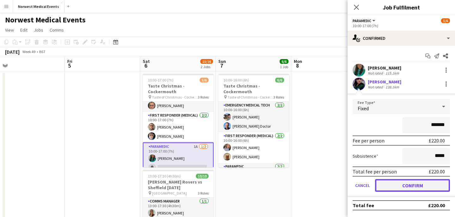
click at [419, 186] on button "Confirm" at bounding box center [412, 185] width 75 height 13
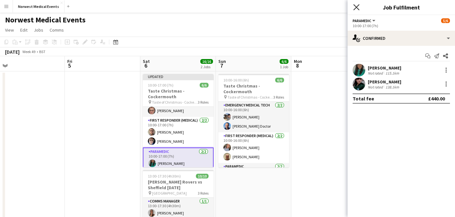
click at [357, 8] on icon at bounding box center [356, 7] width 6 height 6
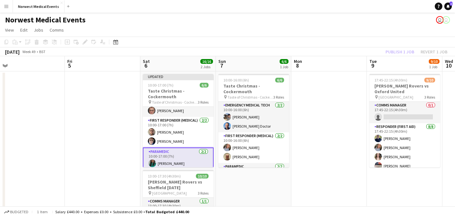
click at [398, 49] on div "Publish 1 job Revert 1 job" at bounding box center [416, 52] width 77 height 8
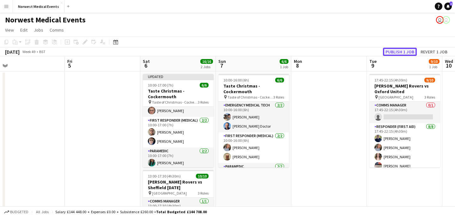
click at [398, 49] on button "Publish 1 job" at bounding box center [400, 52] width 34 height 8
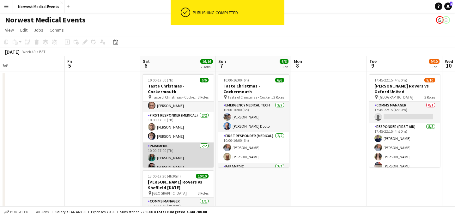
click at [192, 158] on app-card-role "Paramedic 2/2 10:00-17:00 (7h) Chloe Webster Jodie Binns" at bounding box center [178, 157] width 71 height 31
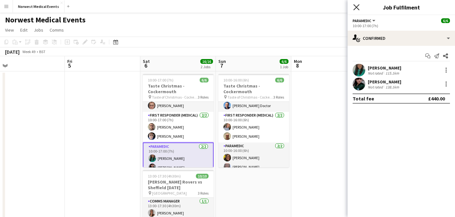
click at [355, 7] on icon "Close pop-in" at bounding box center [356, 7] width 6 height 6
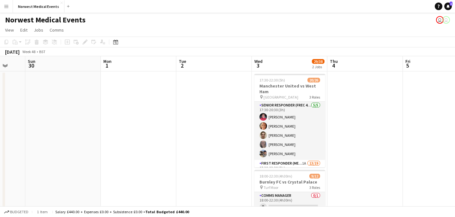
scroll to position [0, 166]
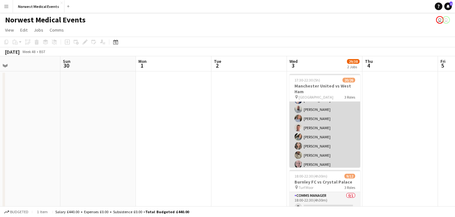
click at [331, 138] on app-card-role "First Responder (Medical) 1A 13/19 17:30-22:30 (5h) Phil Brown Samuel Catterall…" at bounding box center [324, 178] width 71 height 186
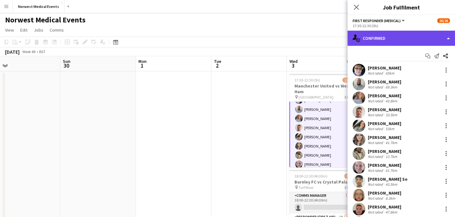
click at [393, 37] on div "single-neutral-actions-check-2 Confirmed" at bounding box center [400, 38] width 107 height 15
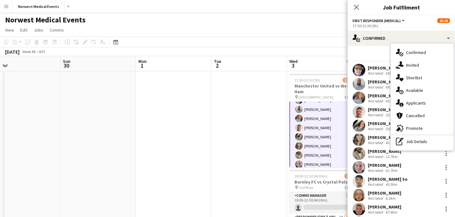
click at [407, 103] on span "Applicants" at bounding box center [416, 103] width 20 height 6
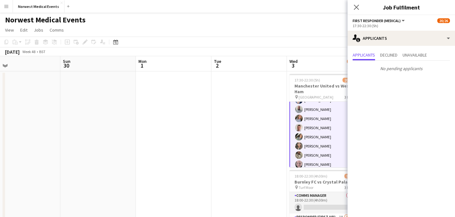
click at [354, 6] on icon "Close pop-in" at bounding box center [356, 7] width 5 height 5
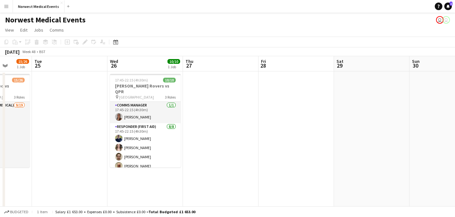
scroll to position [0, 152]
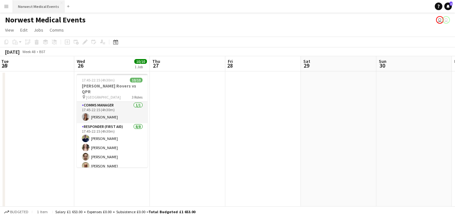
click at [39, 7] on button "Norwest Medical Events Close" at bounding box center [38, 6] width 51 height 12
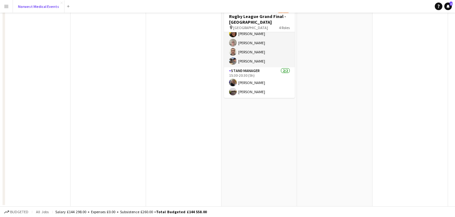
scroll to position [0, 0]
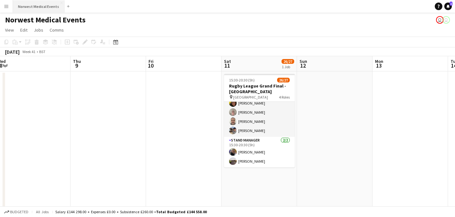
click at [46, 6] on button "Norwest Medical Events Close" at bounding box center [38, 6] width 51 height 12
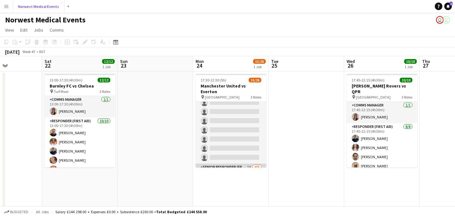
scroll to position [170, 0]
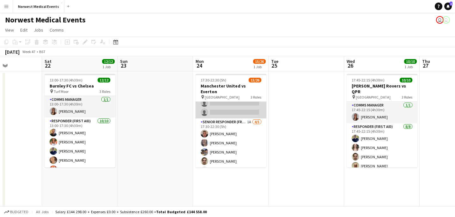
click at [237, 107] on app-card-role "First Responder (Medical) [DATE] 17:30-22:30 (5h) [PERSON_NAME] [PERSON_NAME] […" at bounding box center [231, 25] width 71 height 186
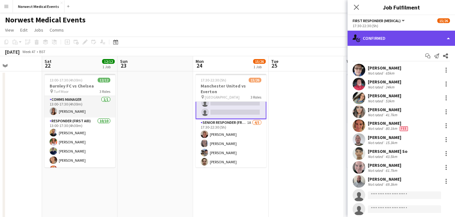
click at [419, 37] on div "single-neutral-actions-check-2 Confirmed" at bounding box center [400, 38] width 107 height 15
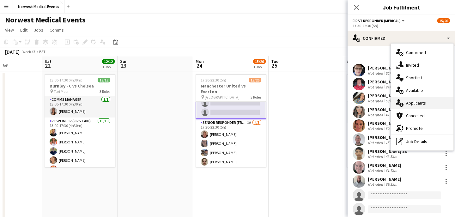
click at [417, 103] on span "Applicants" at bounding box center [416, 103] width 20 height 6
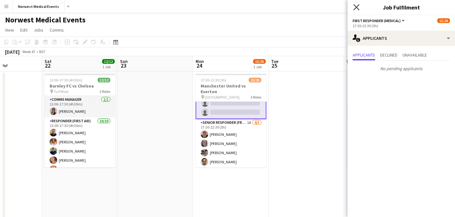
click at [357, 8] on icon at bounding box center [356, 7] width 6 height 6
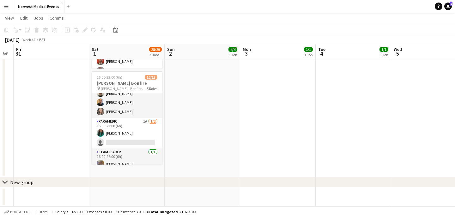
scroll to position [109, 0]
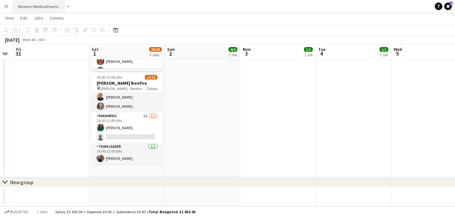
click at [36, 3] on button "Norwest Medical Events Close" at bounding box center [38, 6] width 51 height 12
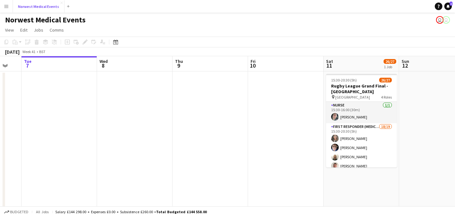
scroll to position [0, 250]
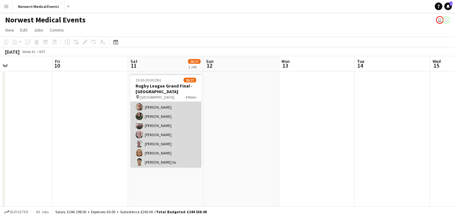
click at [167, 134] on app-card-role "First Responder (Medical) 18/19 15:30-20:30 (5h) [PERSON_NAME] [PERSON_NAME] [P…" at bounding box center [165, 130] width 71 height 186
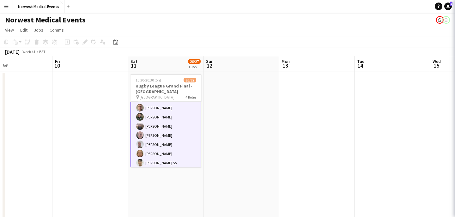
scroll to position [87, 0]
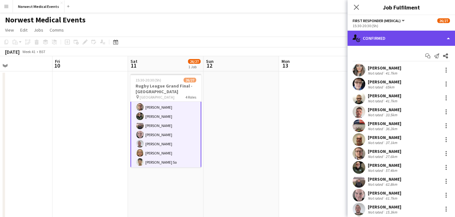
click at [429, 42] on div "single-neutral-actions-check-2 Confirmed" at bounding box center [400, 38] width 107 height 15
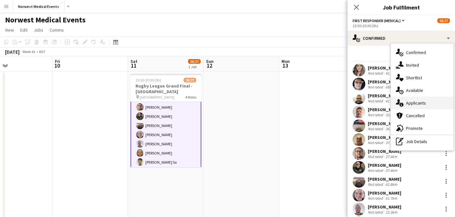
click at [429, 101] on div "single-neutral-actions-information Applicants" at bounding box center [422, 103] width 63 height 13
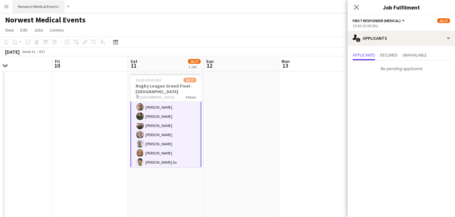
click at [38, 9] on button "Norwest Medical Events Close" at bounding box center [38, 6] width 51 height 12
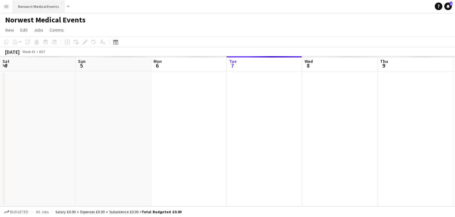
scroll to position [0, 151]
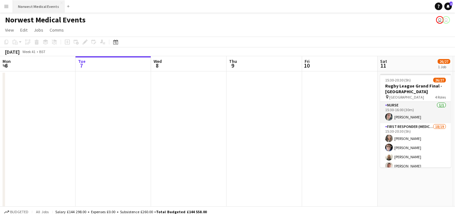
click at [45, 6] on button "Norwest Medical Events Close" at bounding box center [38, 6] width 51 height 12
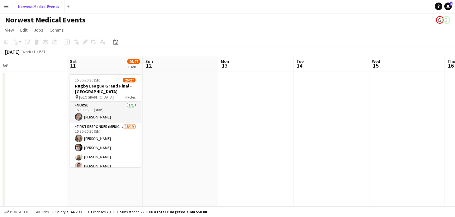
scroll to position [0, 204]
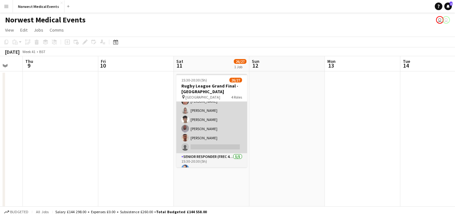
click at [217, 130] on app-card-role "First Responder (Medical) 18/19 15:30-20:30 (5h) [PERSON_NAME] [PERSON_NAME] [P…" at bounding box center [211, 60] width 71 height 186
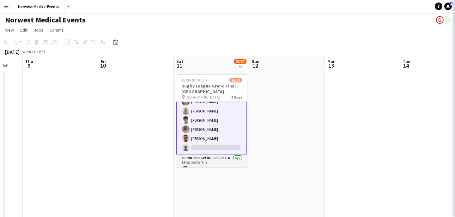
scroll to position [157, 0]
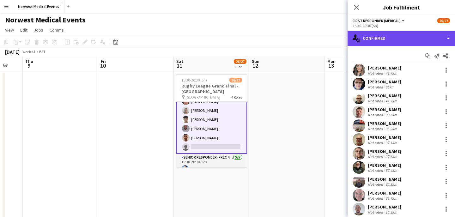
click at [393, 35] on div "single-neutral-actions-check-2 Confirmed" at bounding box center [400, 38] width 107 height 15
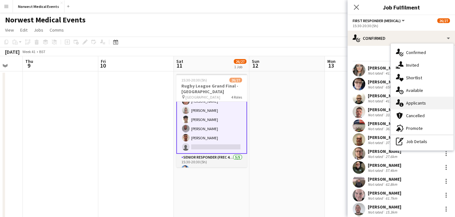
click at [415, 101] on span "Applicants" at bounding box center [416, 103] width 20 height 6
